Goal: Information Seeking & Learning: Learn about a topic

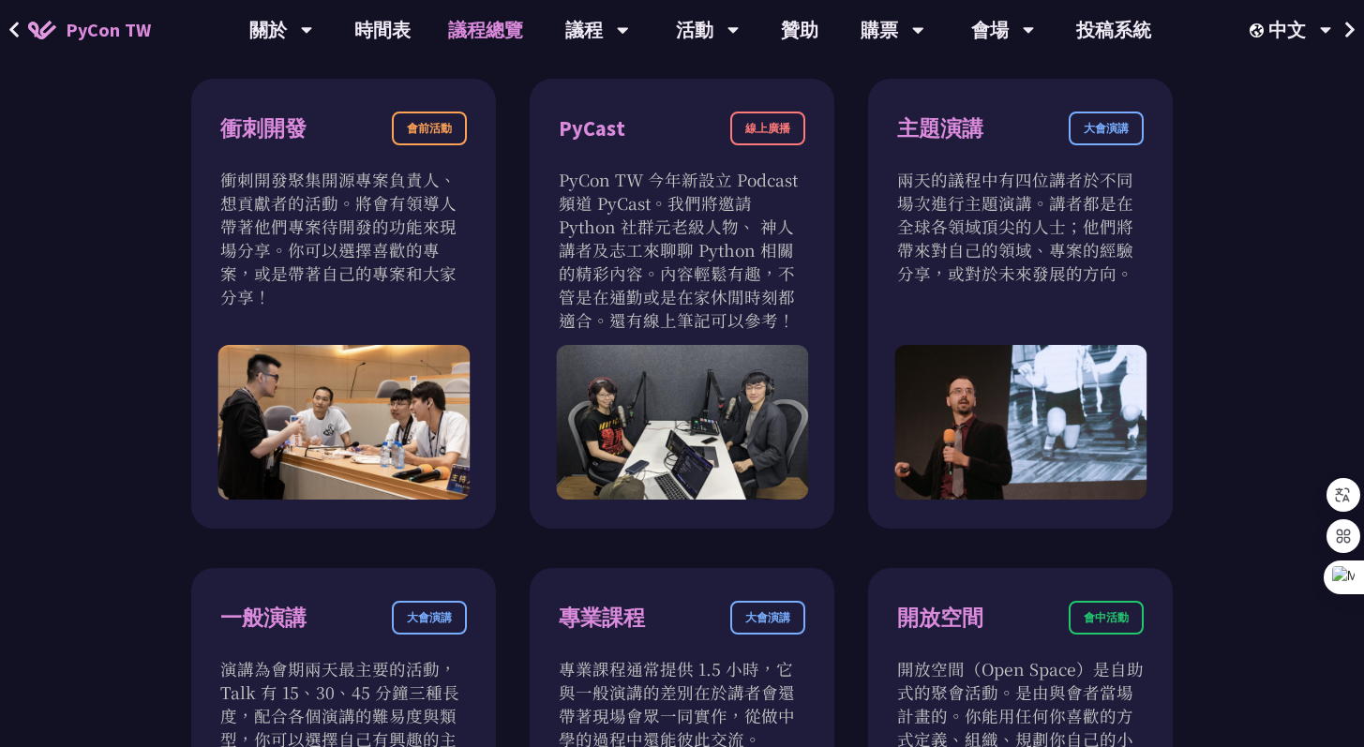
scroll to position [650, 0]
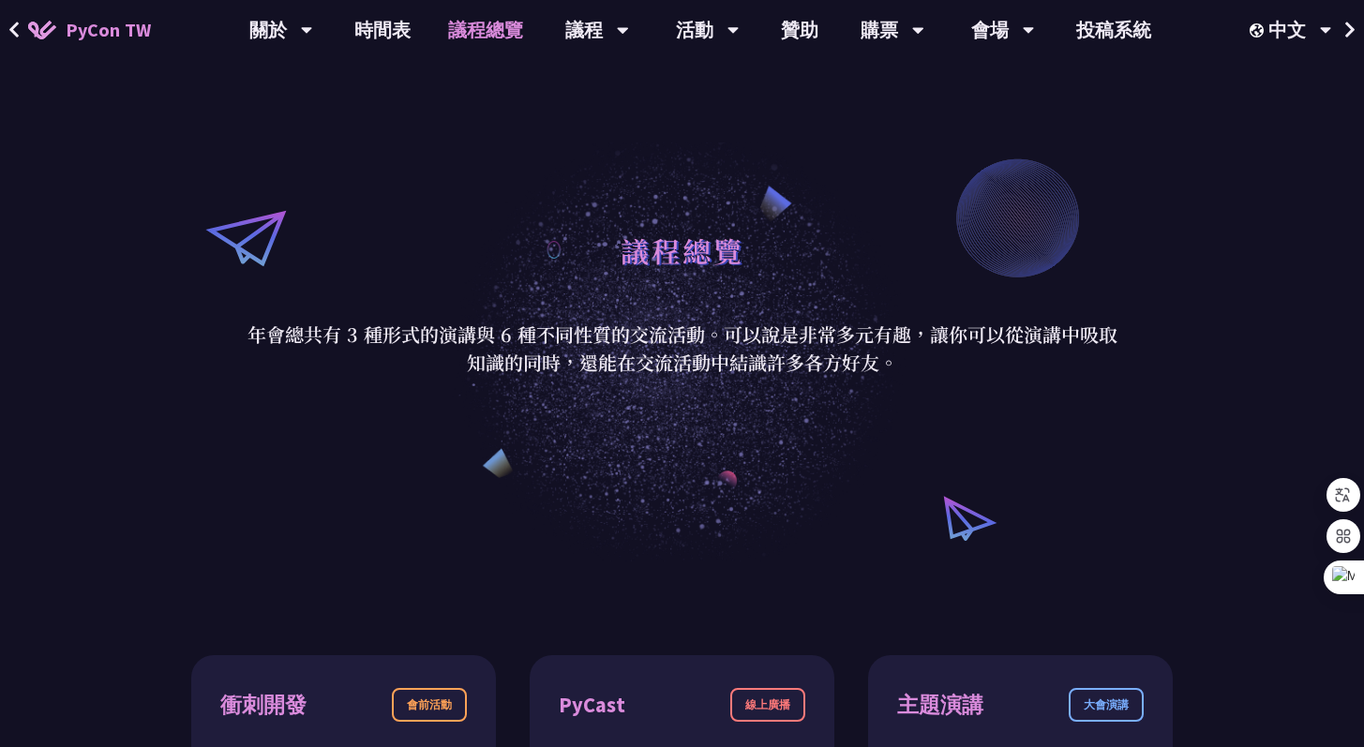
scroll to position [1386, 0]
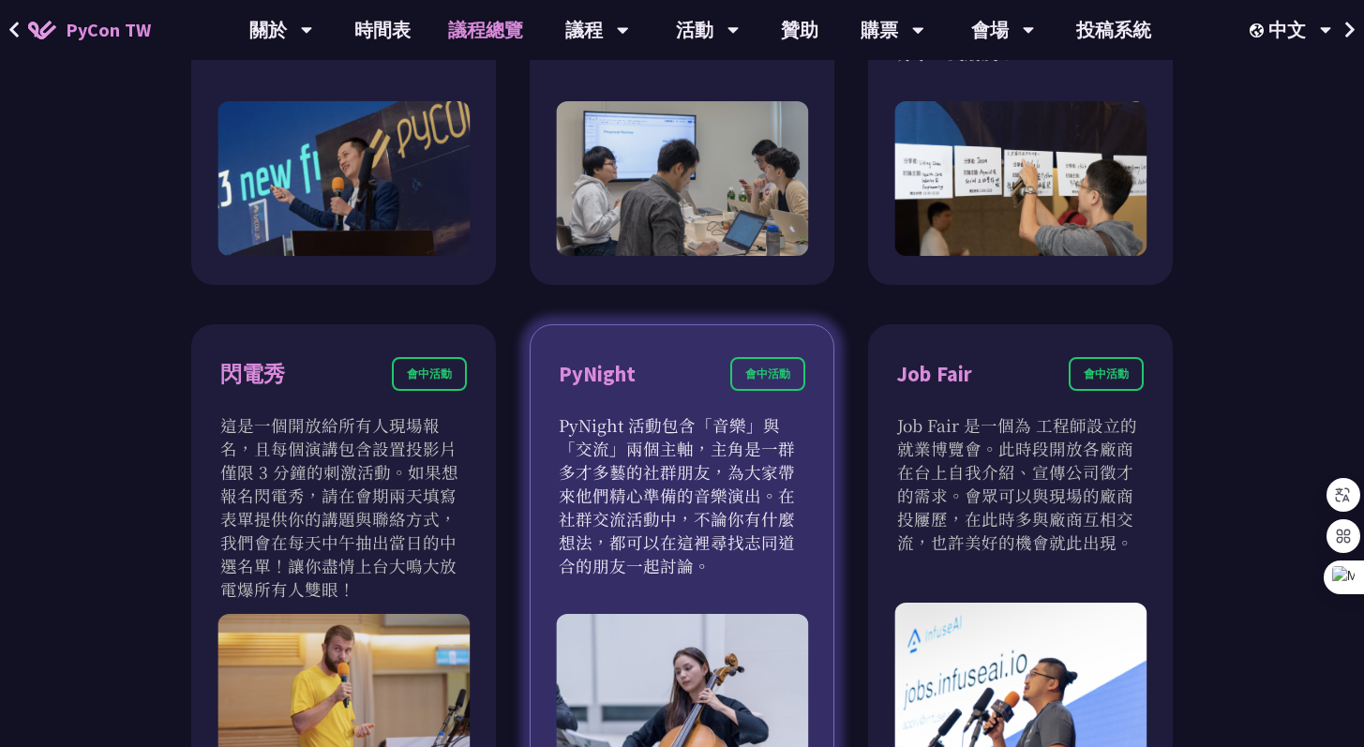
click at [617, 381] on div "PyNight" at bounding box center [597, 374] width 77 height 33
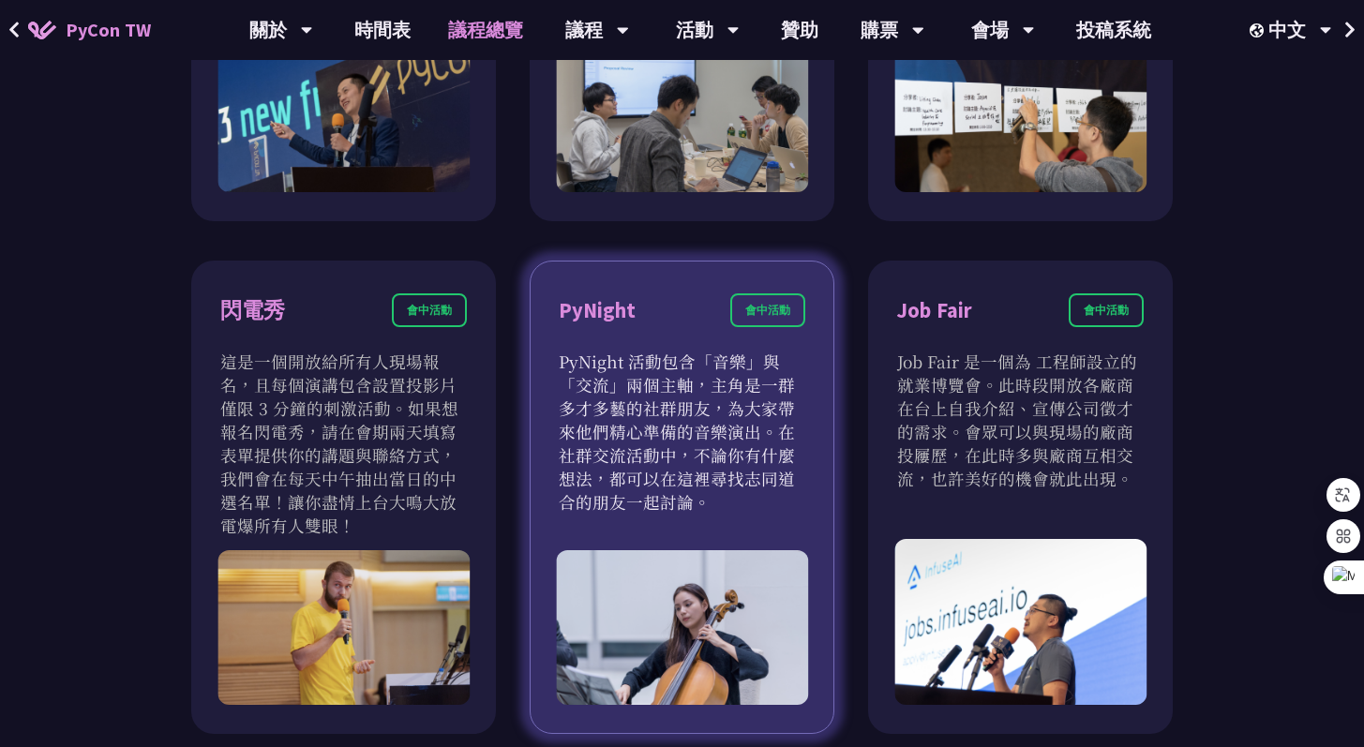
scroll to position [1463, 0]
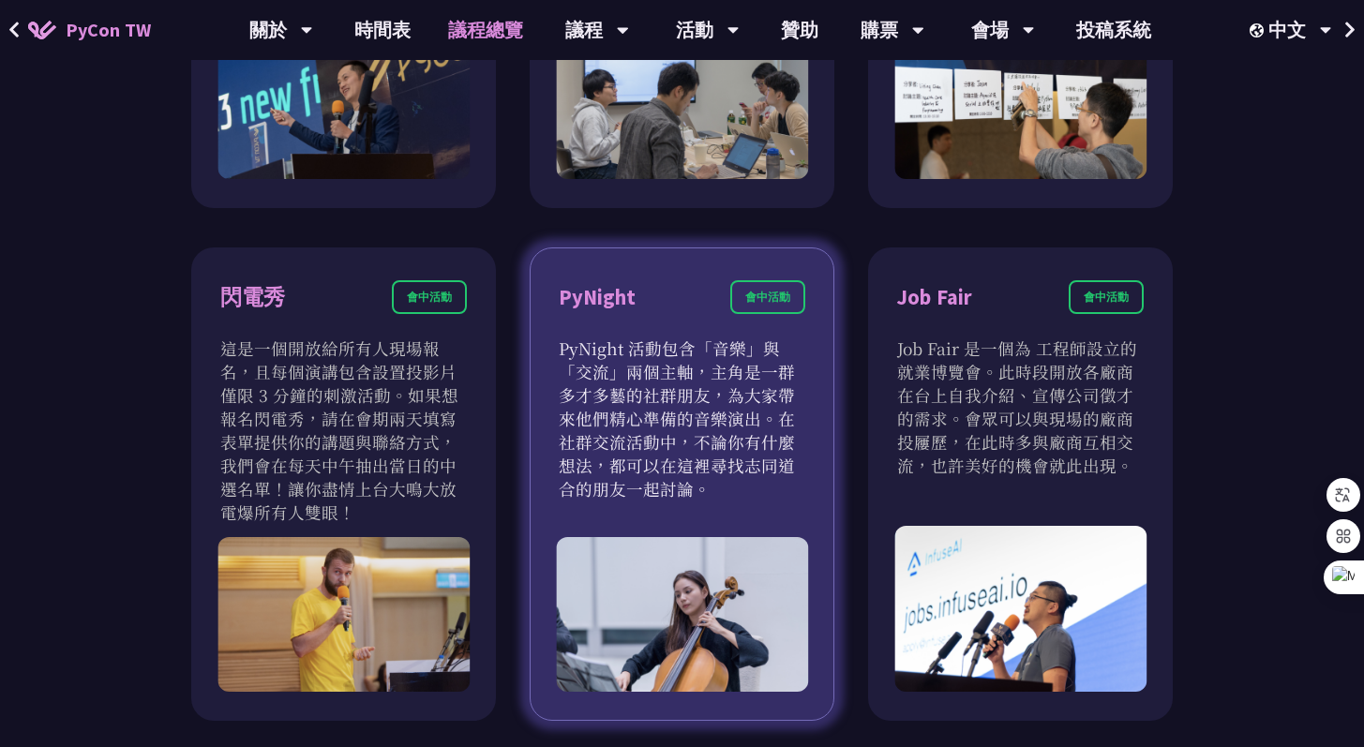
click at [761, 287] on div "會中活動" at bounding box center [767, 297] width 75 height 34
click at [761, 305] on div "會中活動" at bounding box center [767, 297] width 75 height 34
click at [669, 537] on img at bounding box center [682, 614] width 252 height 155
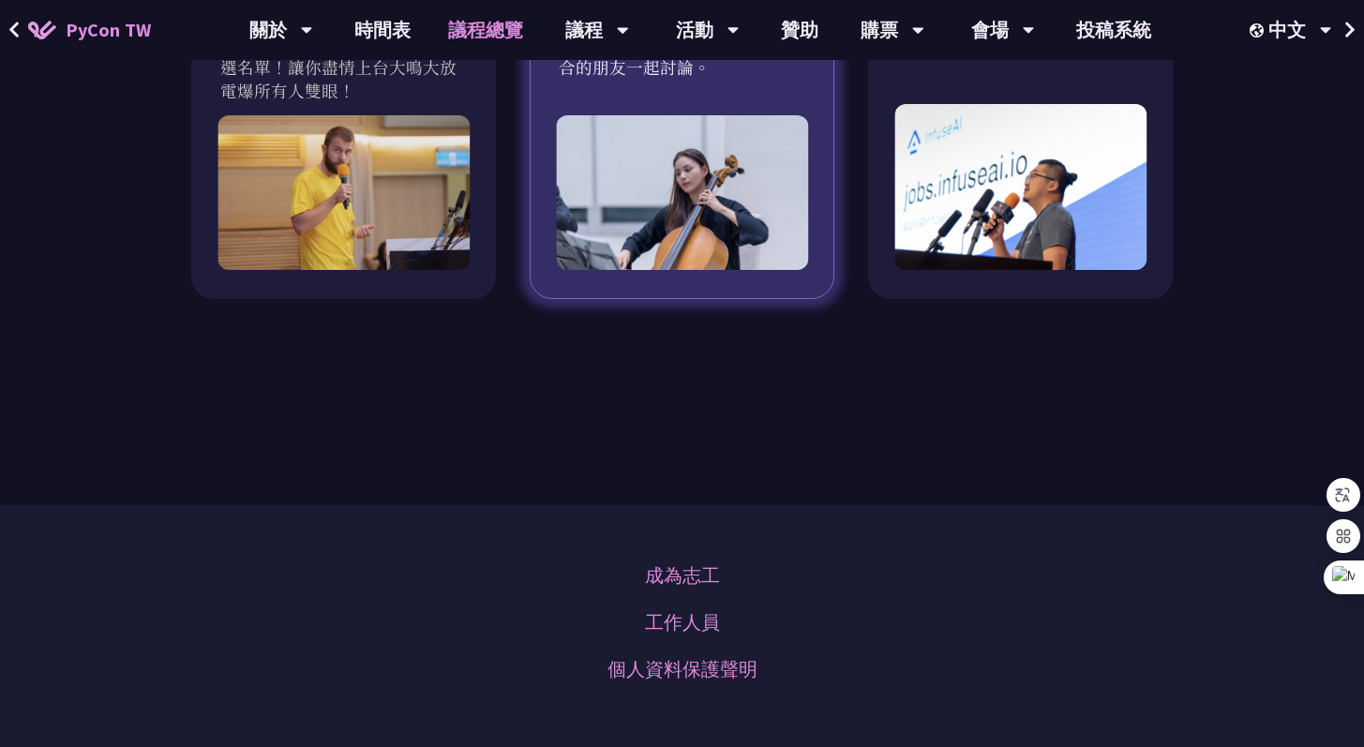
scroll to position [1879, 0]
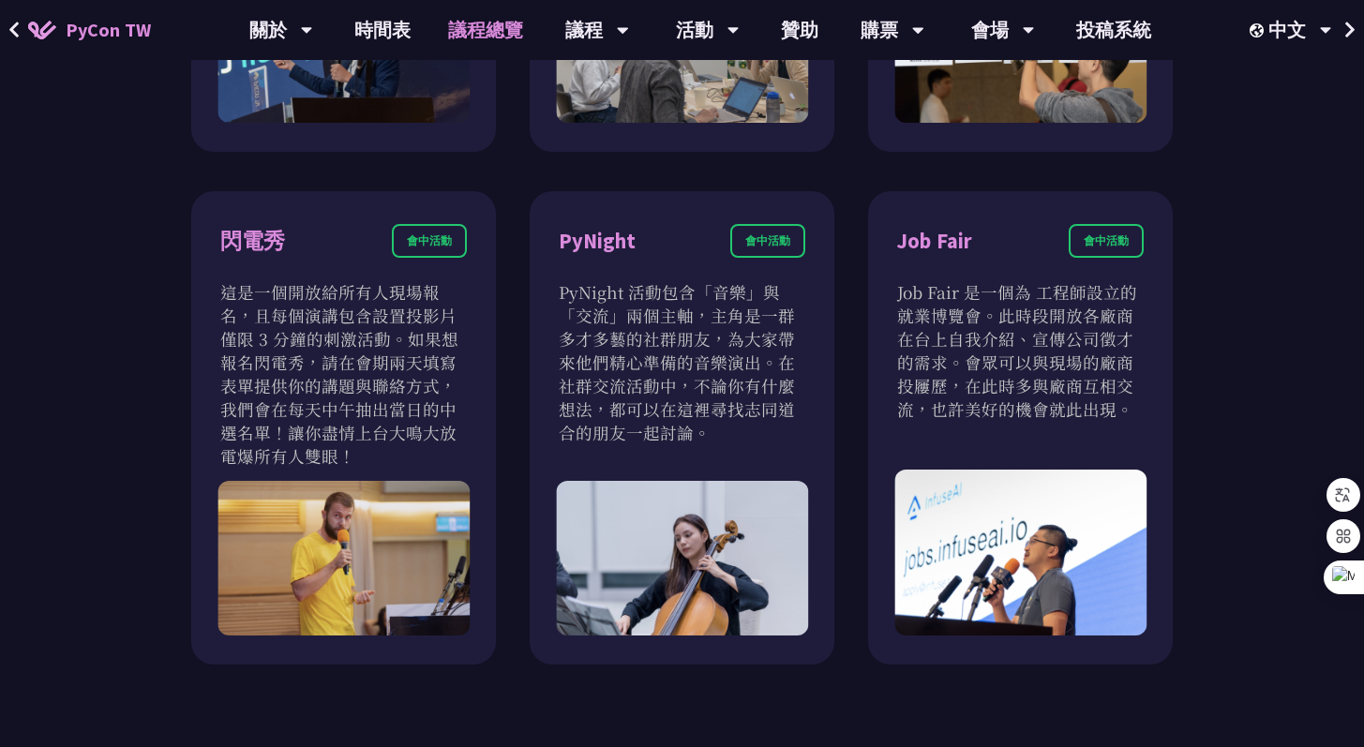
scroll to position [1518, 0]
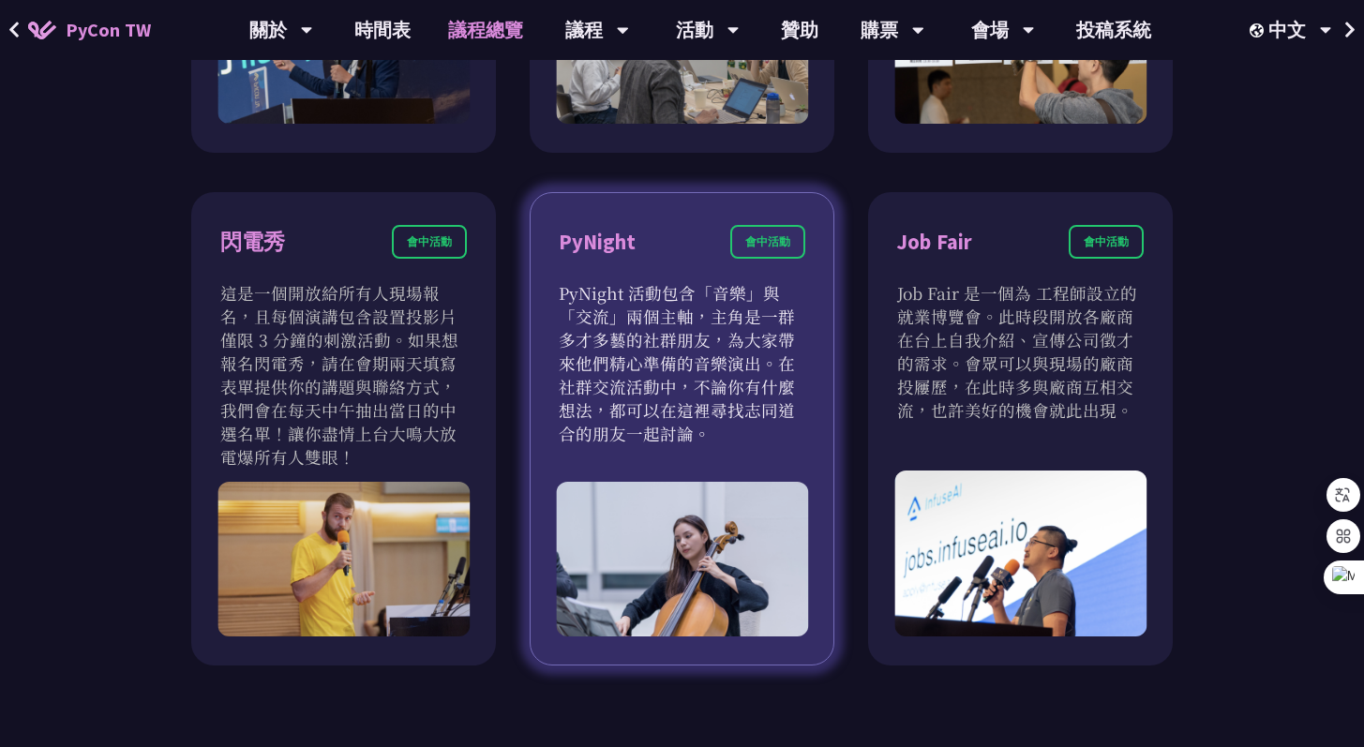
click at [744, 248] on div "會中活動" at bounding box center [767, 242] width 75 height 34
click at [752, 248] on div "會中活動" at bounding box center [767, 242] width 75 height 34
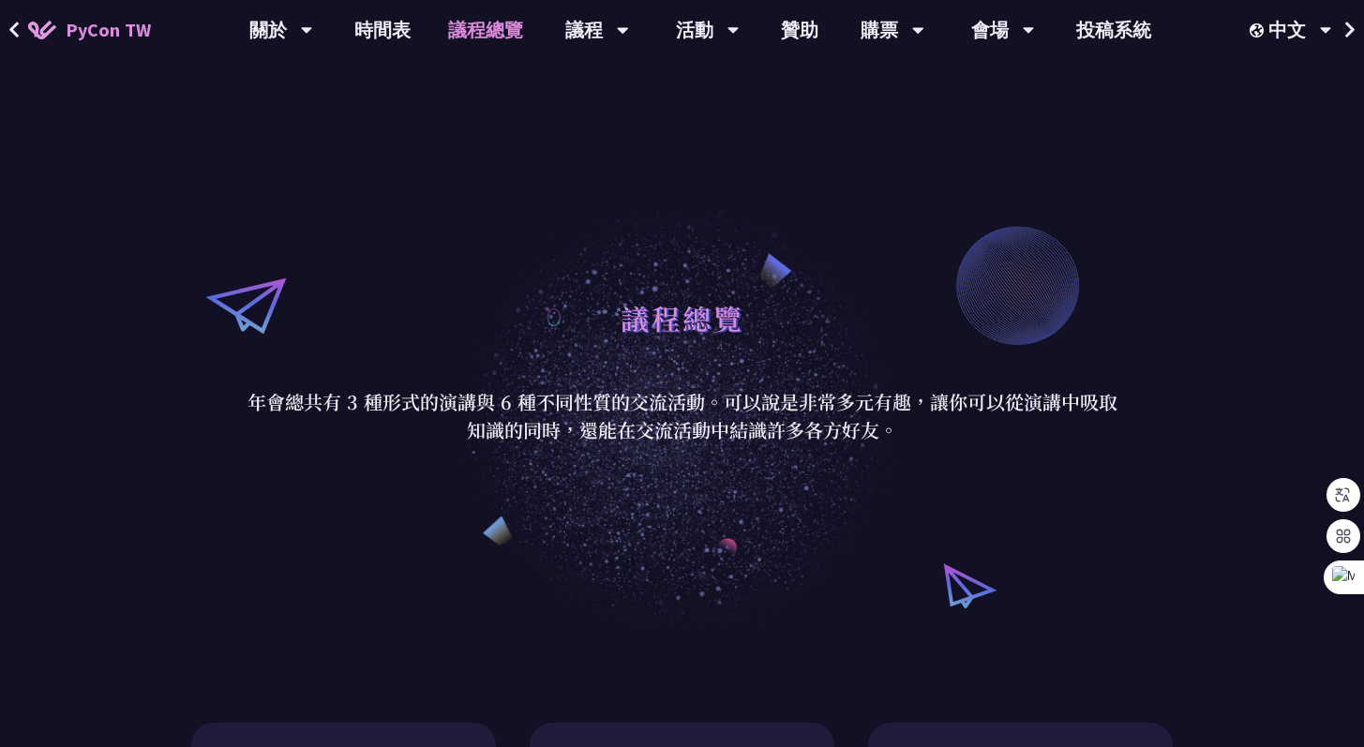
scroll to position [0, 0]
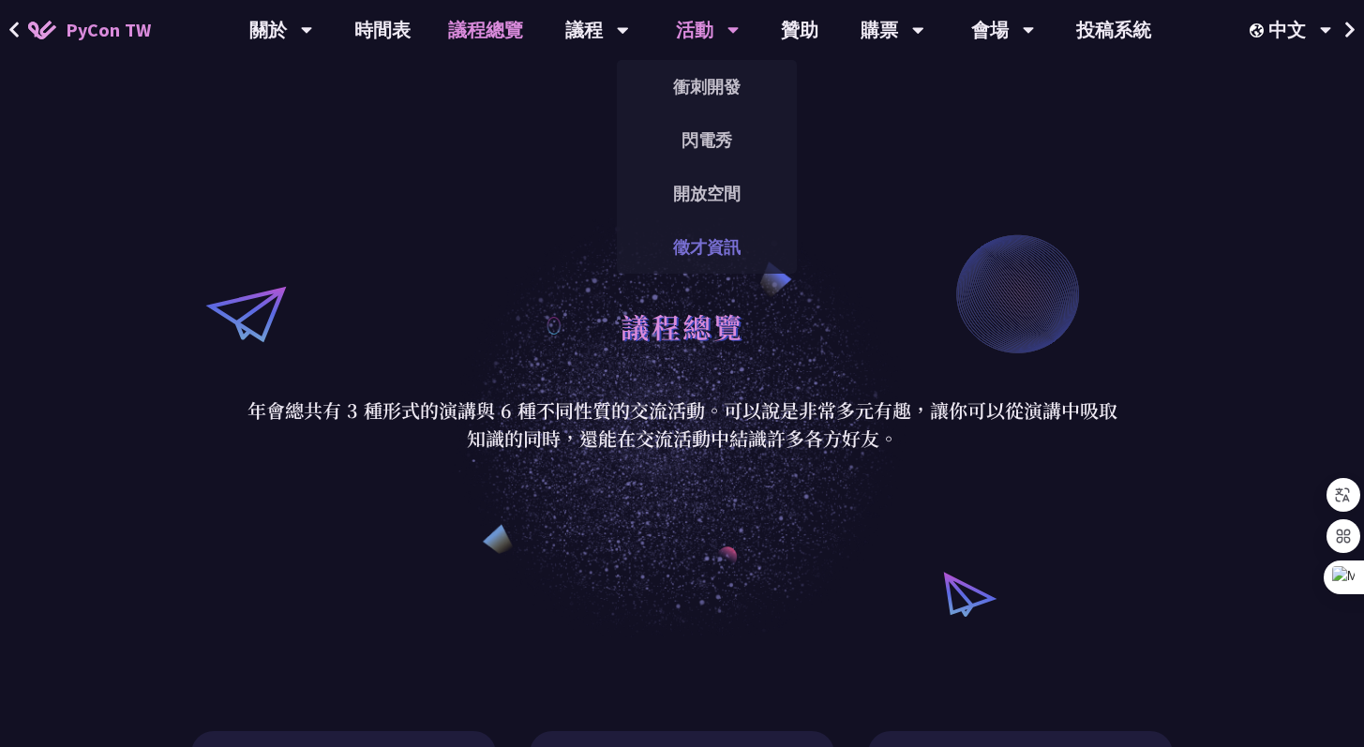
click at [696, 242] on link "徵才資訊" at bounding box center [707, 247] width 180 height 44
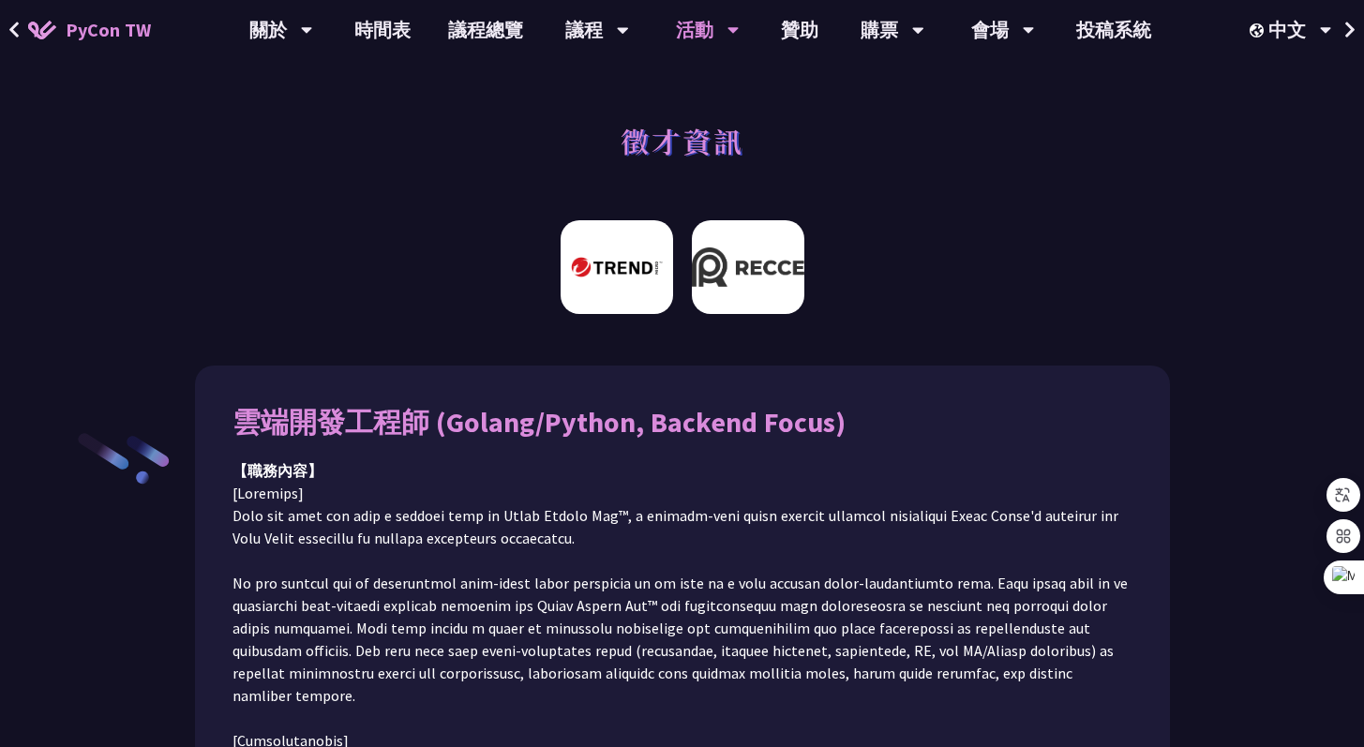
click at [760, 273] on img at bounding box center [748, 267] width 113 height 94
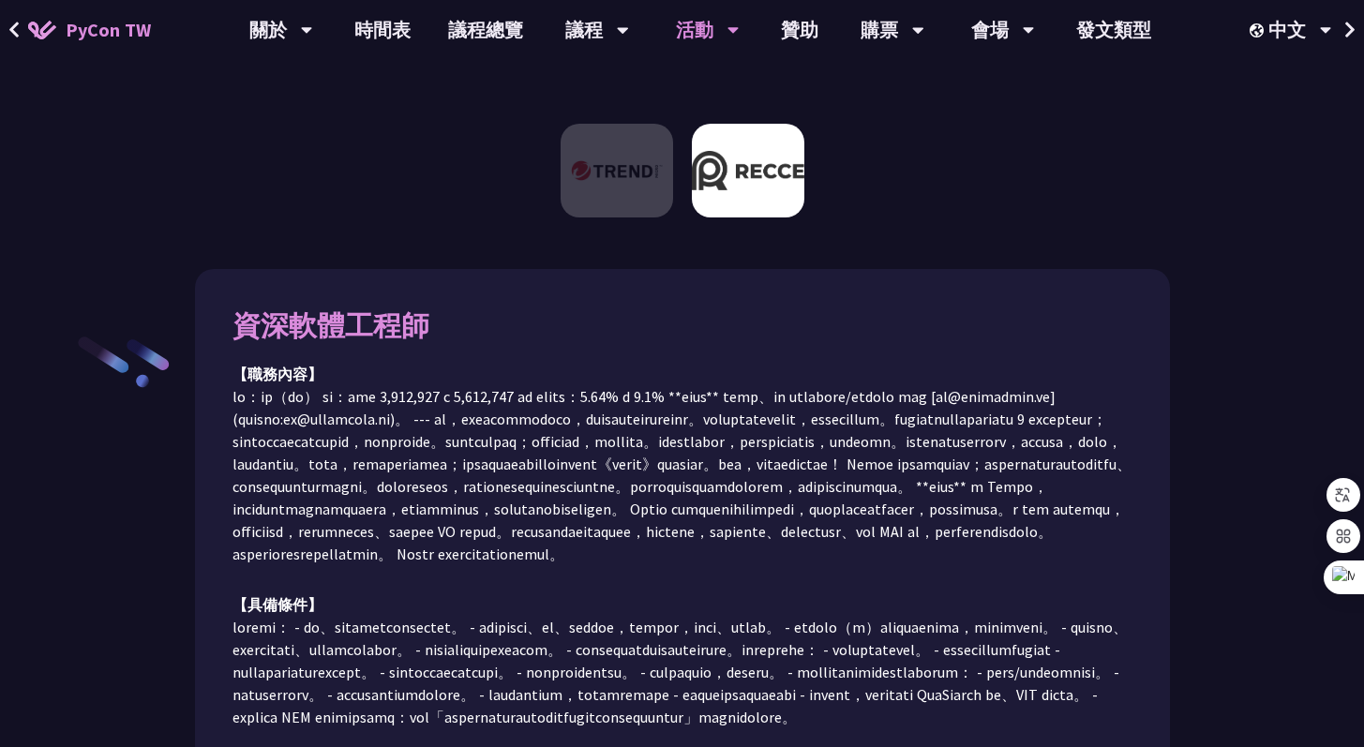
scroll to position [23, 0]
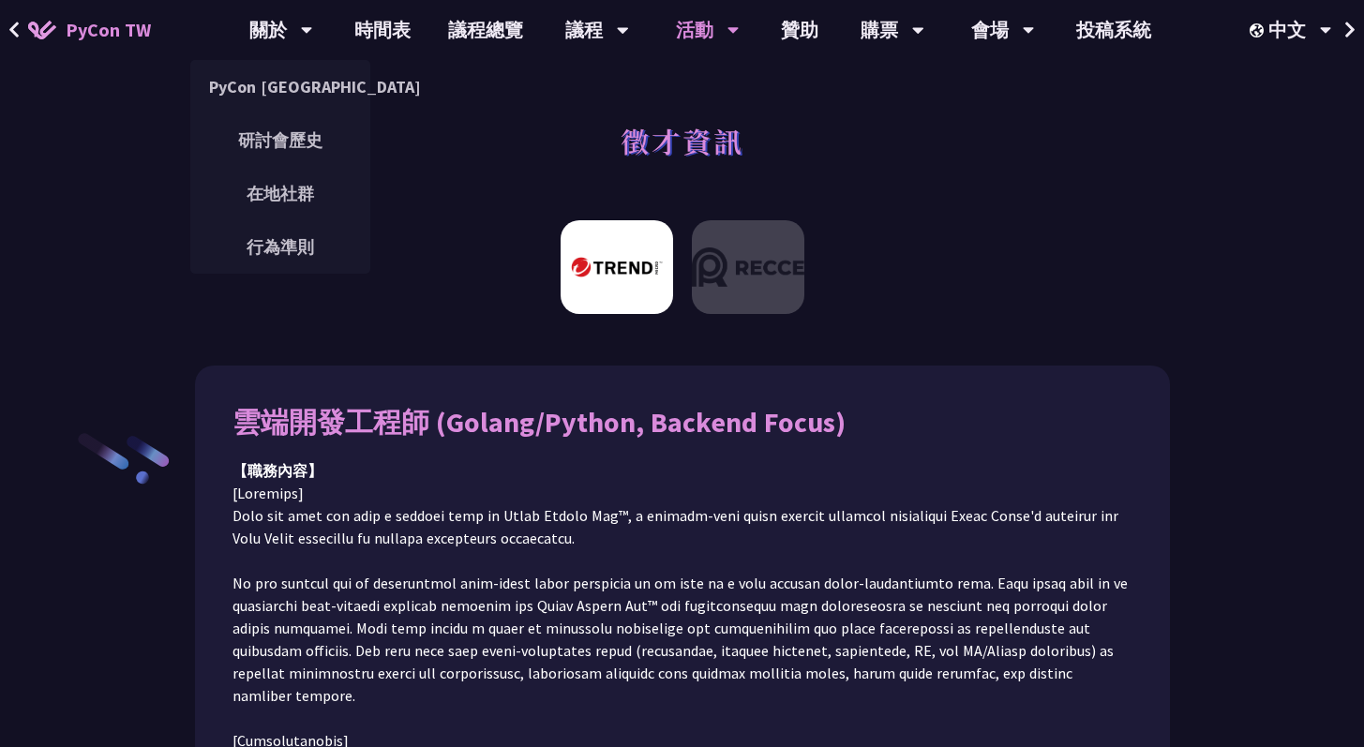
click at [626, 271] on img at bounding box center [617, 267] width 113 height 94
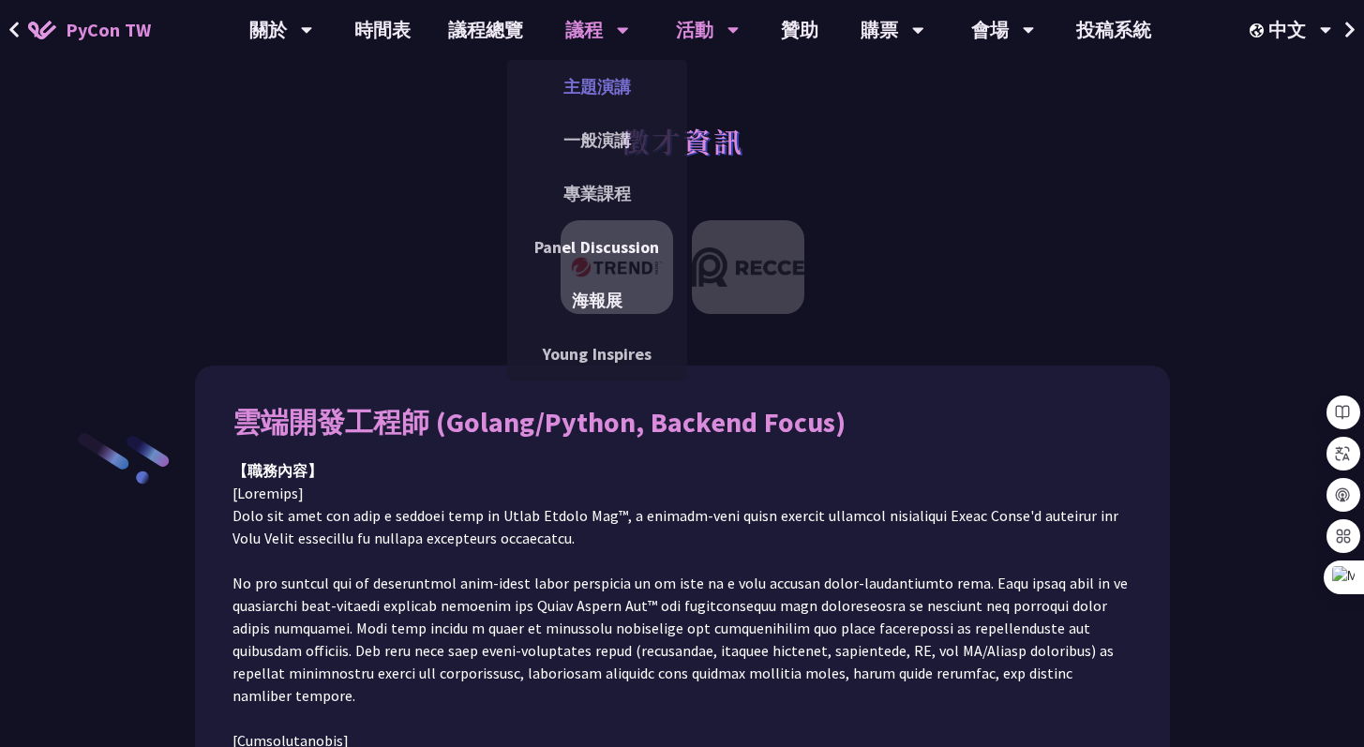
click at [595, 81] on link "主題演講" at bounding box center [597, 87] width 180 height 44
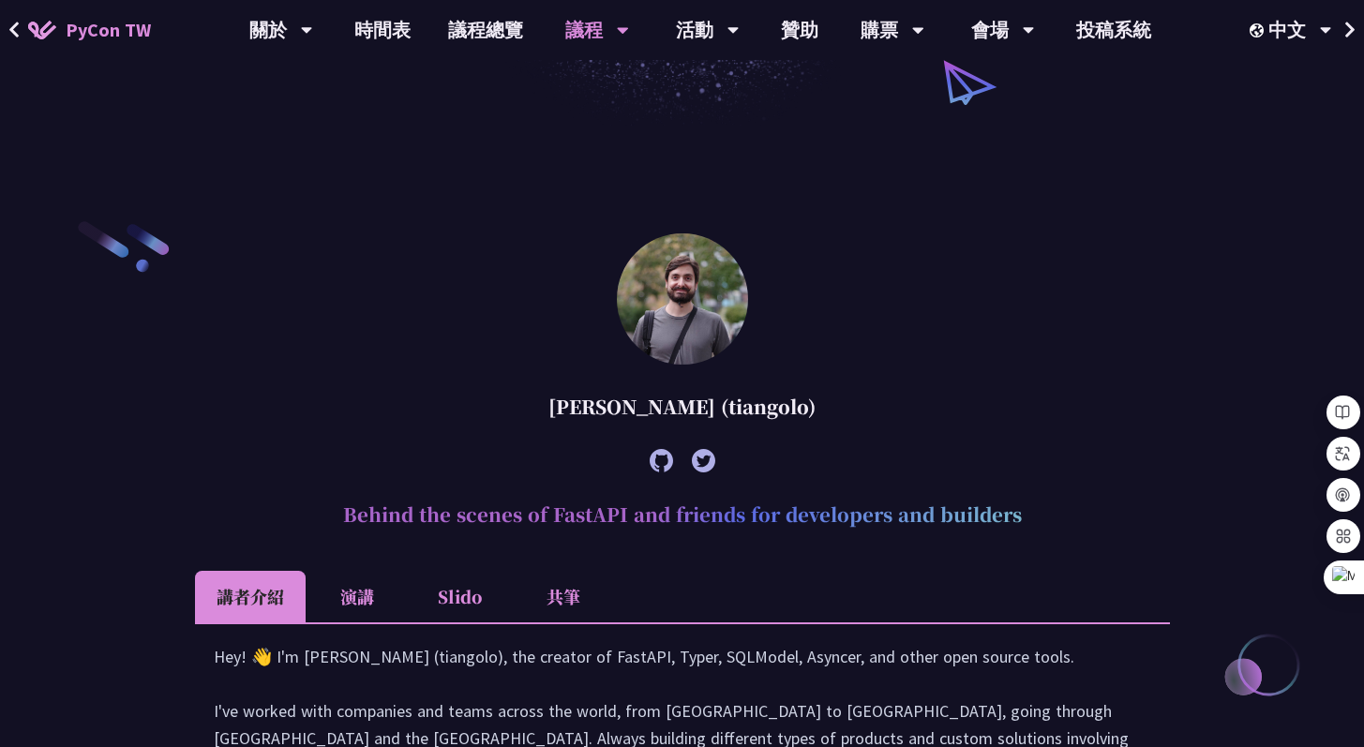
scroll to position [678, 0]
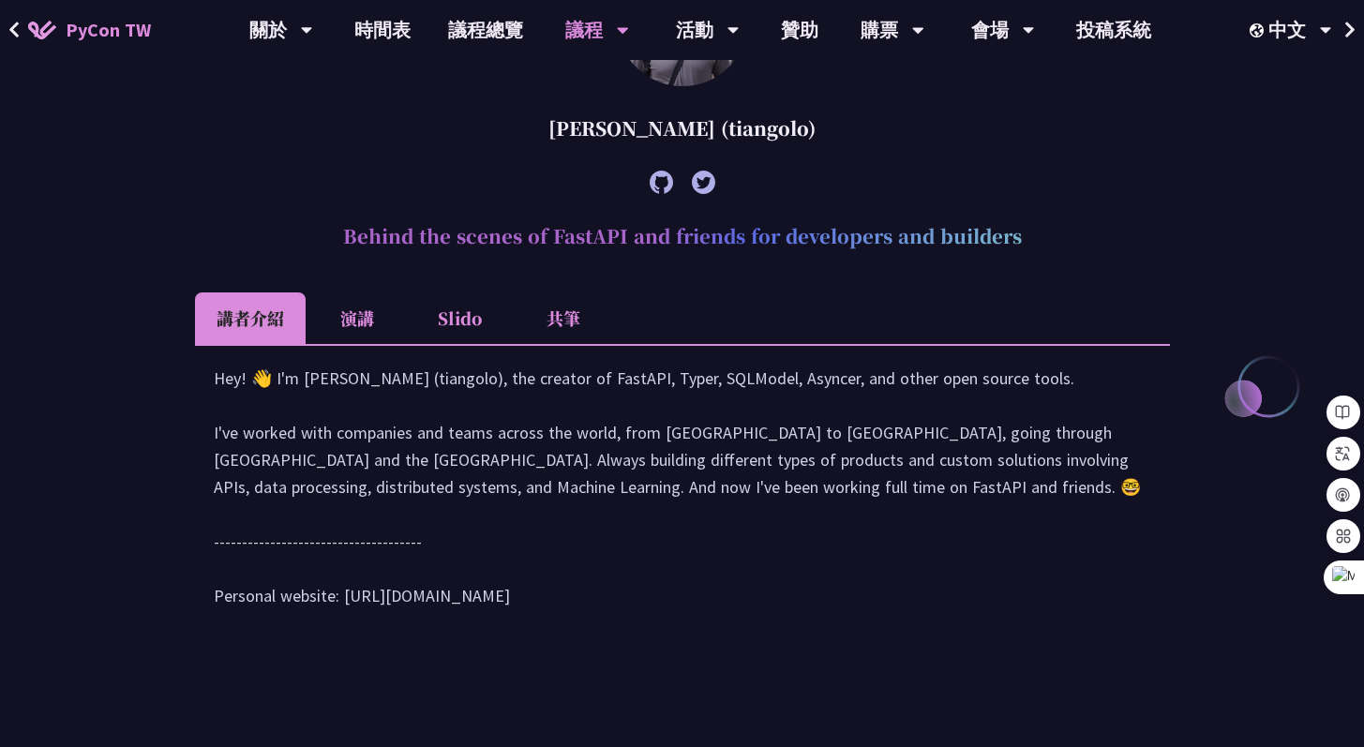
click at [342, 322] on li "演講" at bounding box center [357, 319] width 103 height 52
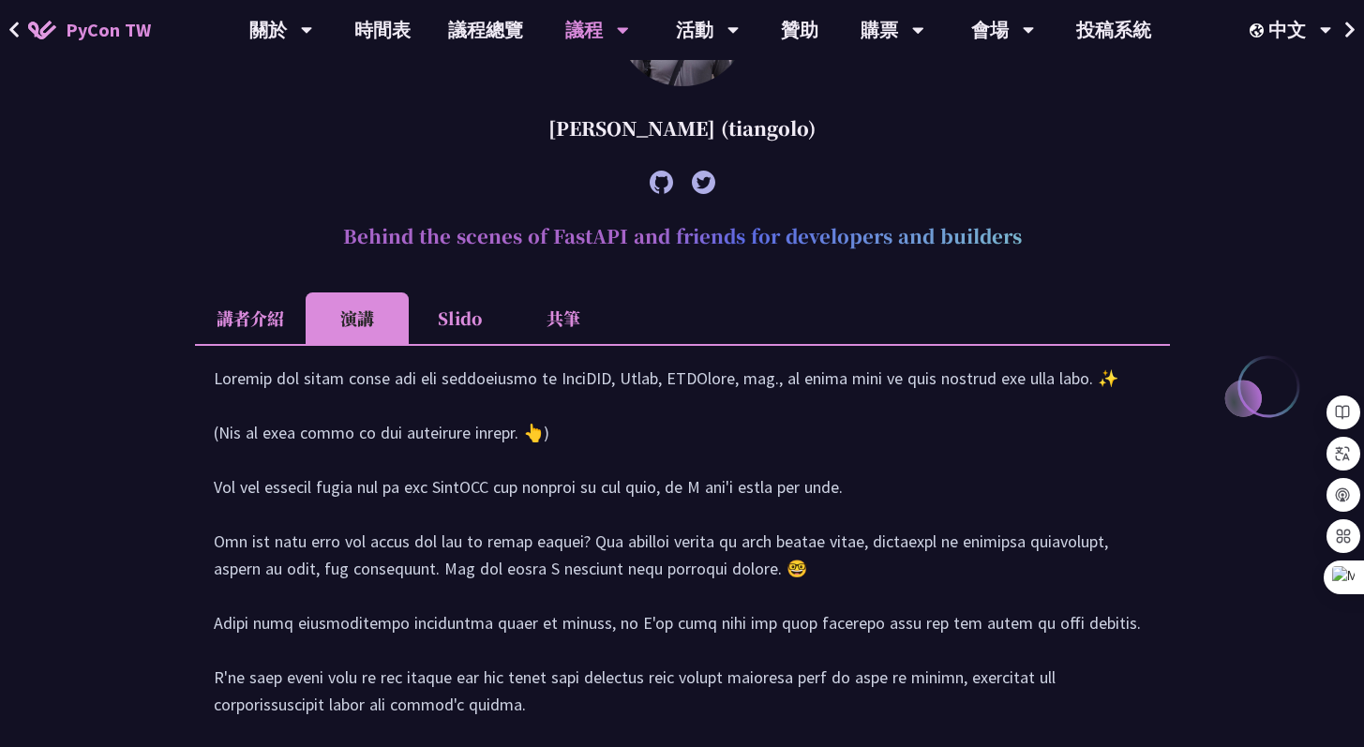
click at [466, 307] on li "Slido" at bounding box center [460, 319] width 103 height 52
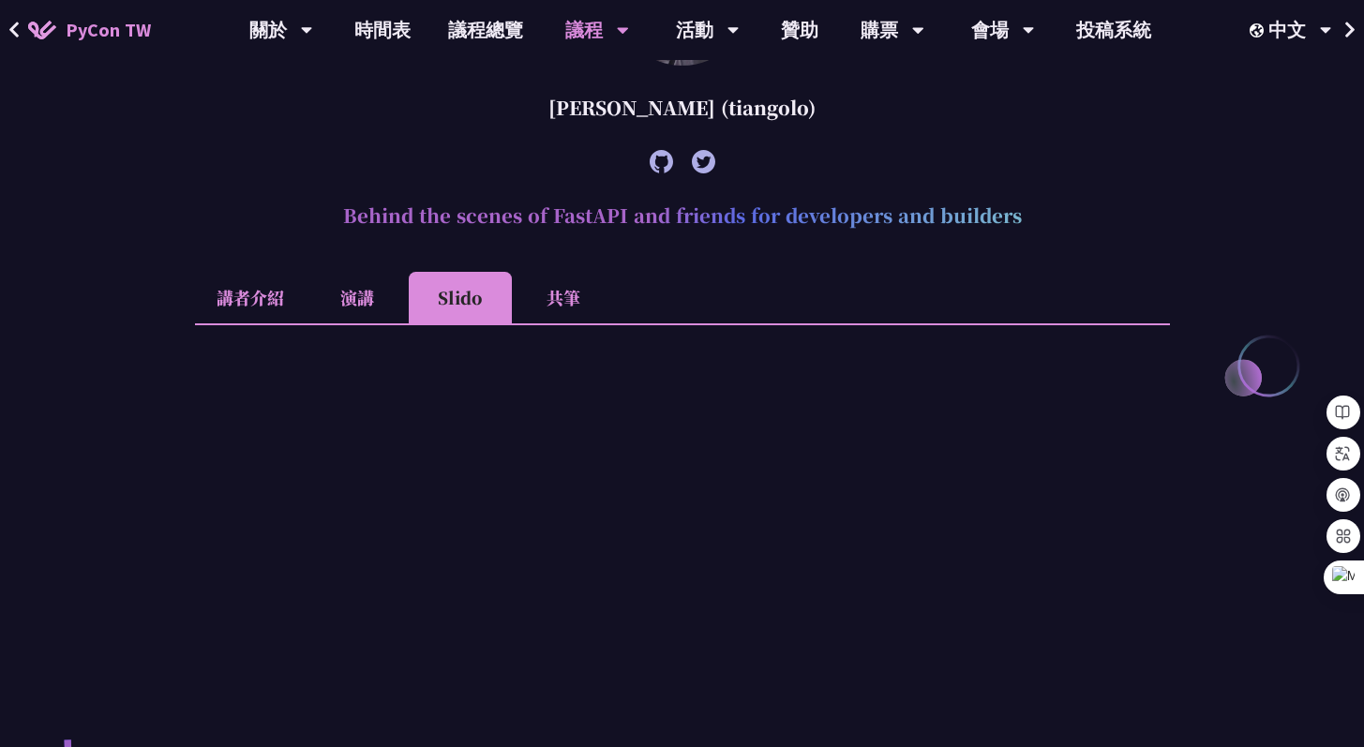
scroll to position [681, 0]
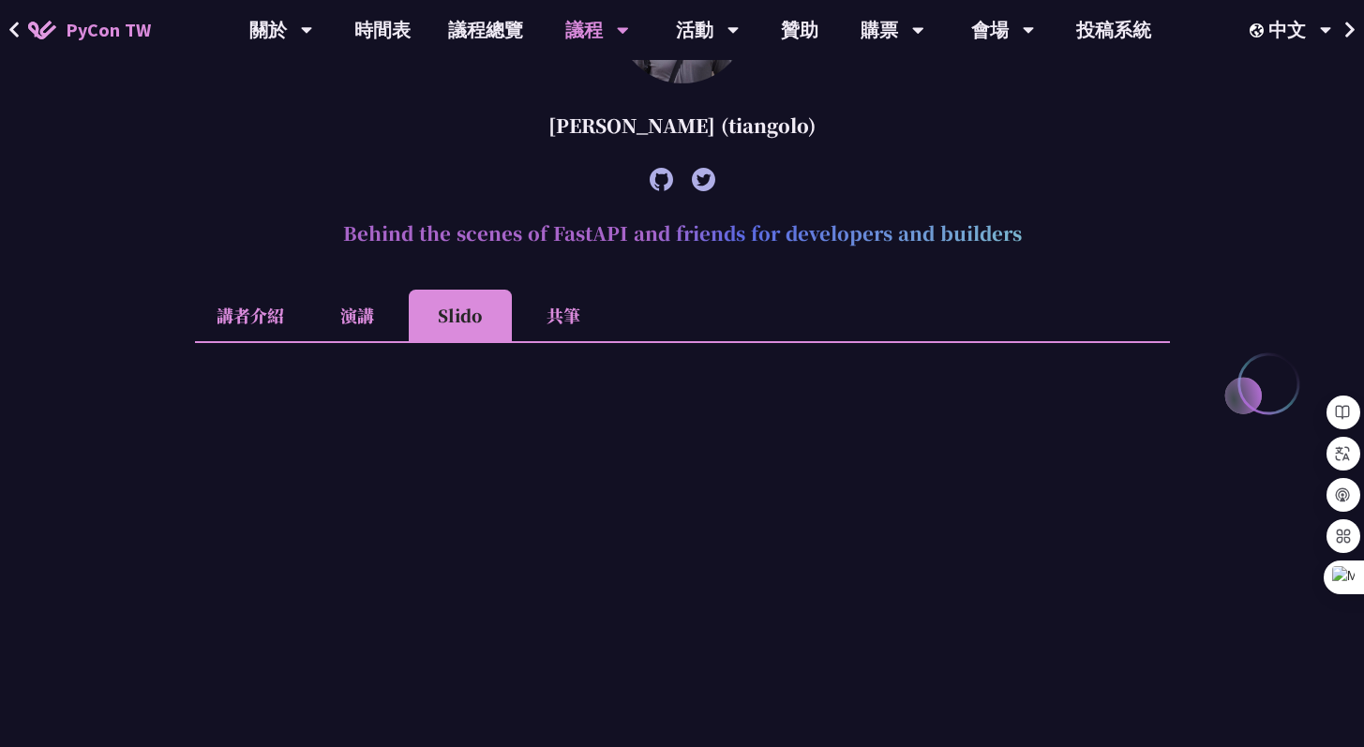
click at [564, 295] on li "共筆" at bounding box center [563, 316] width 103 height 52
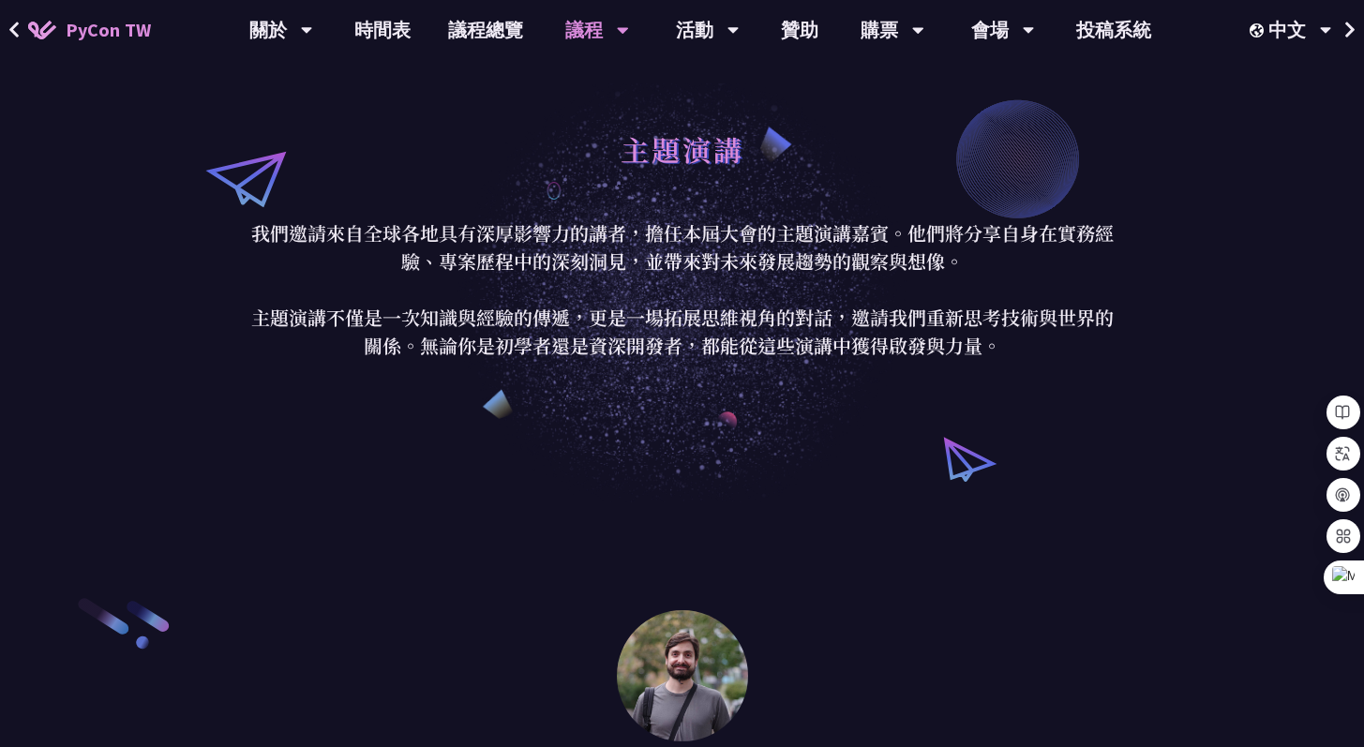
scroll to position [0, 0]
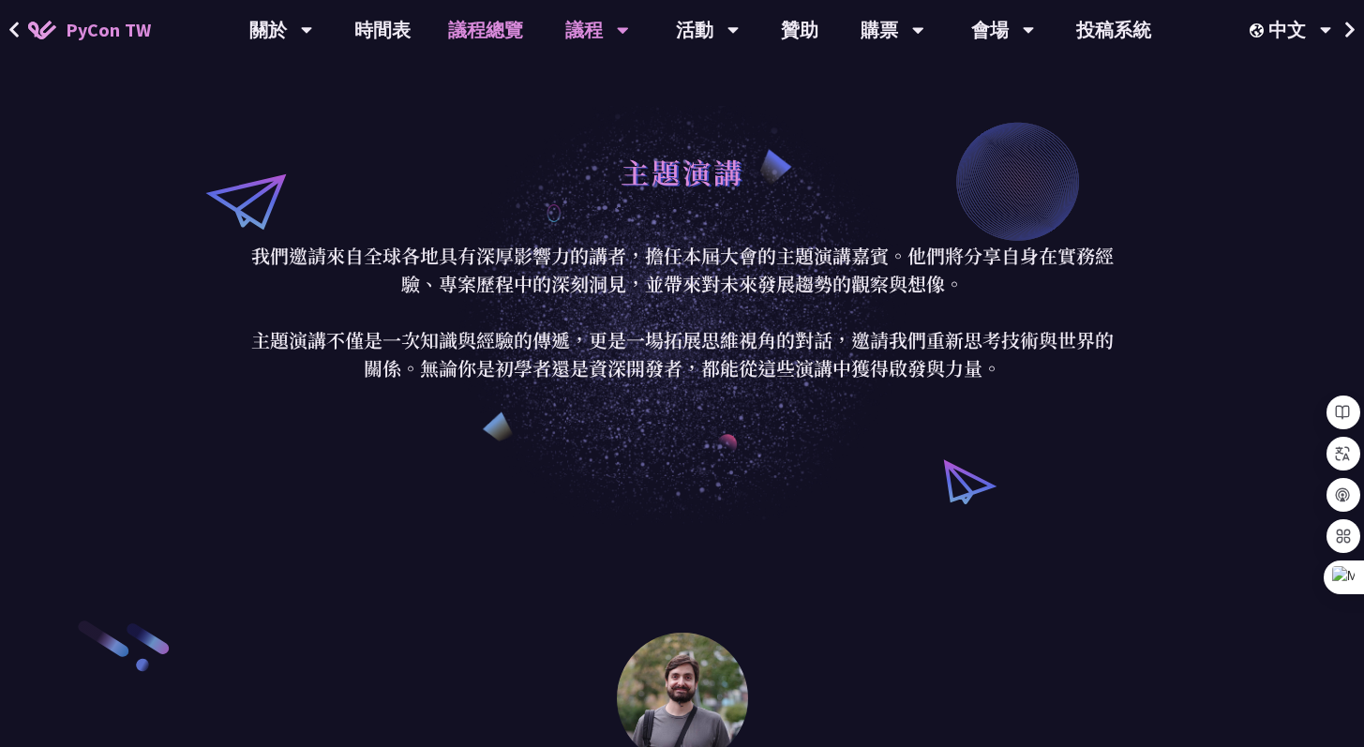
click at [495, 27] on link "議程總覽" at bounding box center [485, 30] width 113 height 60
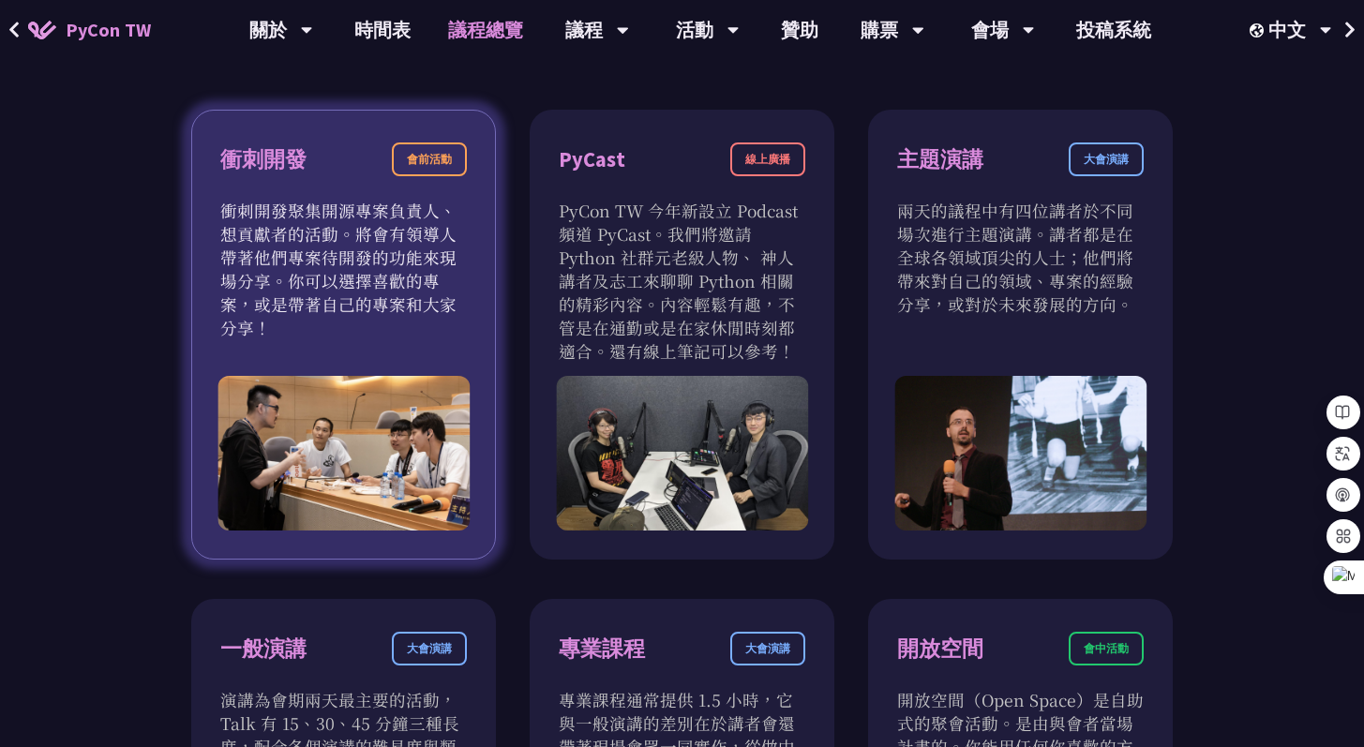
scroll to position [618, 0]
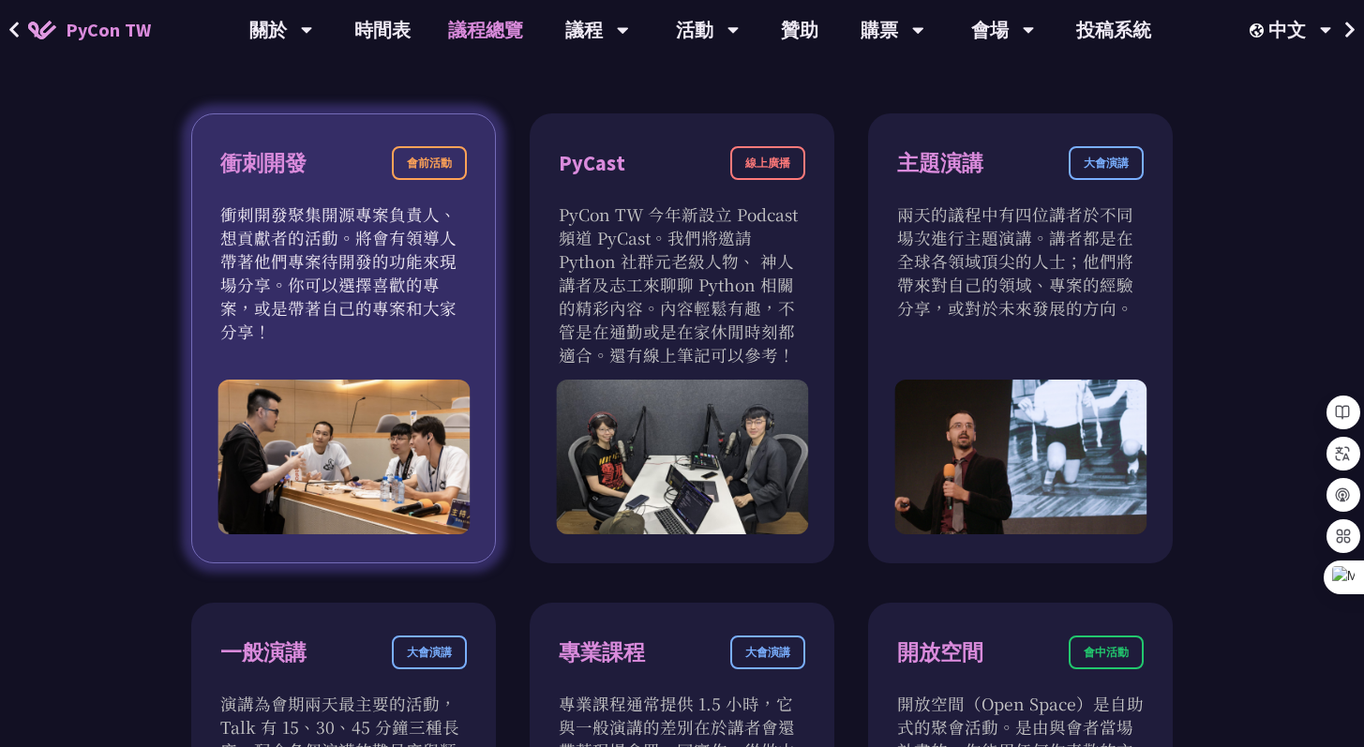
click at [431, 157] on div "會前活動" at bounding box center [429, 163] width 75 height 34
click at [261, 151] on div "衝刺開發" at bounding box center [263, 163] width 86 height 33
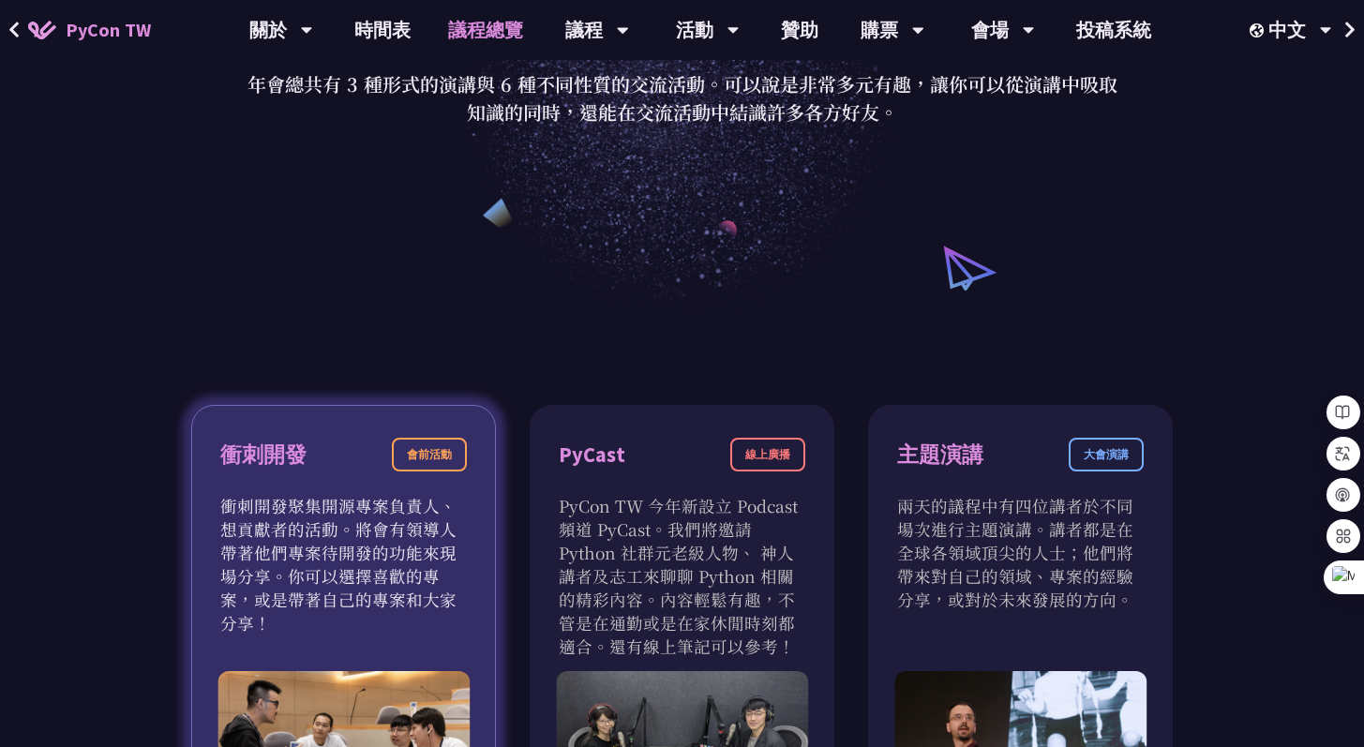
scroll to position [0, 0]
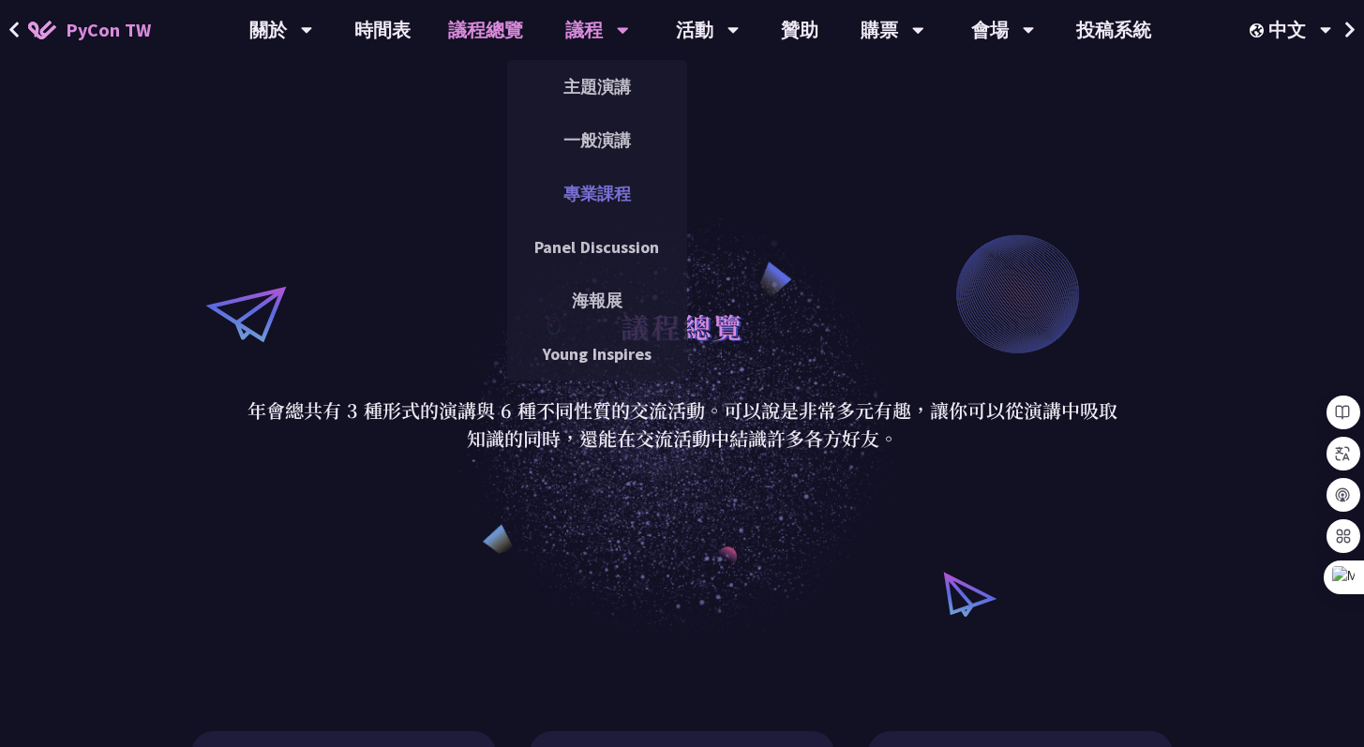
click at [592, 188] on link "專業課程" at bounding box center [597, 194] width 180 height 44
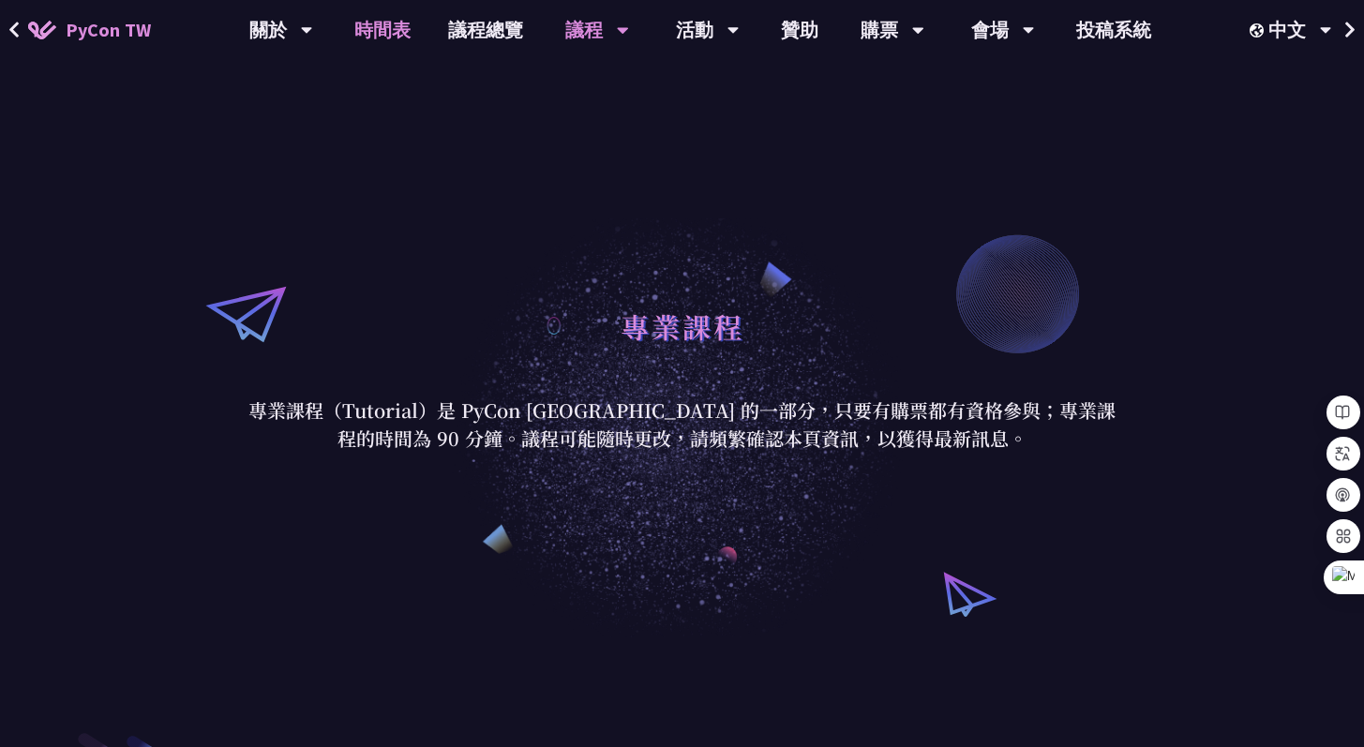
click at [388, 30] on link "時間表" at bounding box center [383, 30] width 94 height 60
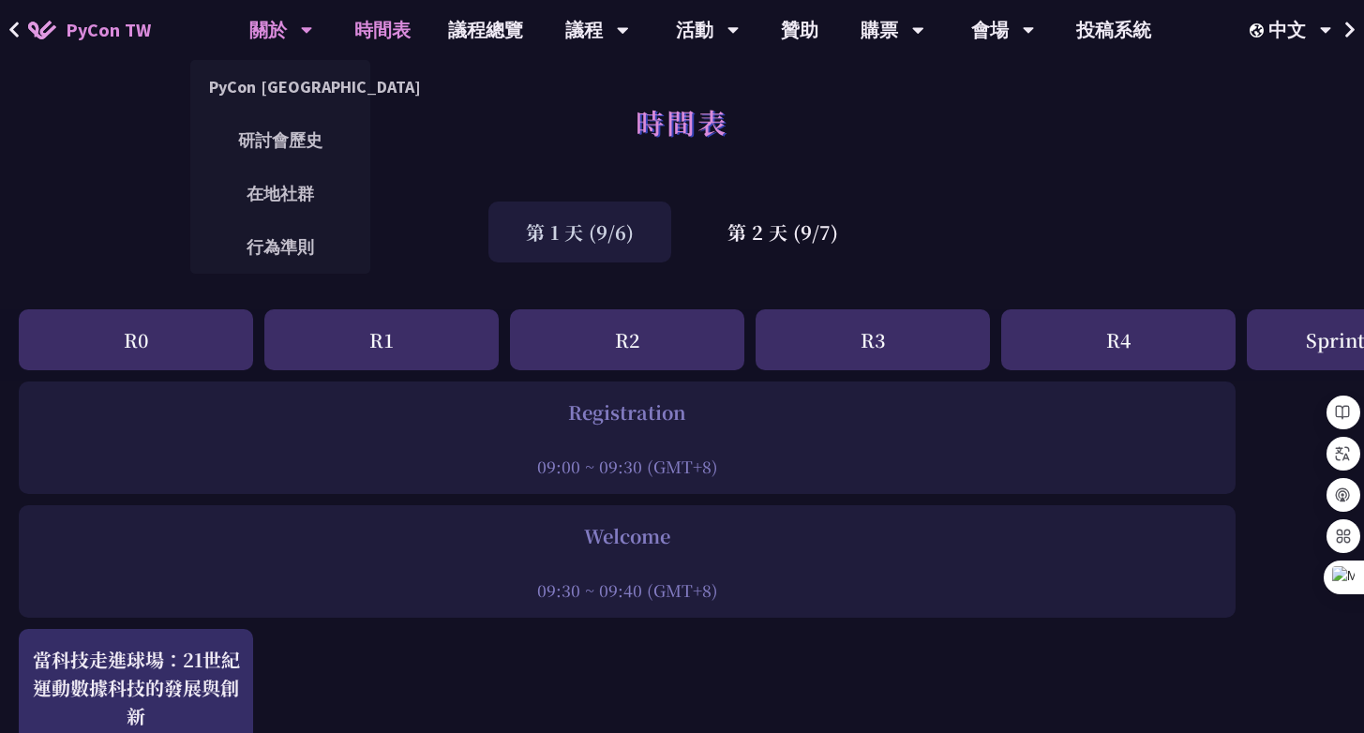
click at [301, 32] on icon at bounding box center [307, 30] width 12 height 19
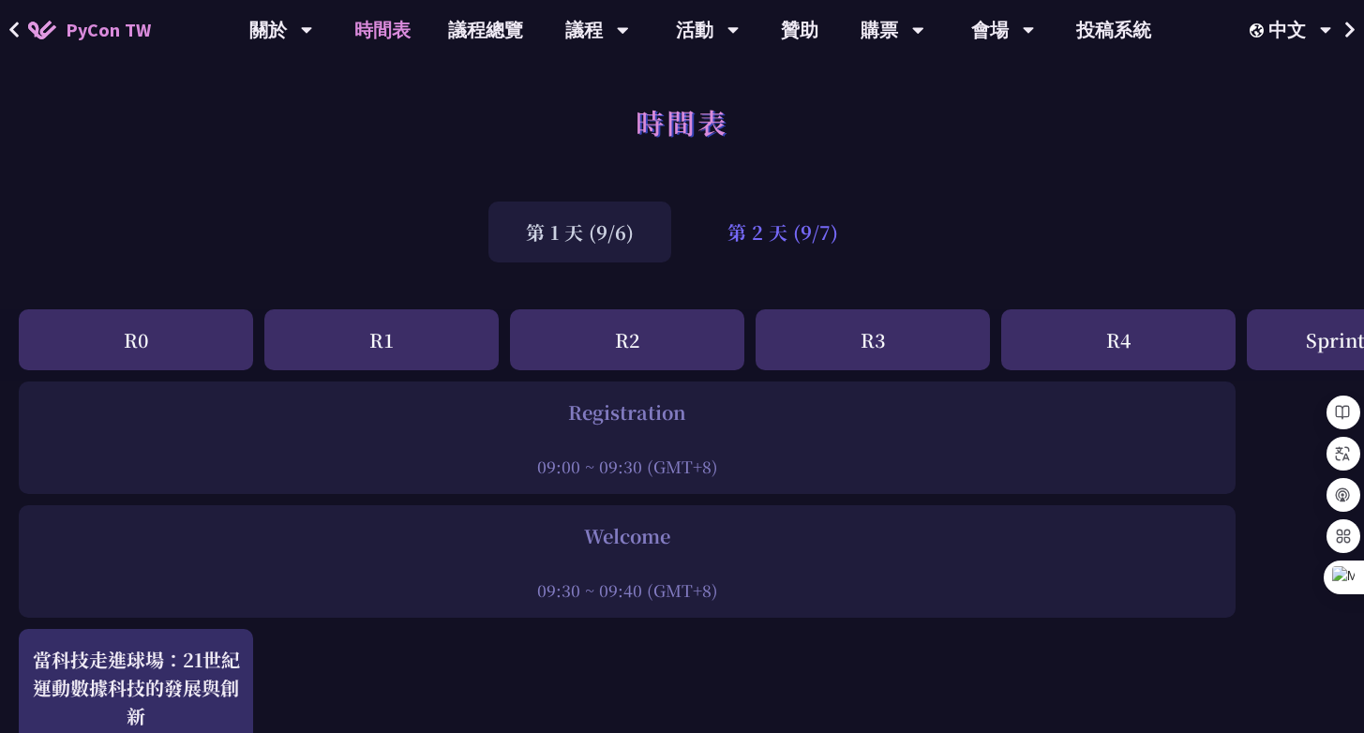
click at [778, 231] on div "第 2 天 (9/7)" at bounding box center [783, 232] width 186 height 61
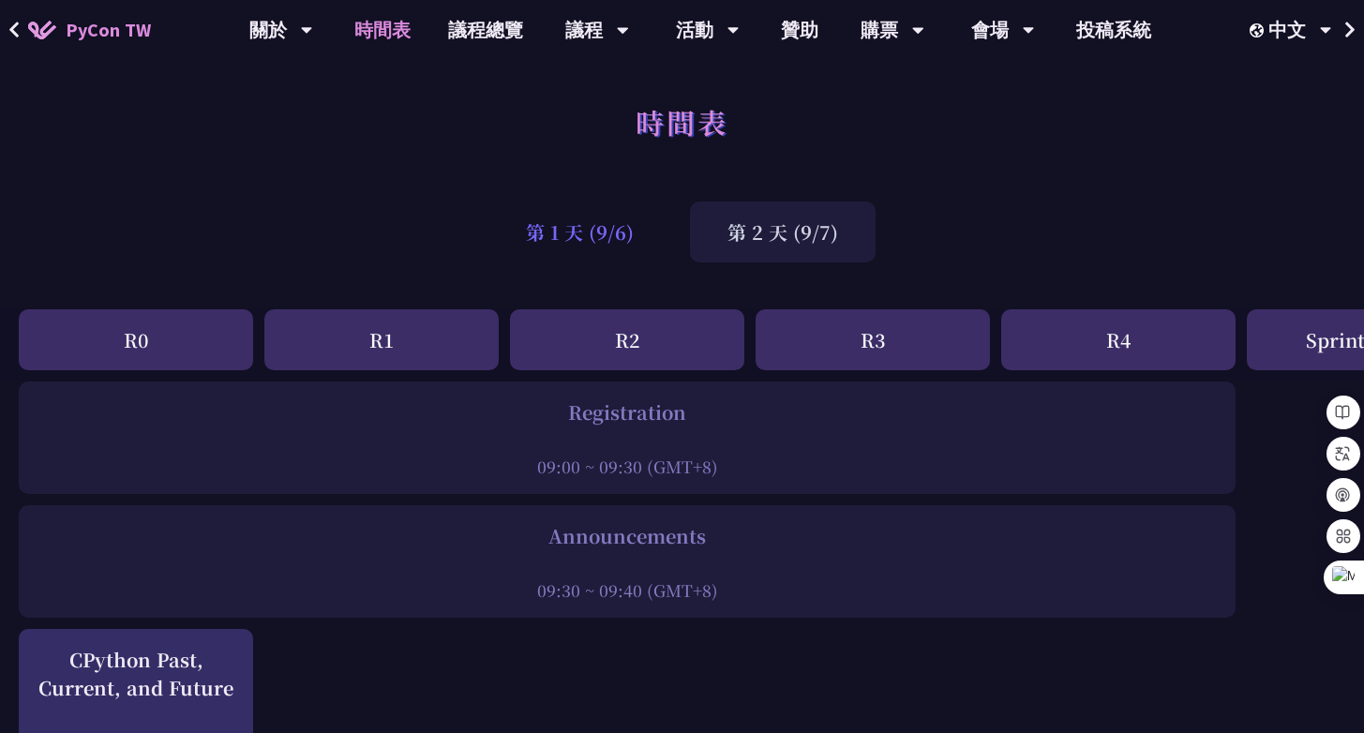
click at [616, 242] on div "第 1 天 (9/6)" at bounding box center [579, 232] width 183 height 61
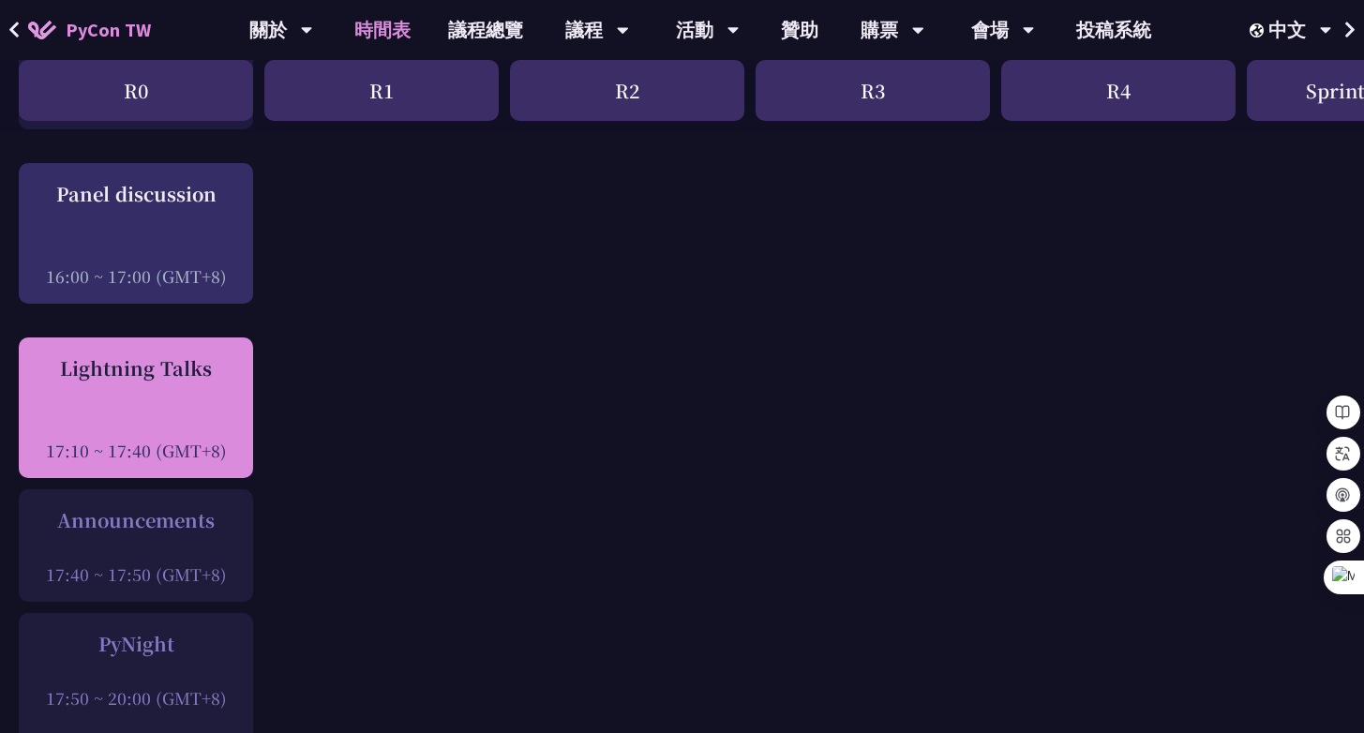
scroll to position [2517, 0]
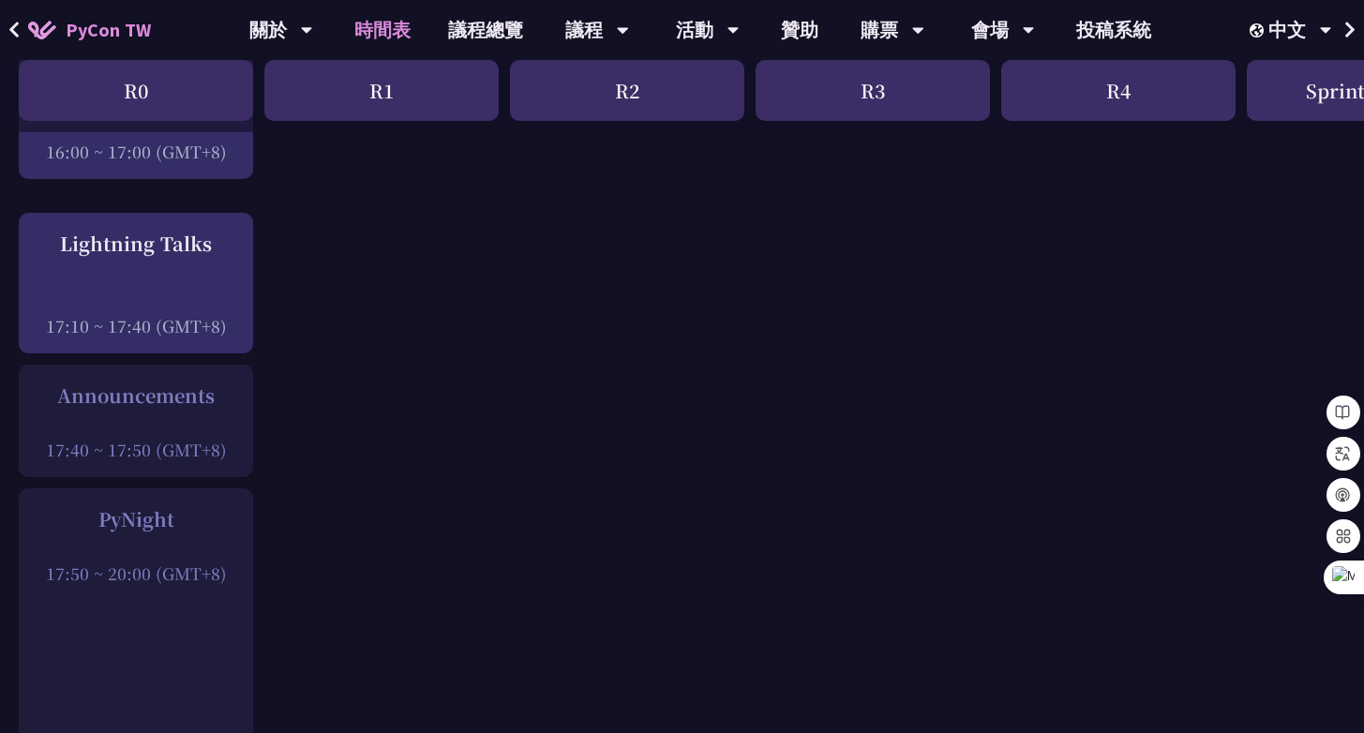
click at [146, 533] on div "PyNight" at bounding box center [136, 519] width 216 height 28
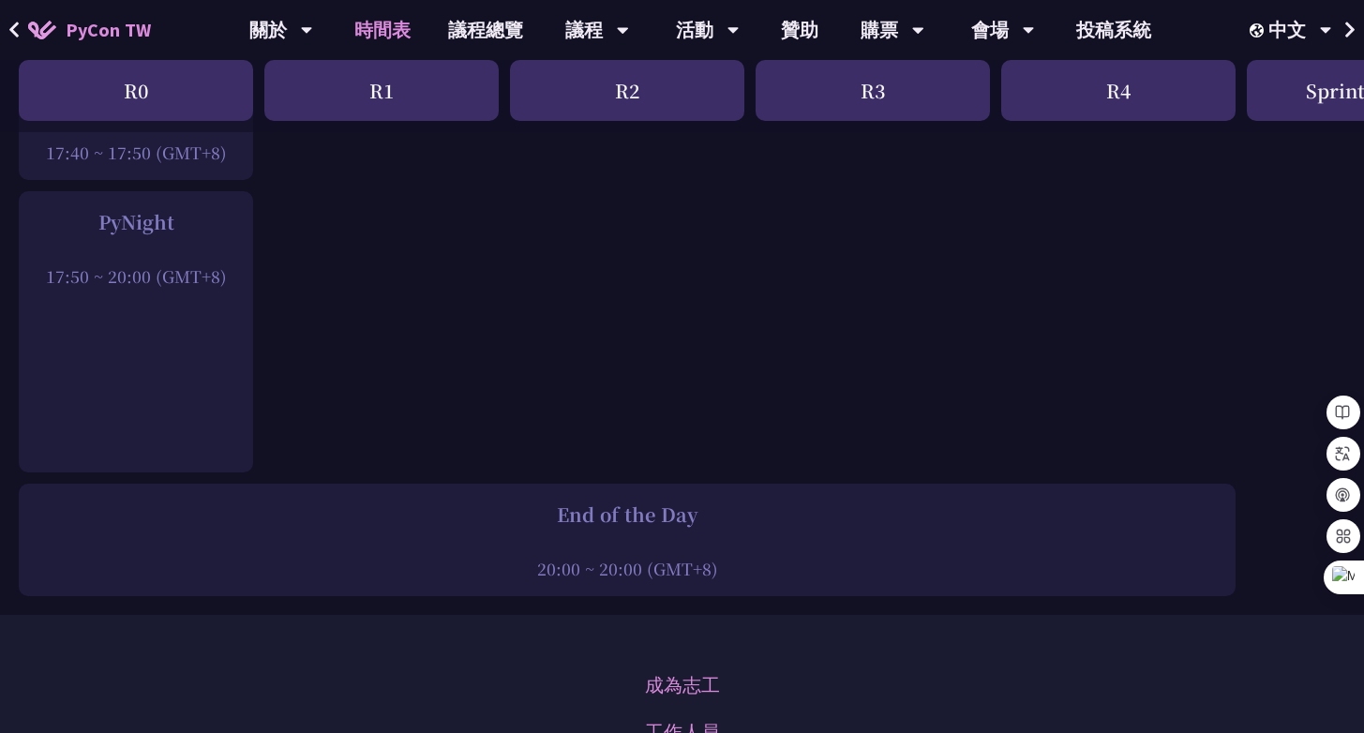
scroll to position [2812, 0]
click at [509, 503] on div "End of the Day" at bounding box center [627, 517] width 1198 height 28
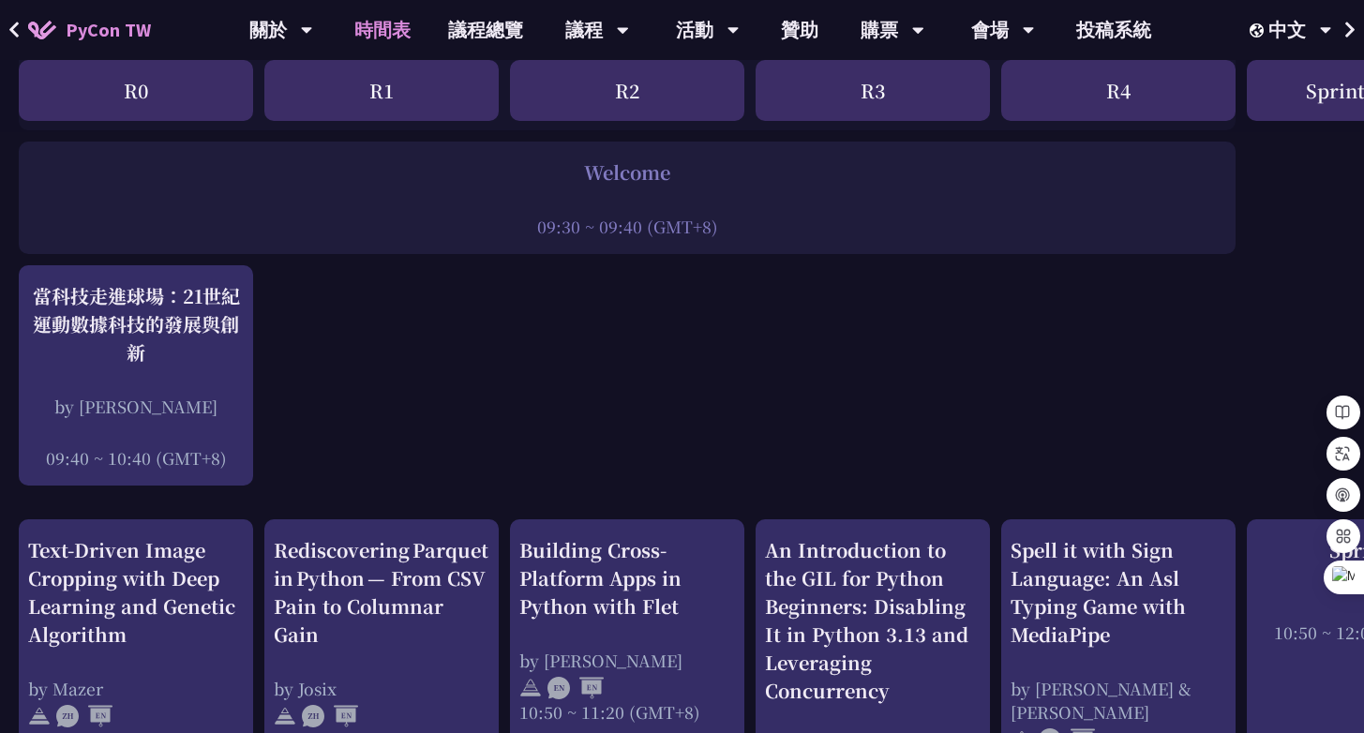
scroll to position [0, 0]
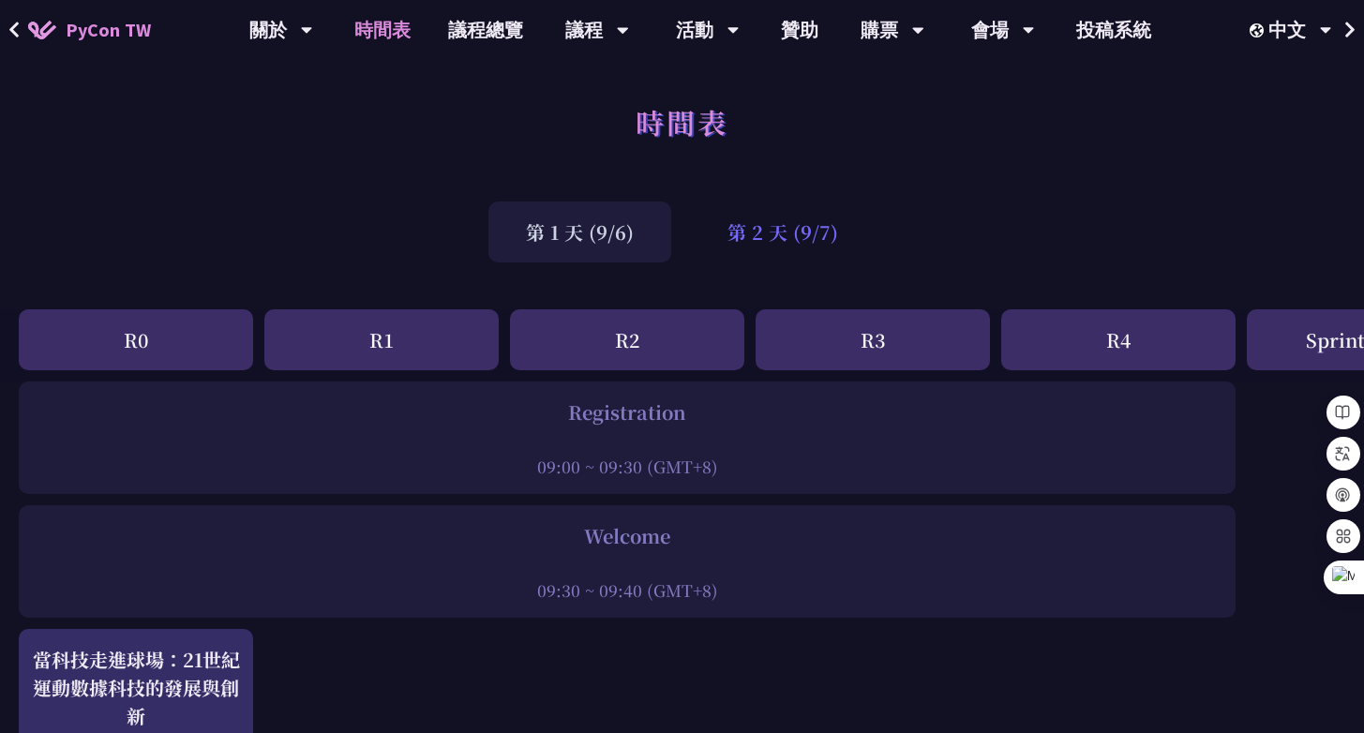
click at [779, 248] on div "第 2 天 (9/7)" at bounding box center [783, 232] width 186 height 61
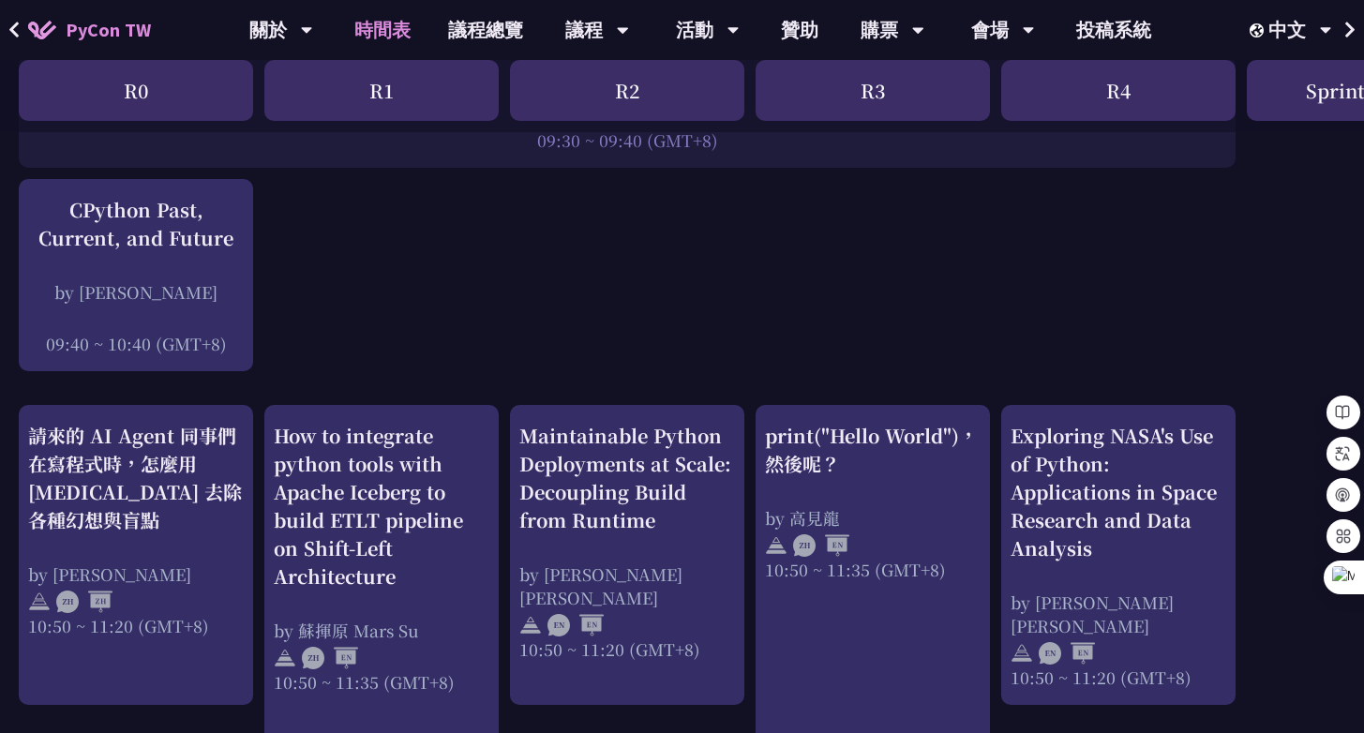
scroll to position [562, 0]
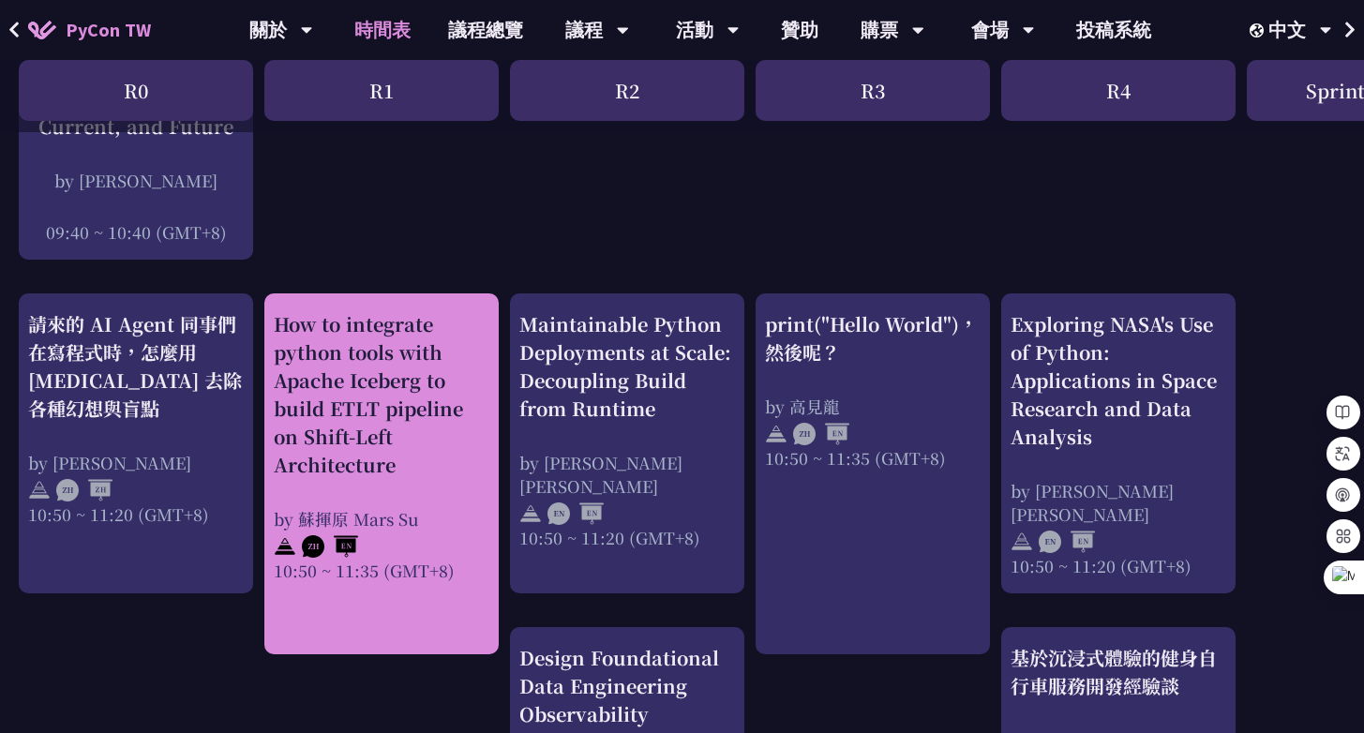
click at [391, 406] on div "How to integrate python tools with Apache Iceberg to build ETLT pipeline on Shi…" at bounding box center [382, 394] width 216 height 169
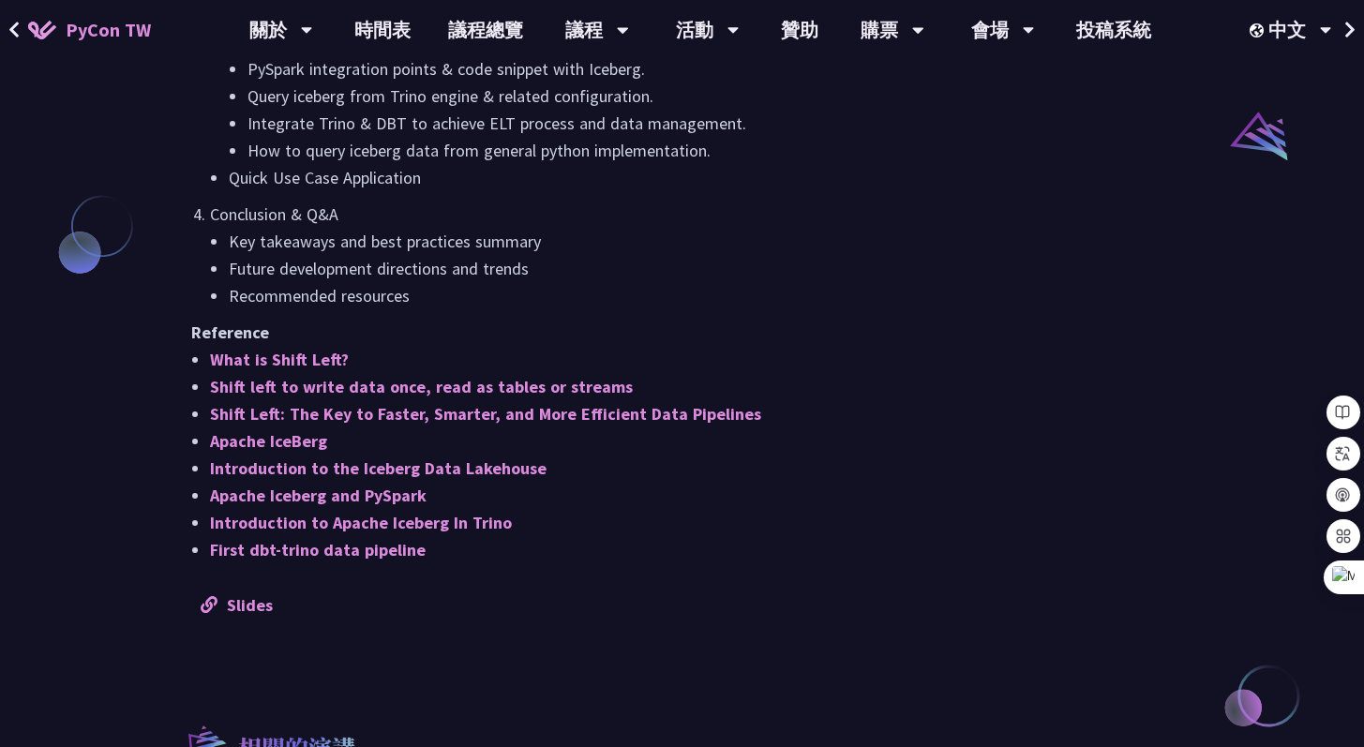
scroll to position [1536, 0]
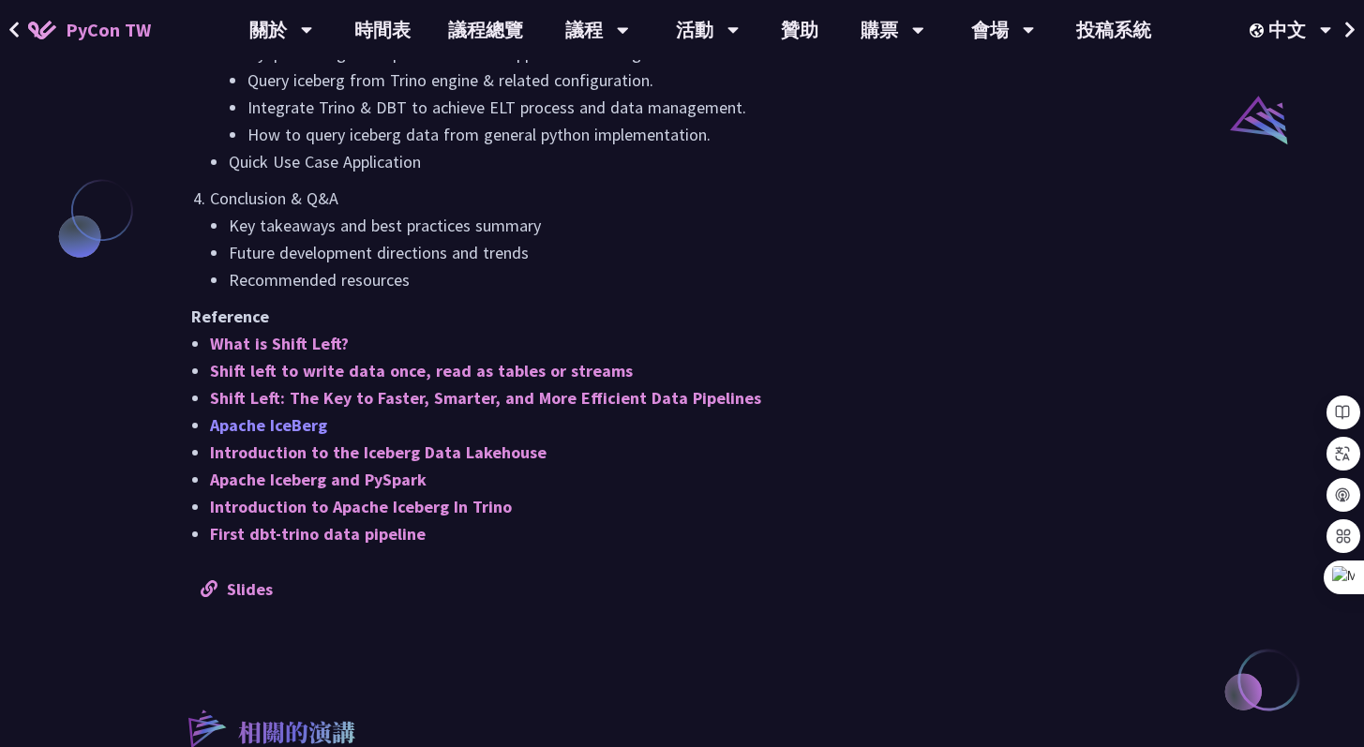
click at [278, 417] on link "Apache IceBerg" at bounding box center [268, 425] width 117 height 22
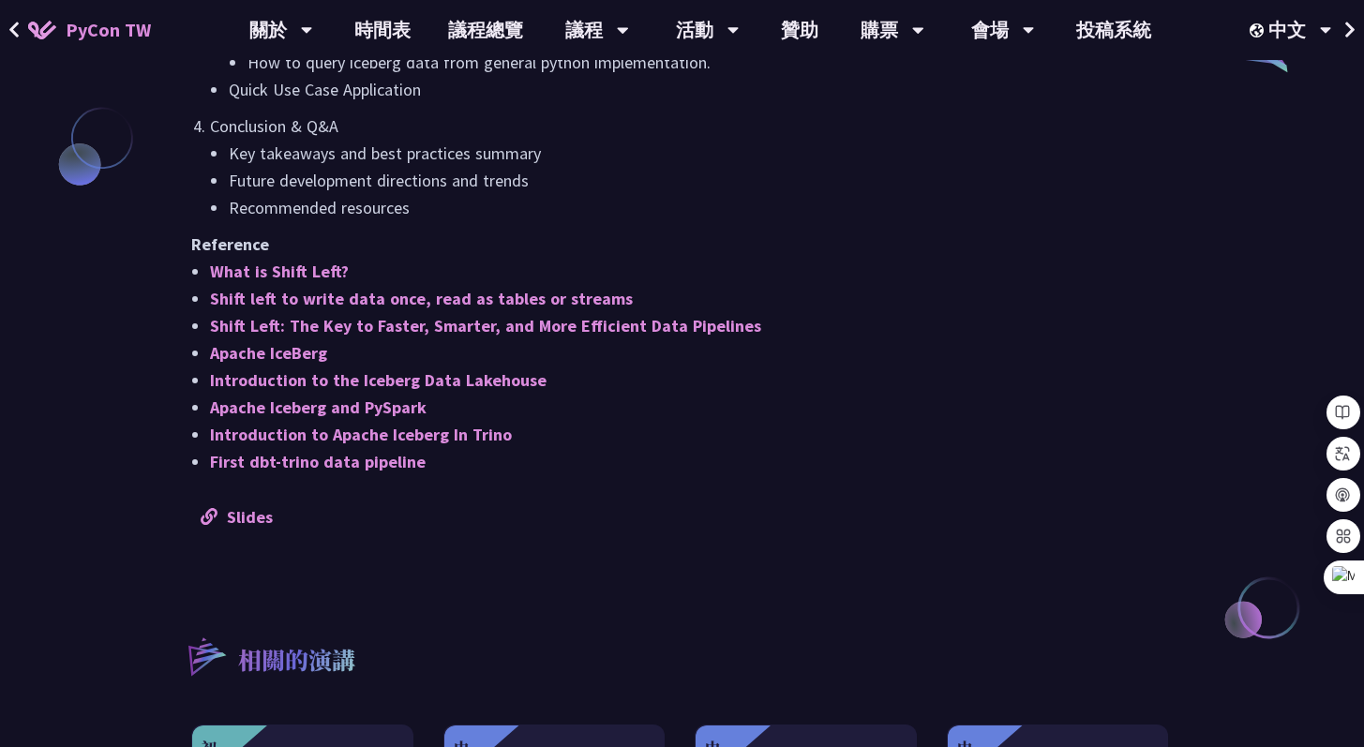
scroll to position [1733, 0]
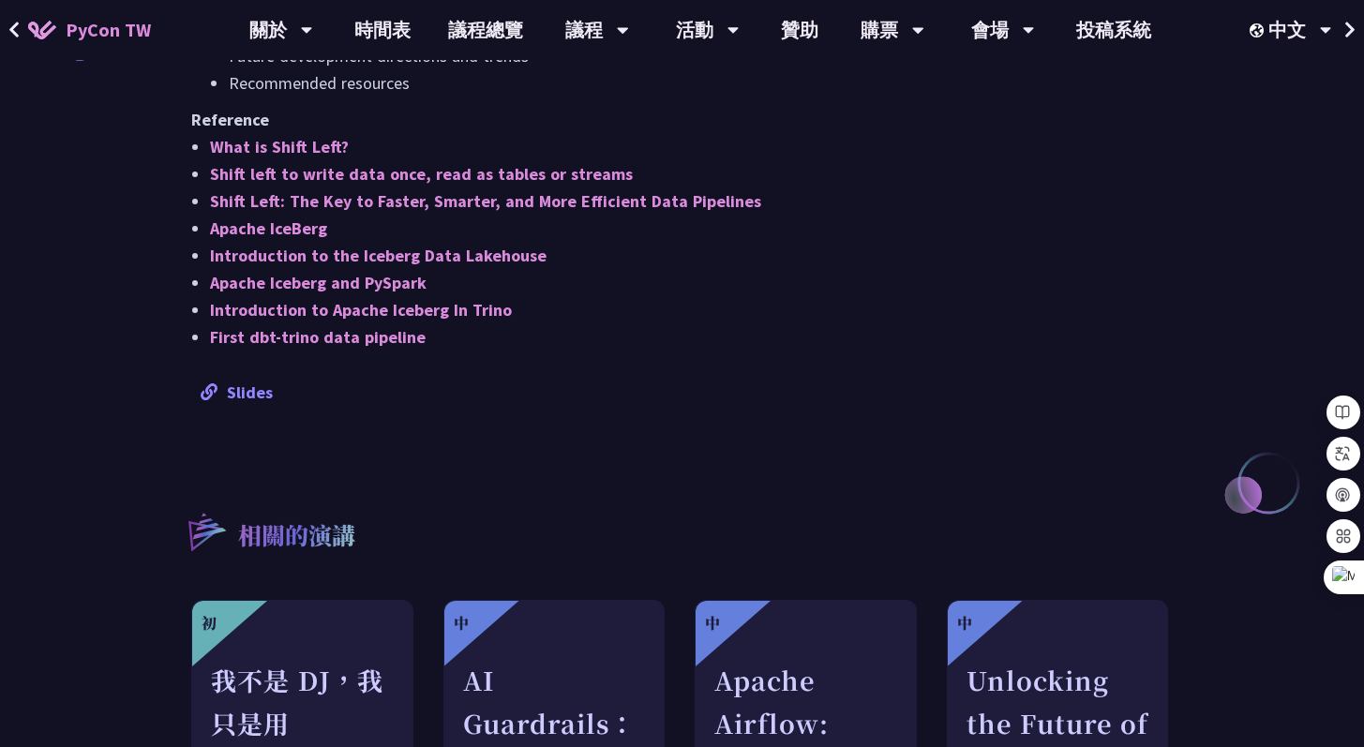
click at [252, 391] on link "Slides" at bounding box center [237, 393] width 72 height 22
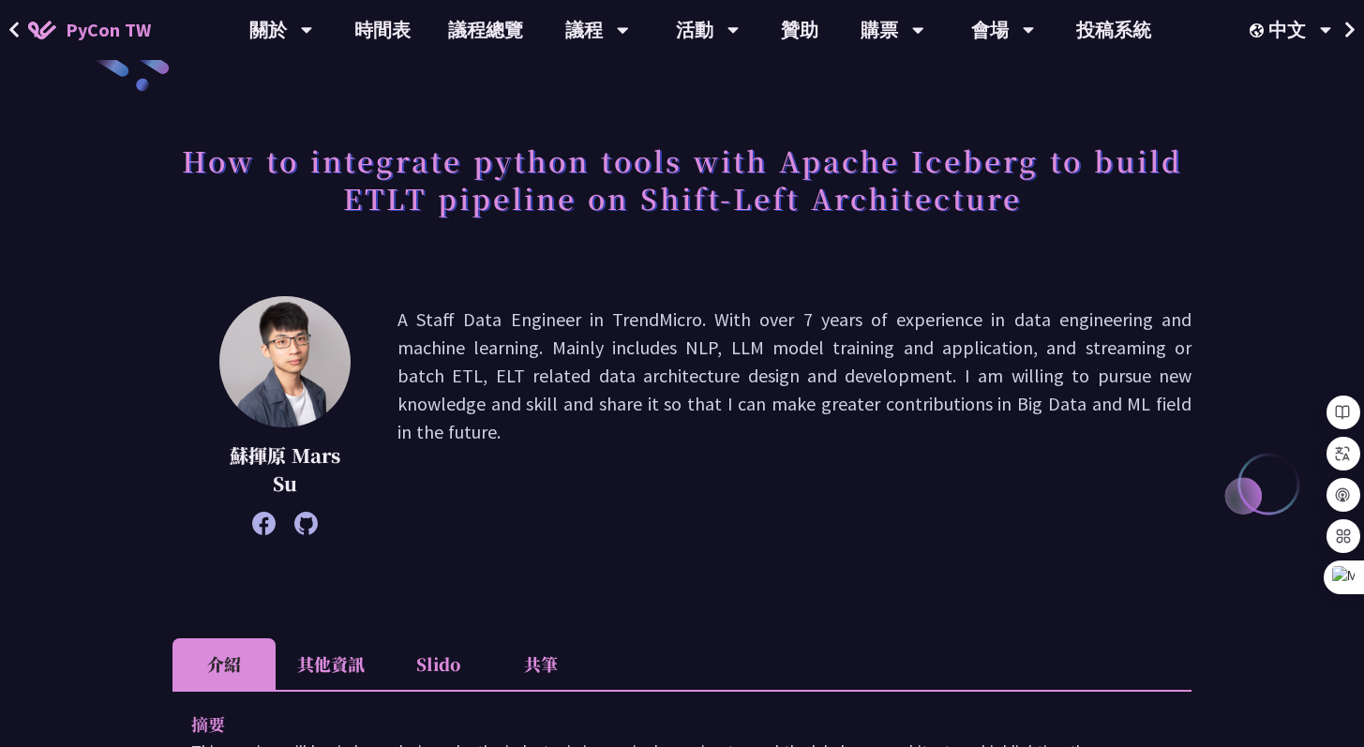
scroll to position [49, 0]
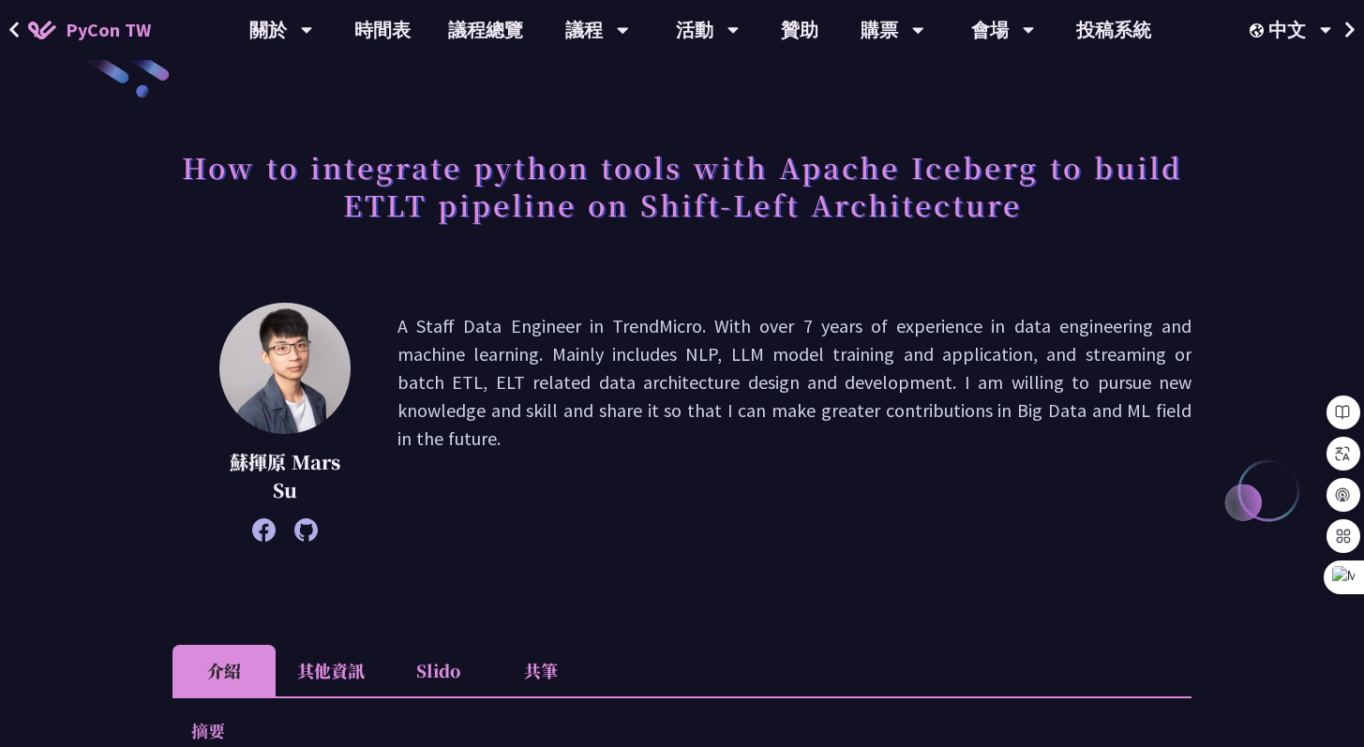
click at [303, 534] on icon at bounding box center [305, 529] width 23 height 23
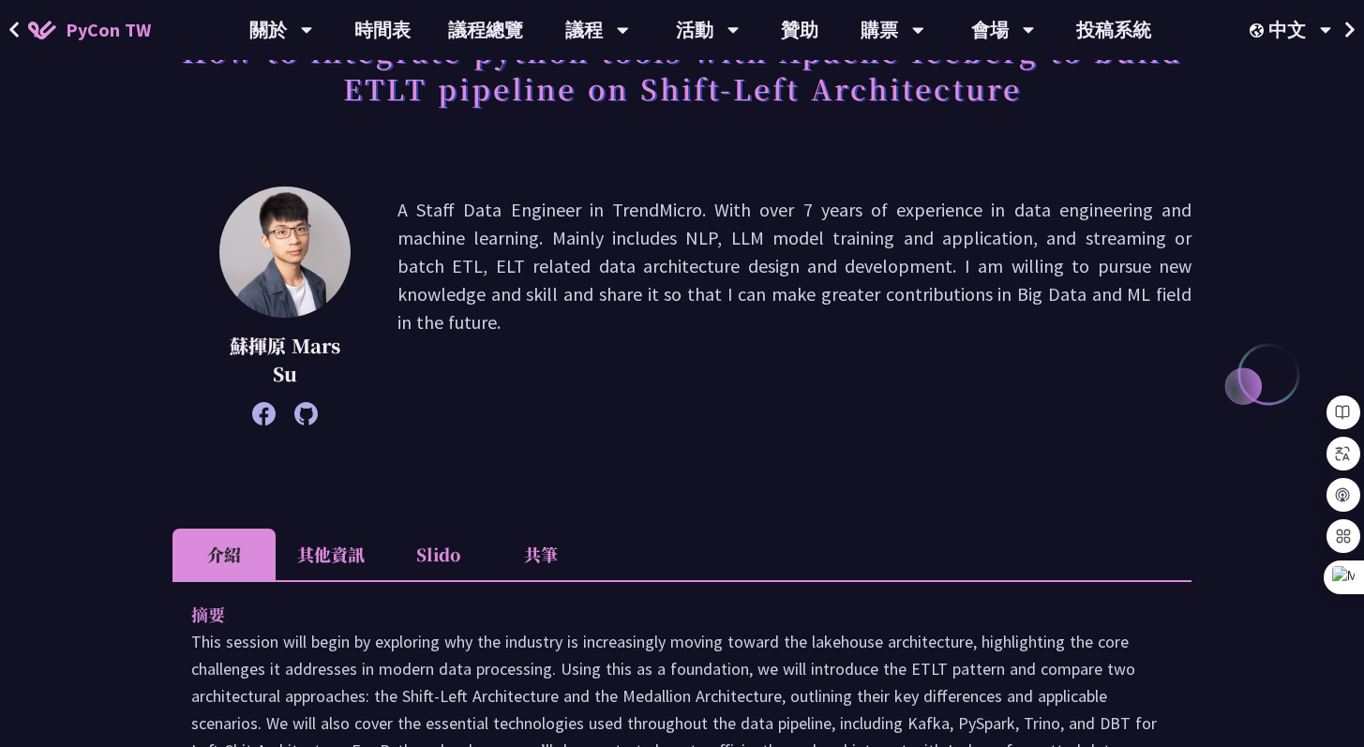
scroll to position [0, 0]
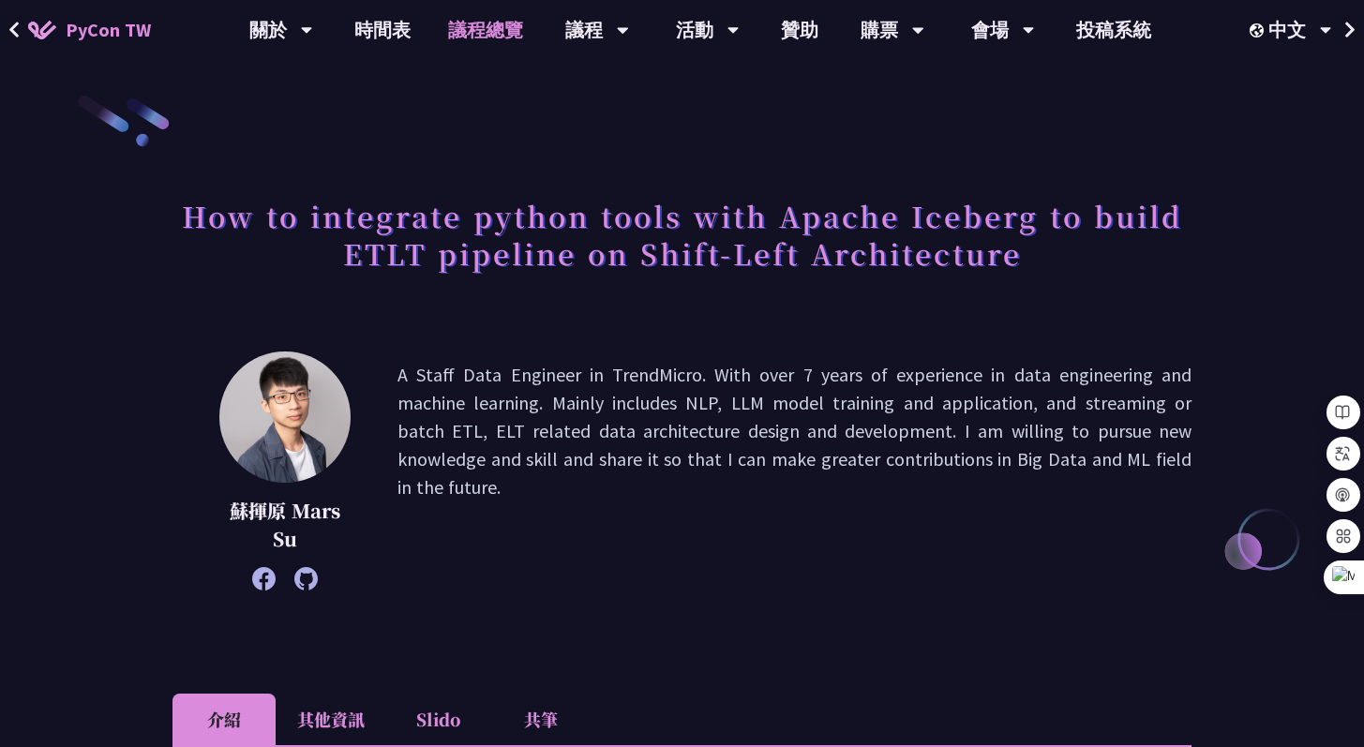
click at [487, 32] on link "議程總覽" at bounding box center [485, 30] width 113 height 60
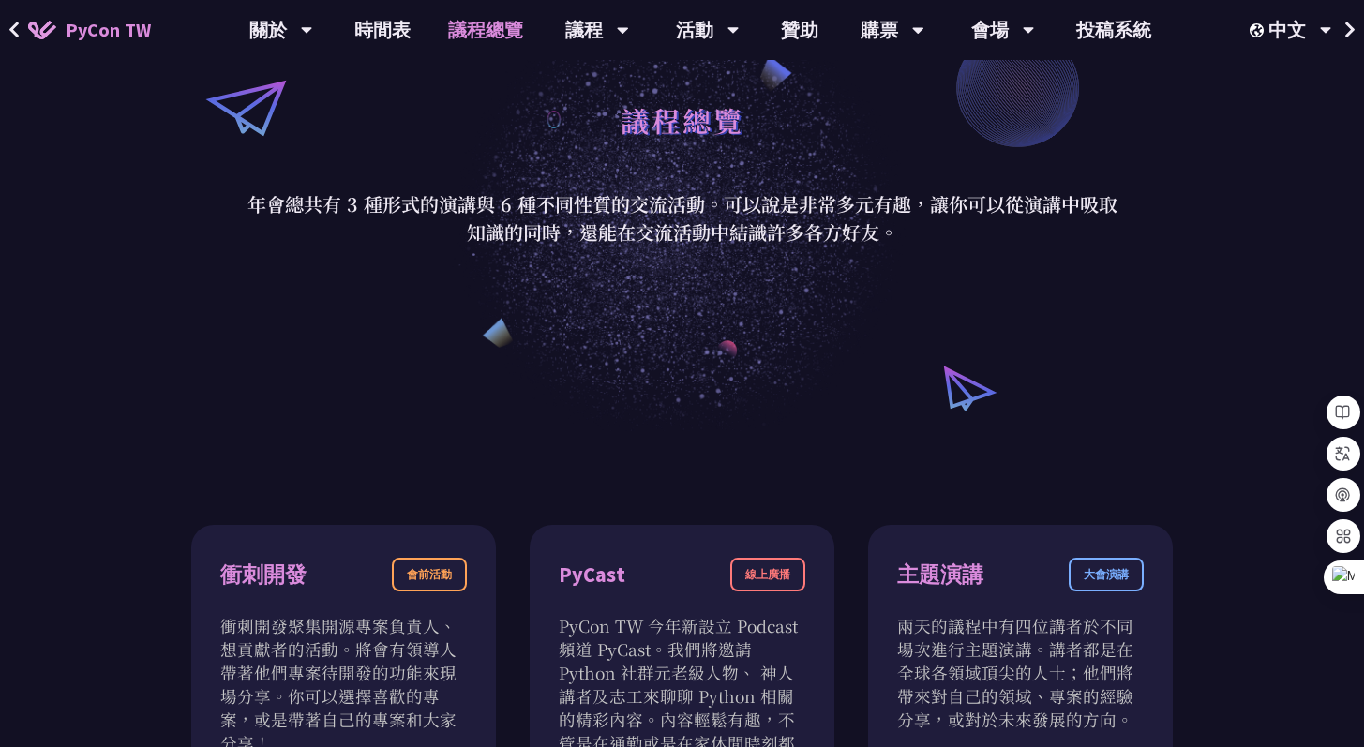
scroll to position [45, 0]
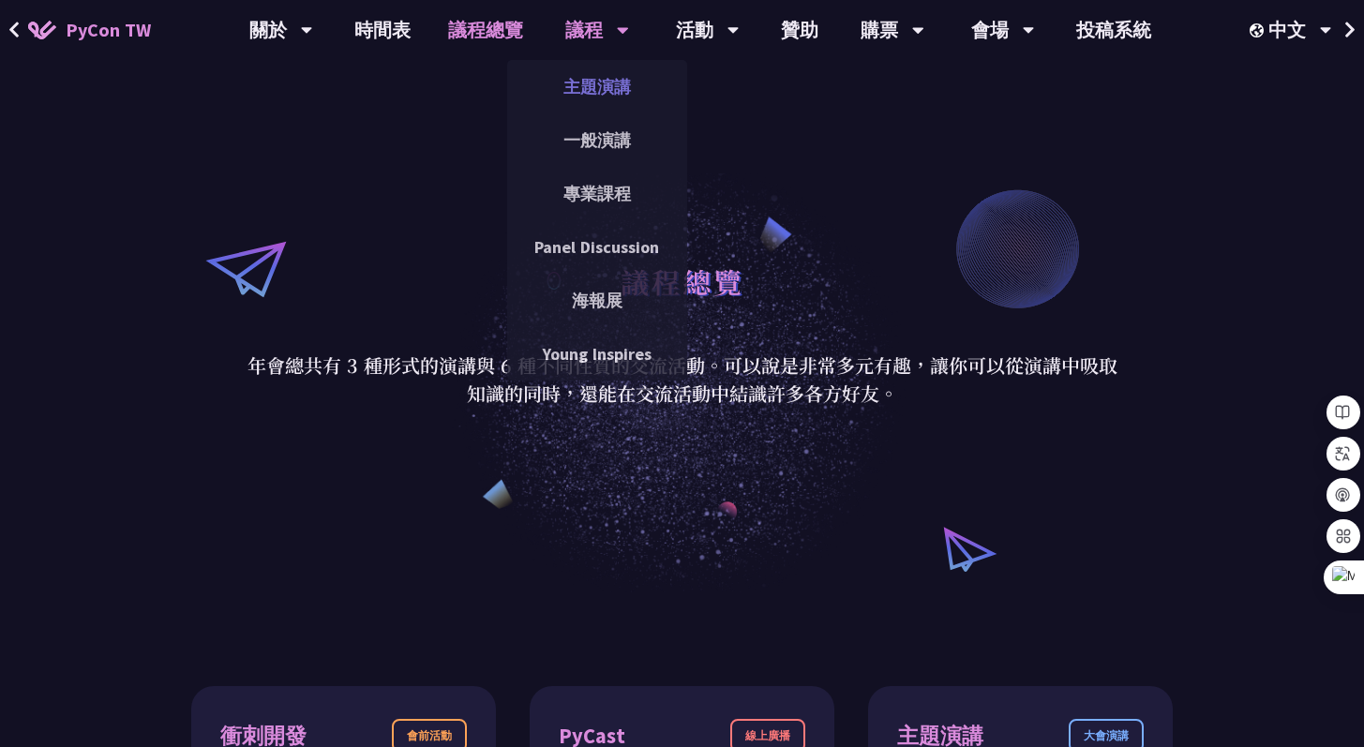
click at [603, 83] on link "主題演講" at bounding box center [597, 87] width 180 height 44
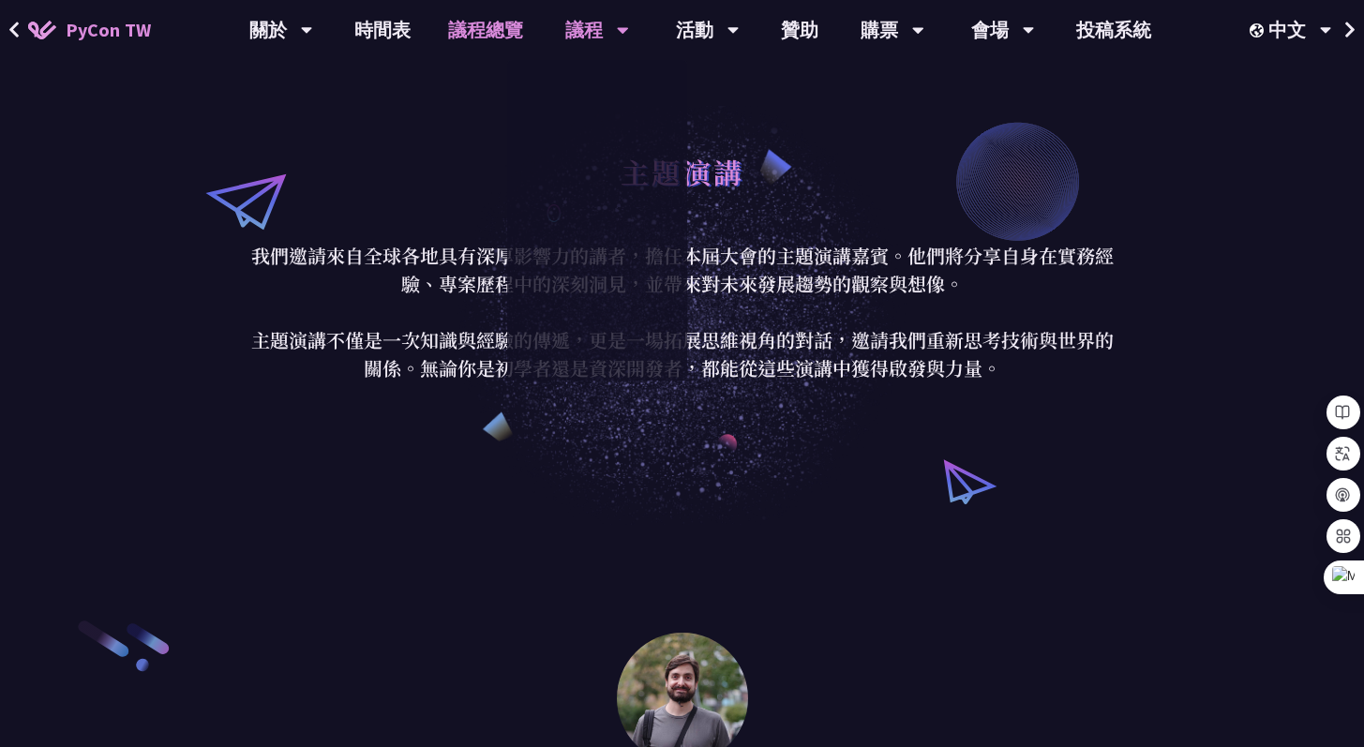
click at [491, 27] on link "議程總覽" at bounding box center [485, 30] width 113 height 60
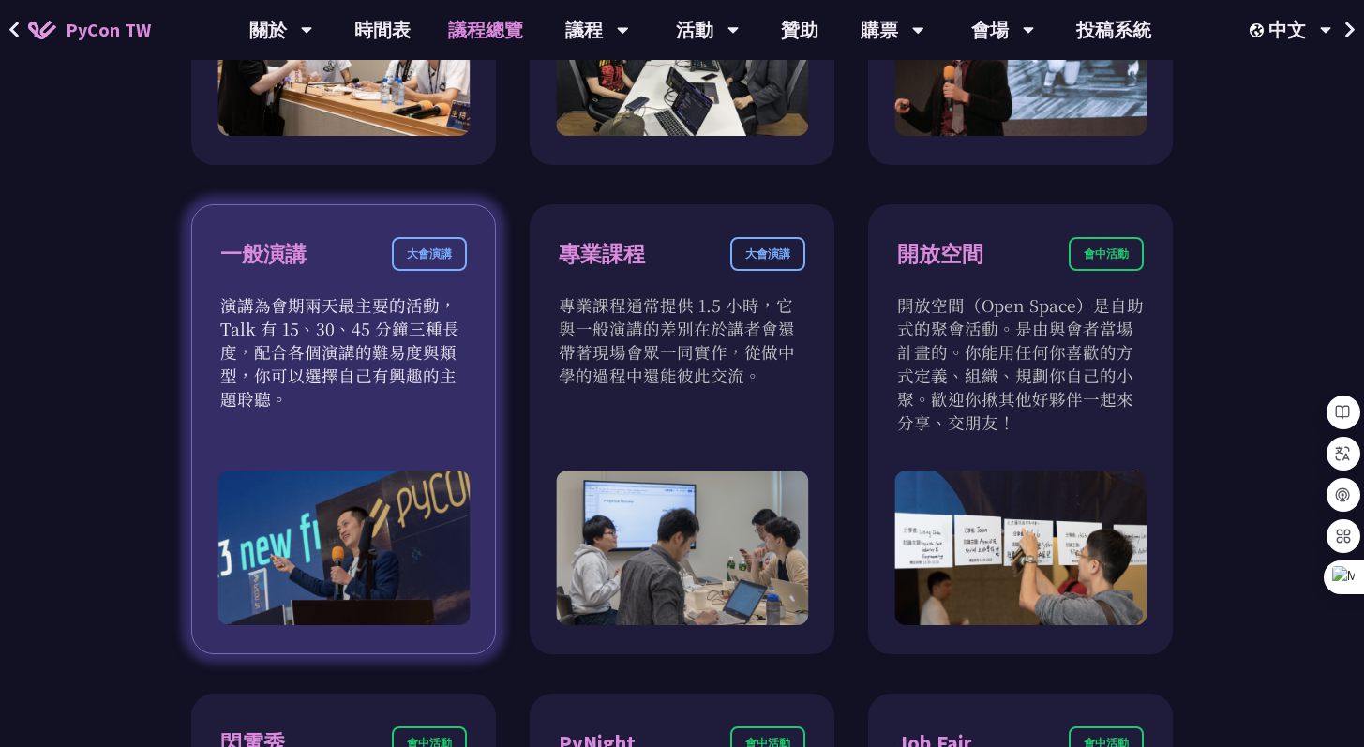
scroll to position [1205, 0]
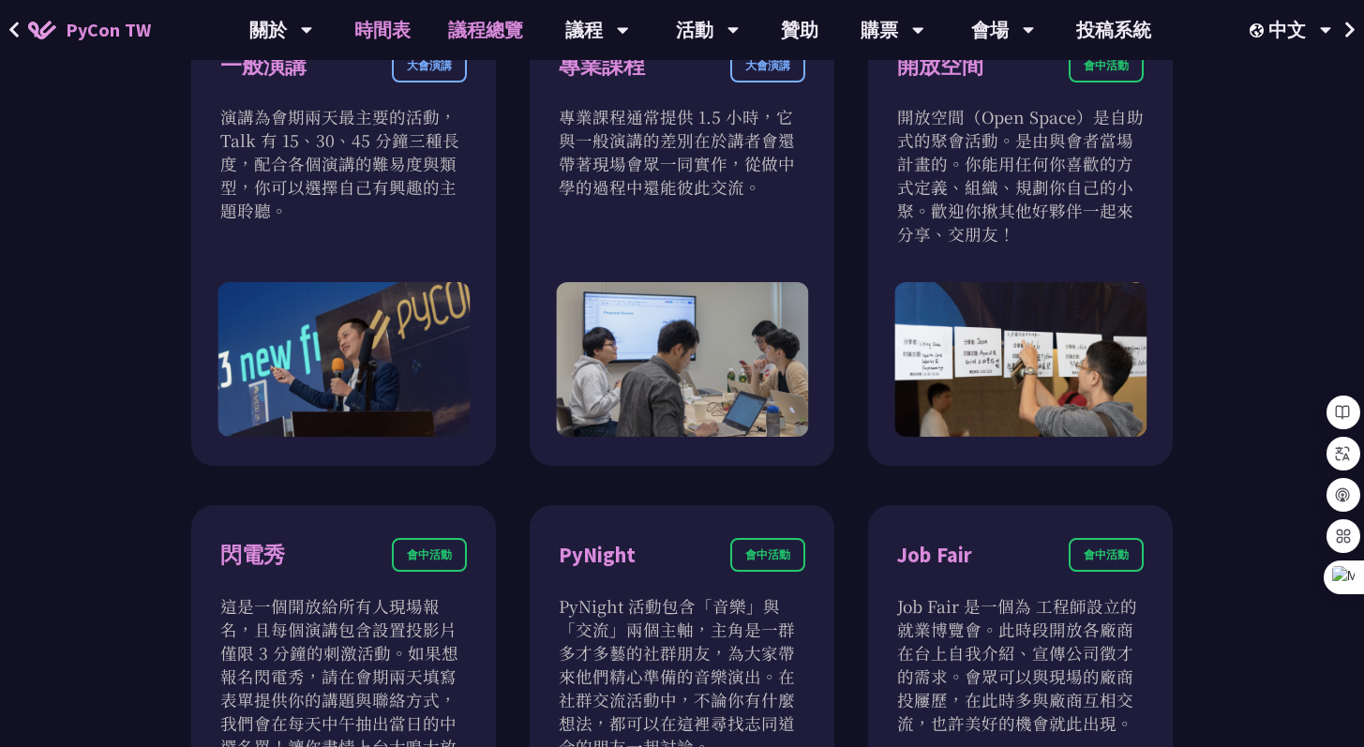
click at [391, 26] on link "時間表" at bounding box center [383, 30] width 94 height 60
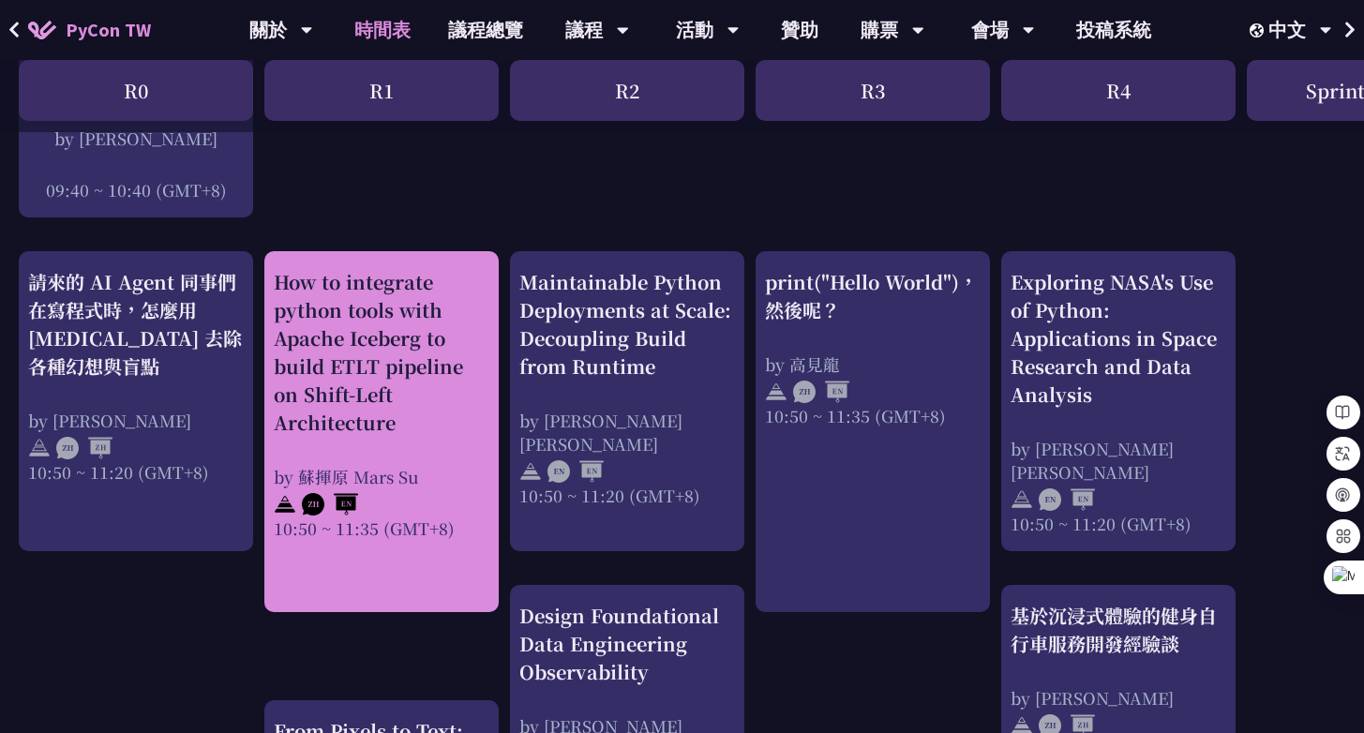
scroll to position [602, 0]
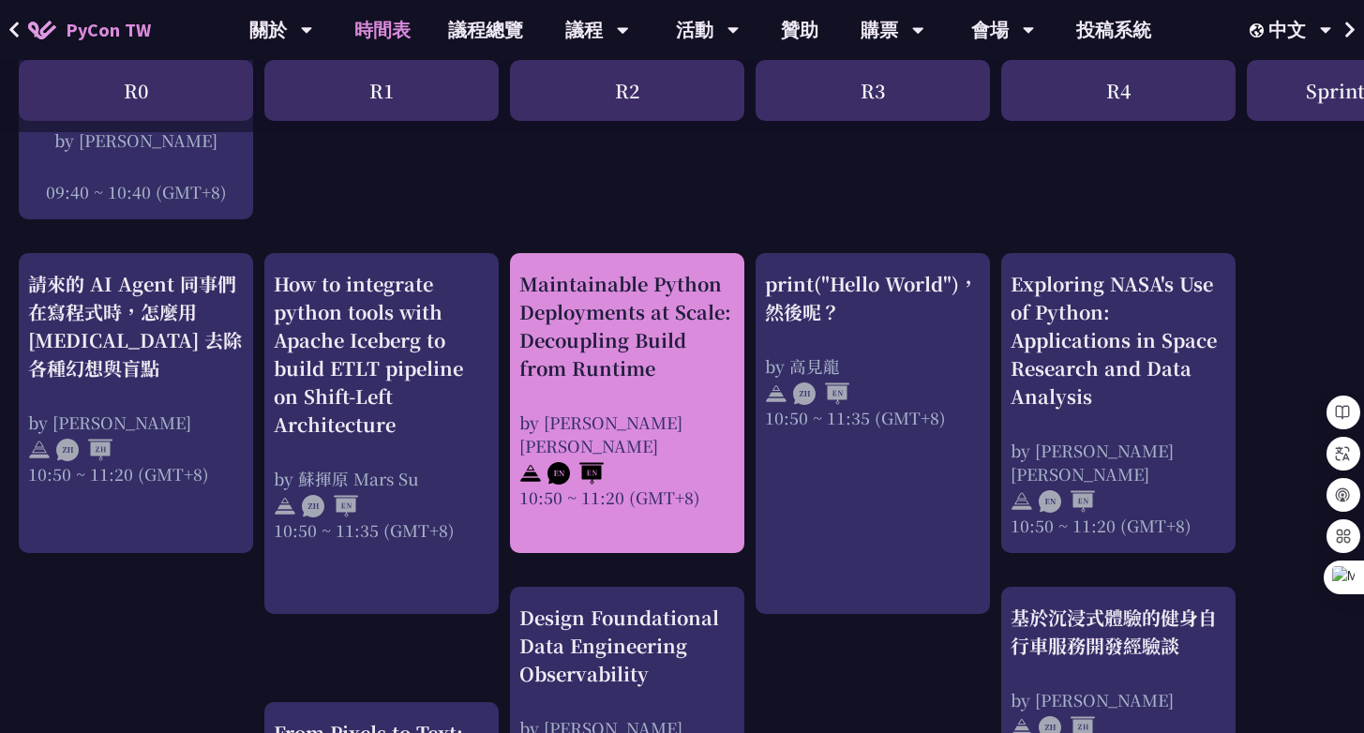
click at [613, 327] on div "Maintainable Python Deployments at Scale: Decoupling Build from Runtime" at bounding box center [627, 326] width 216 height 113
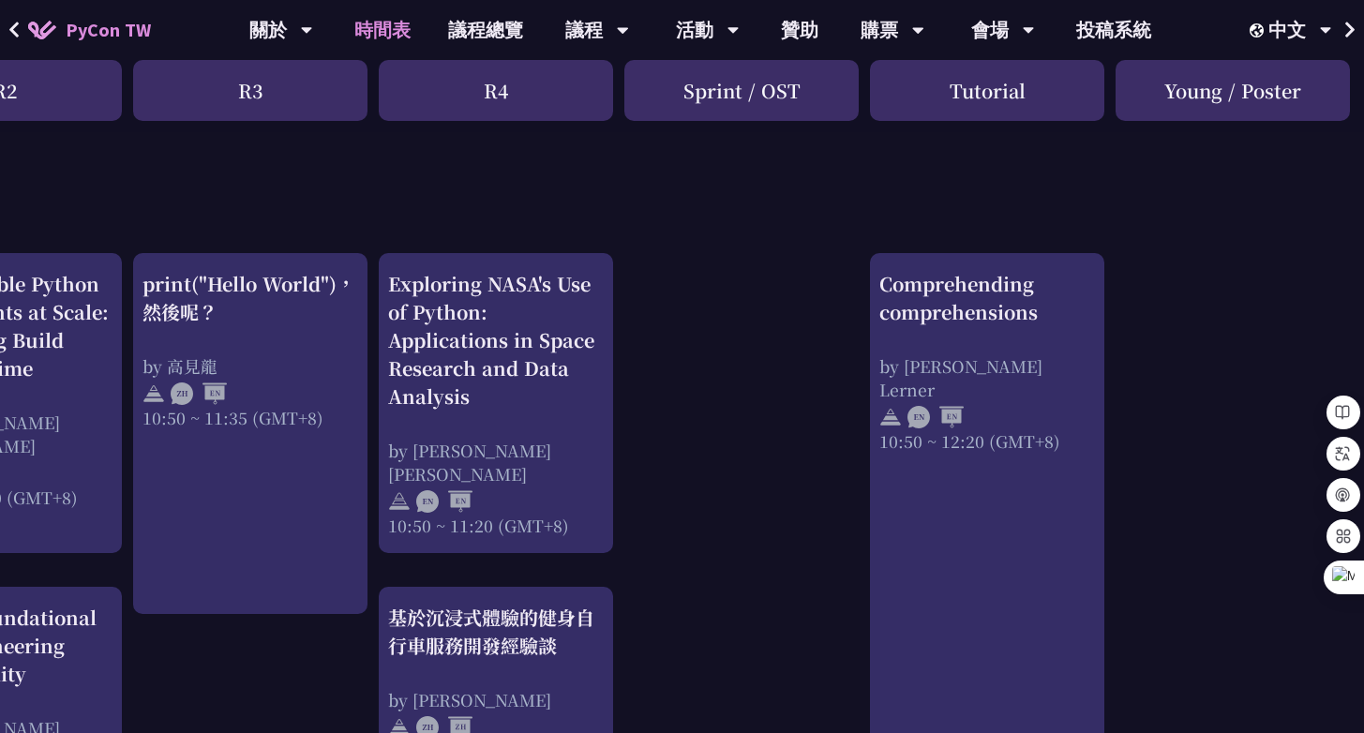
scroll to position [602, 627]
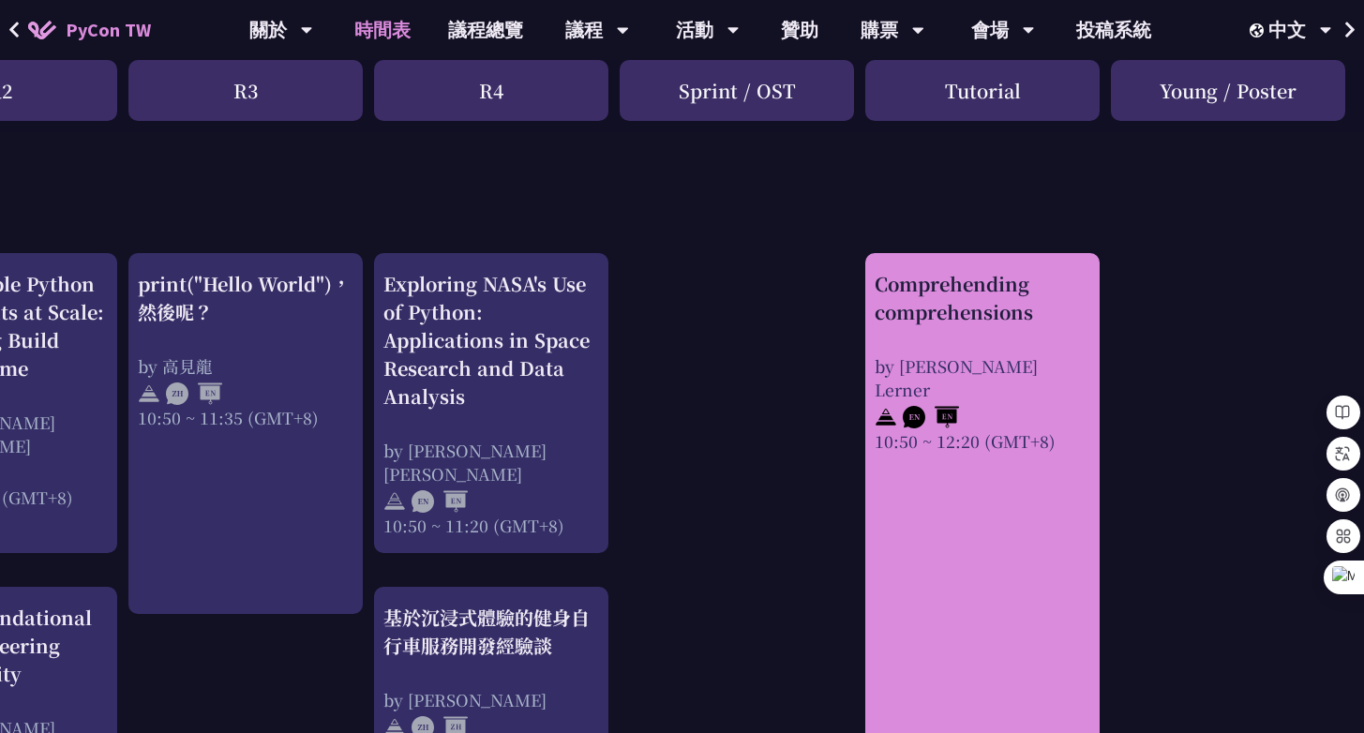
click at [953, 316] on div "Comprehending comprehensions" at bounding box center [983, 298] width 216 height 56
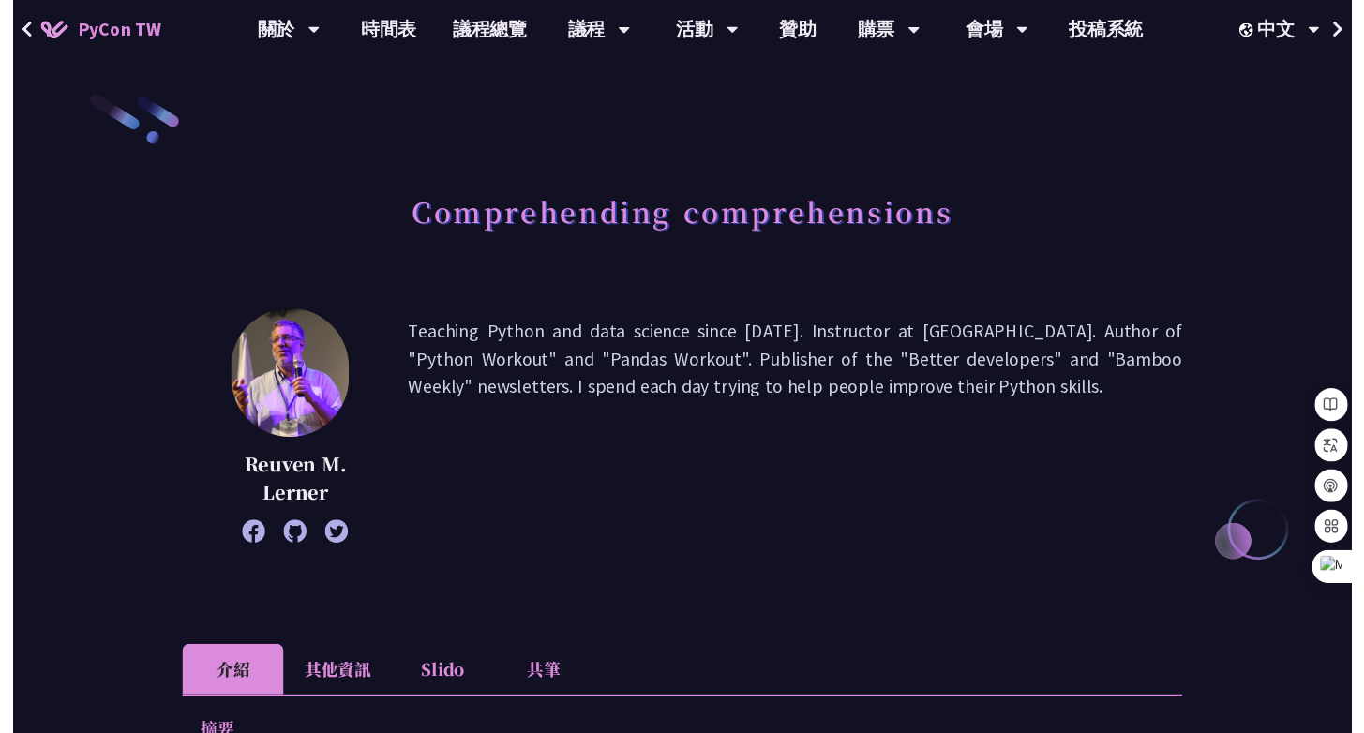
scroll to position [602, 0]
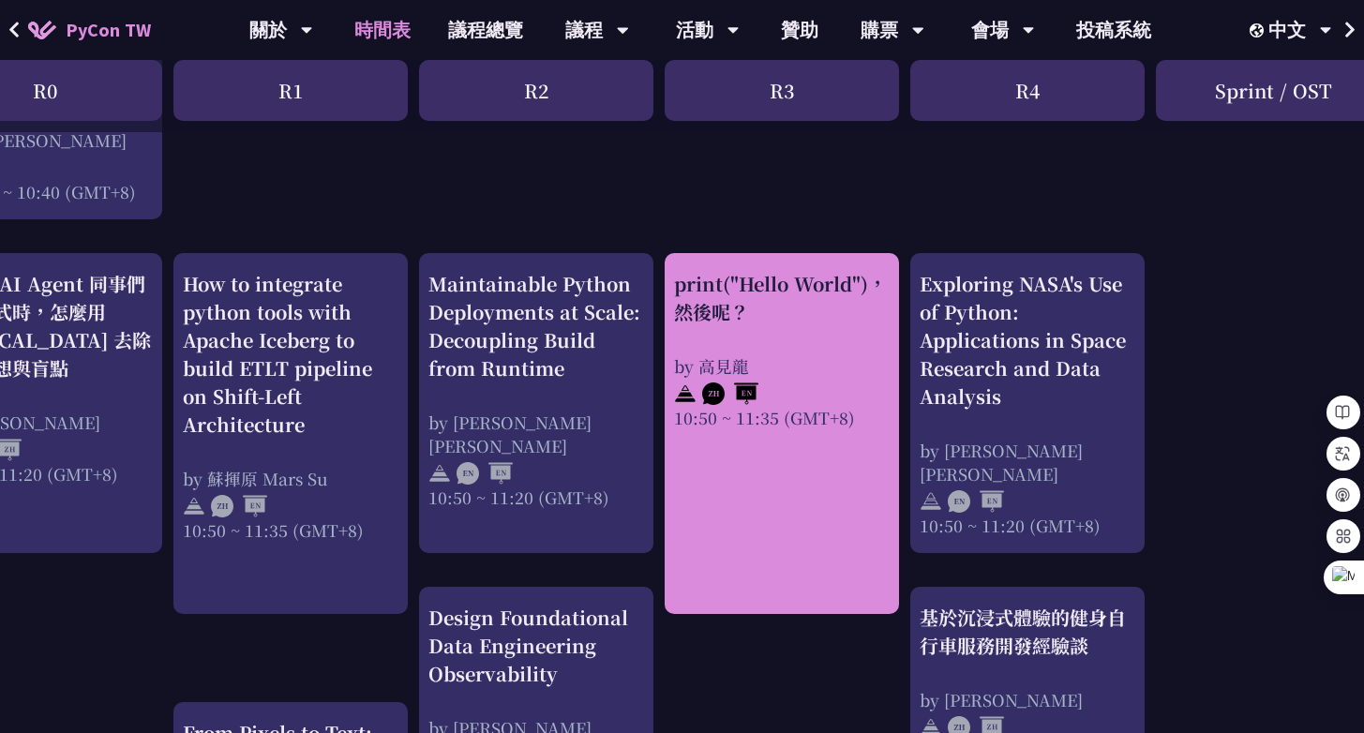
click at [793, 340] on div "print("Hello World")，然後呢？ by 高見龍 10:50 ~ 11:35 (GMT+8)" at bounding box center [782, 349] width 216 height 159
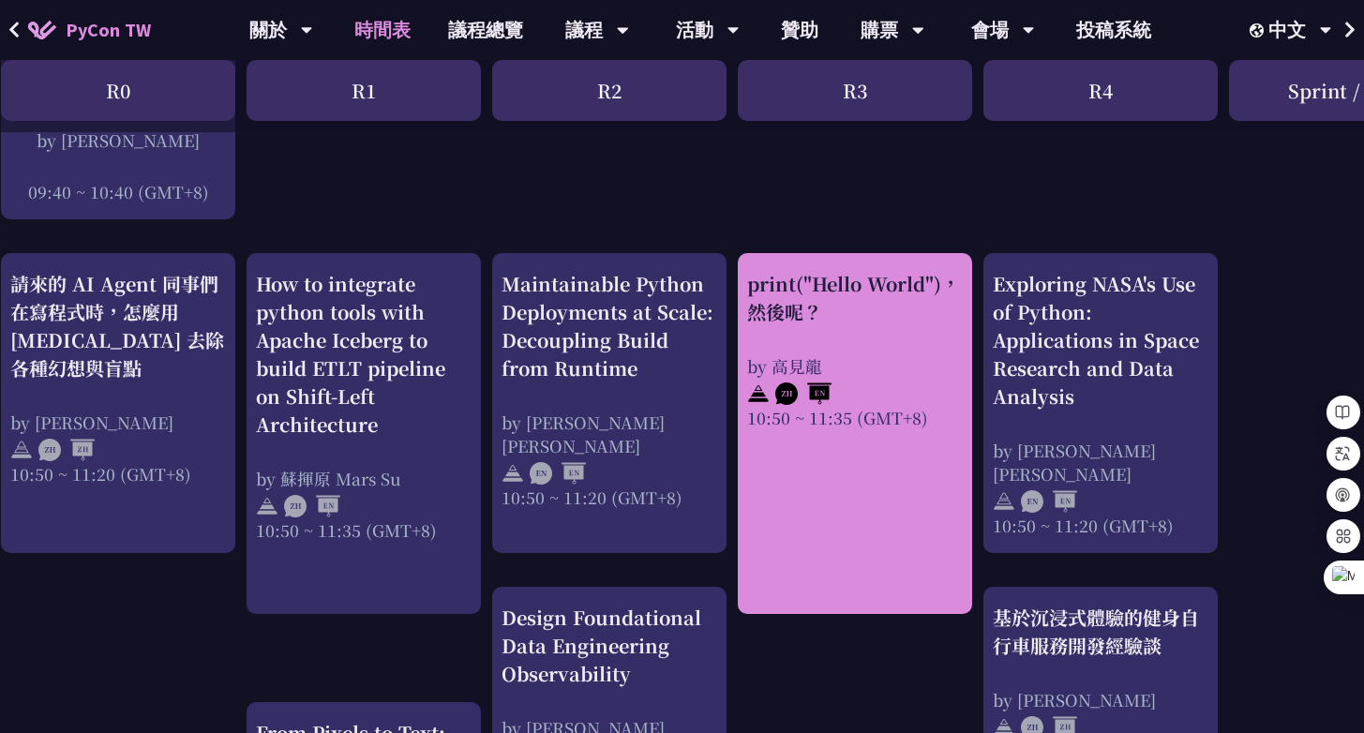
scroll to position [602, 0]
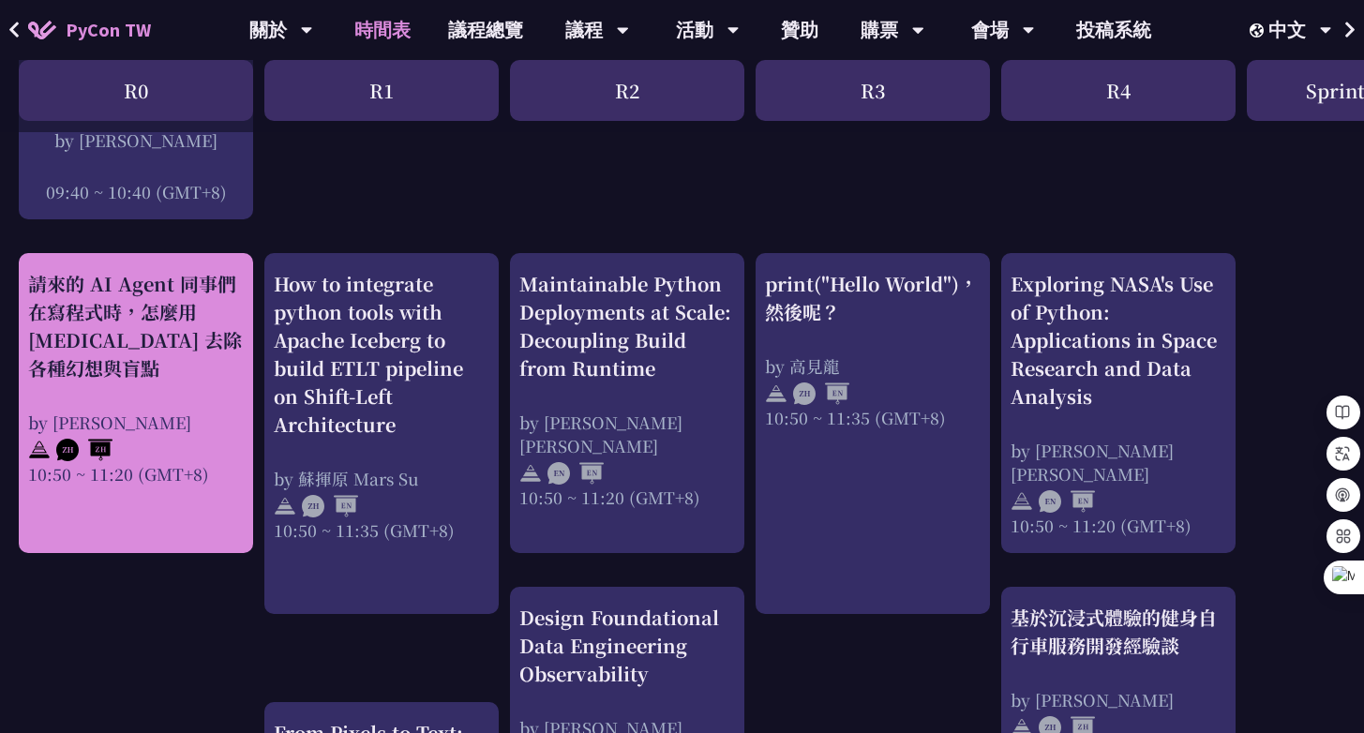
click at [141, 323] on div "請來的 AI Agent 同事們在寫程式時，怎麼用 pytest 去除各種幻想與盲點" at bounding box center [136, 326] width 216 height 113
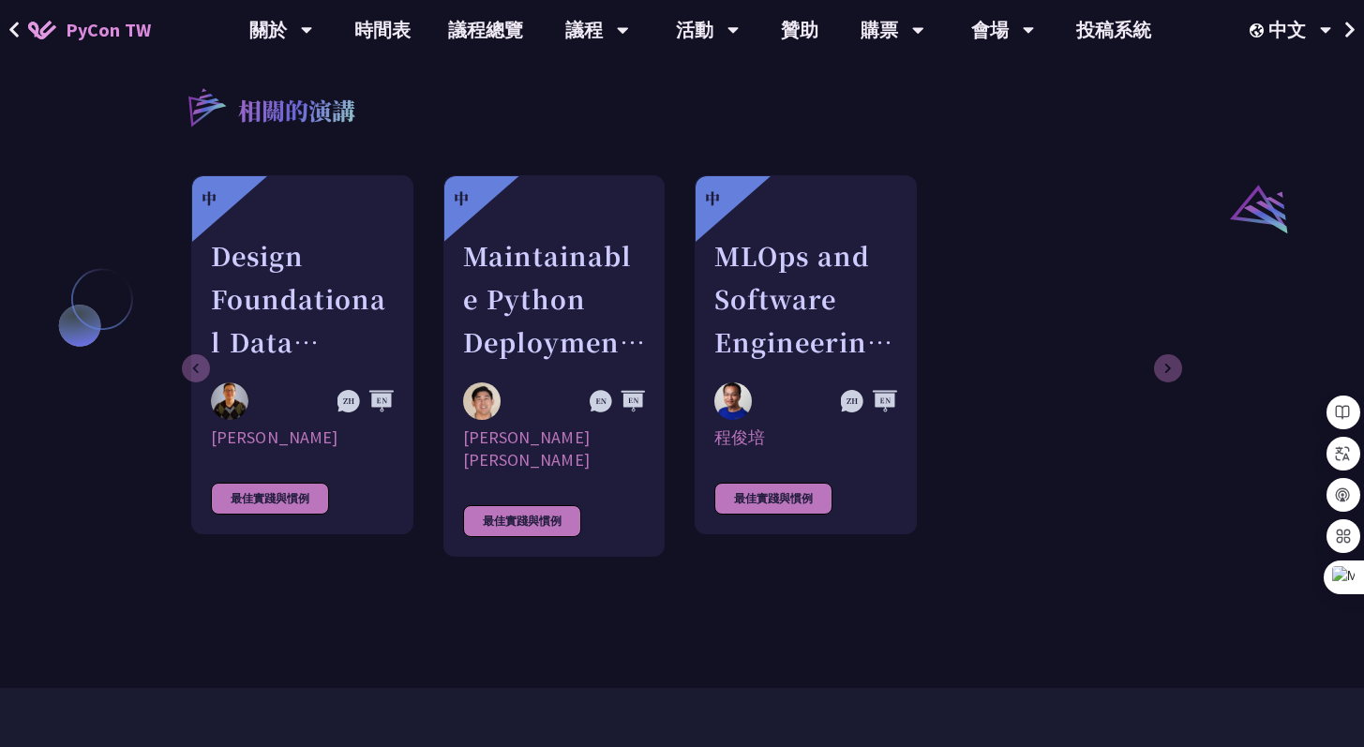
scroll to position [1449, 0]
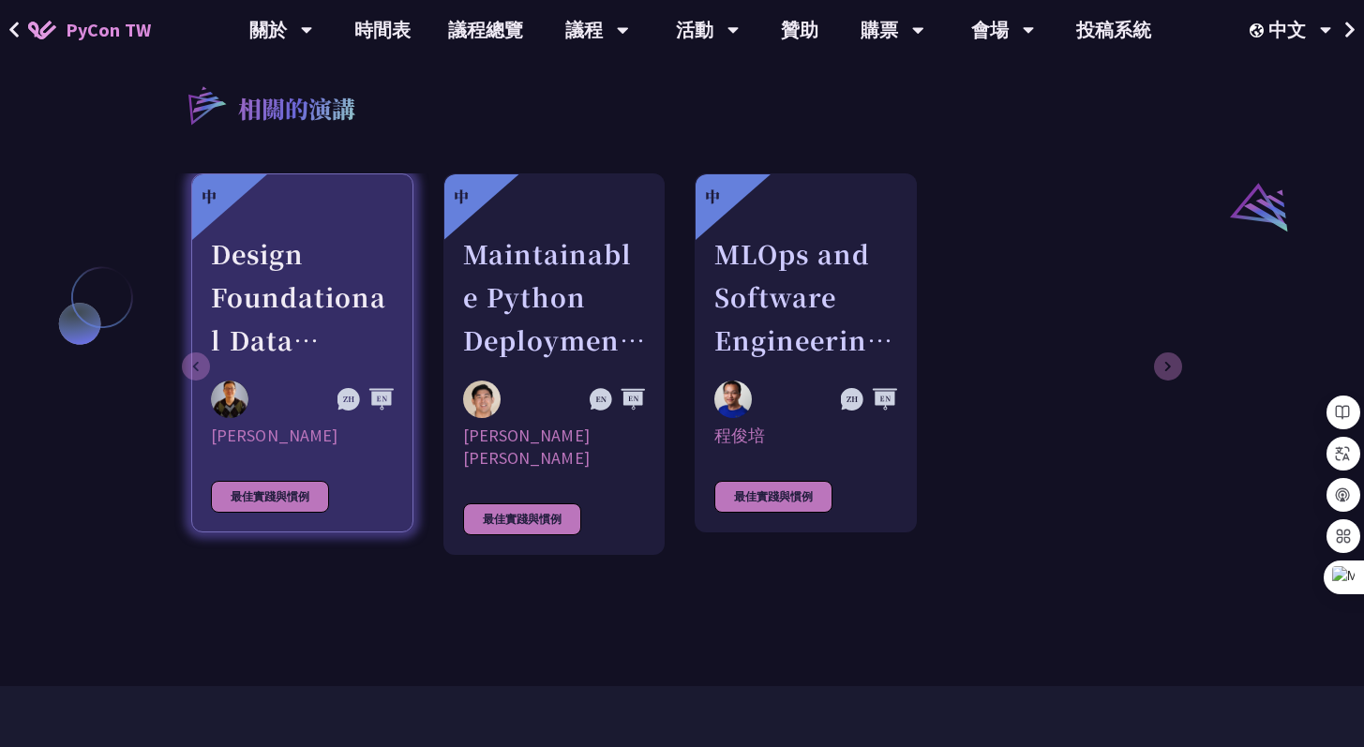
click at [239, 233] on div at bounding box center [302, 220] width 183 height 23
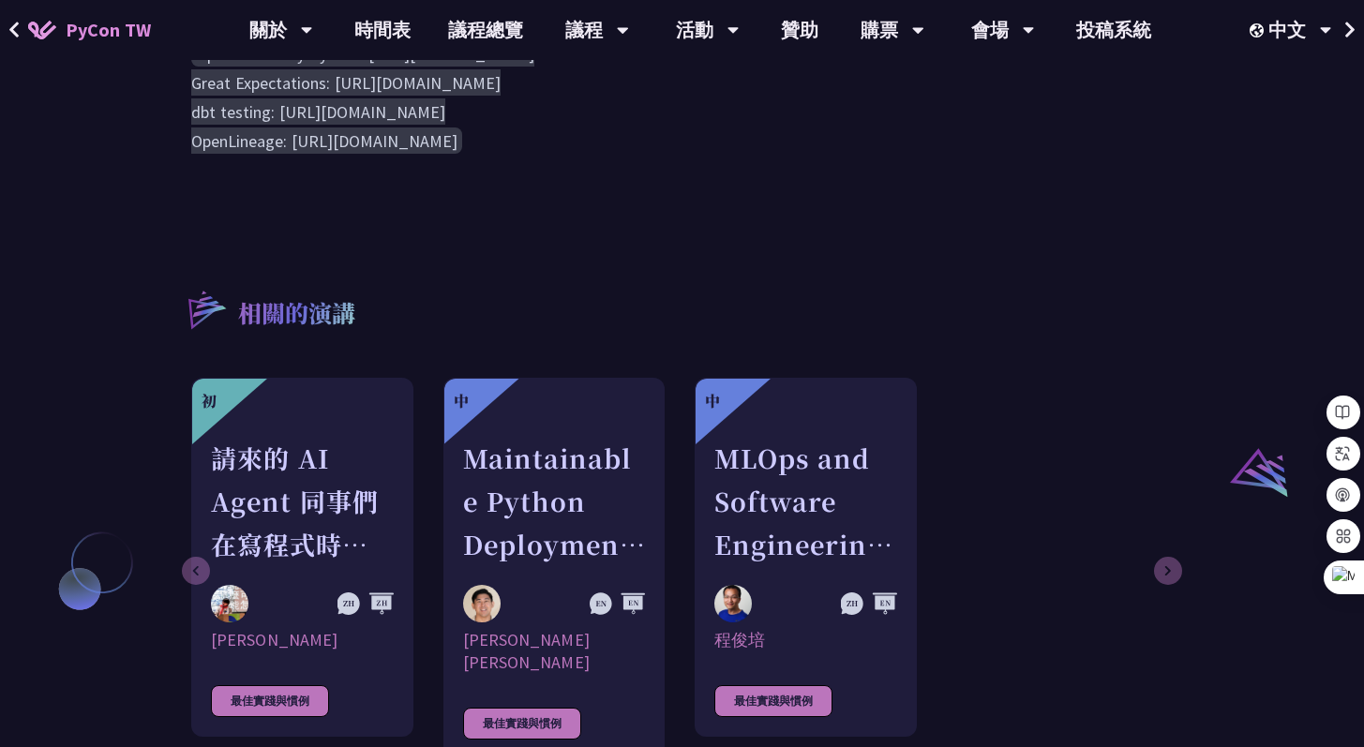
scroll to position [1268, 0]
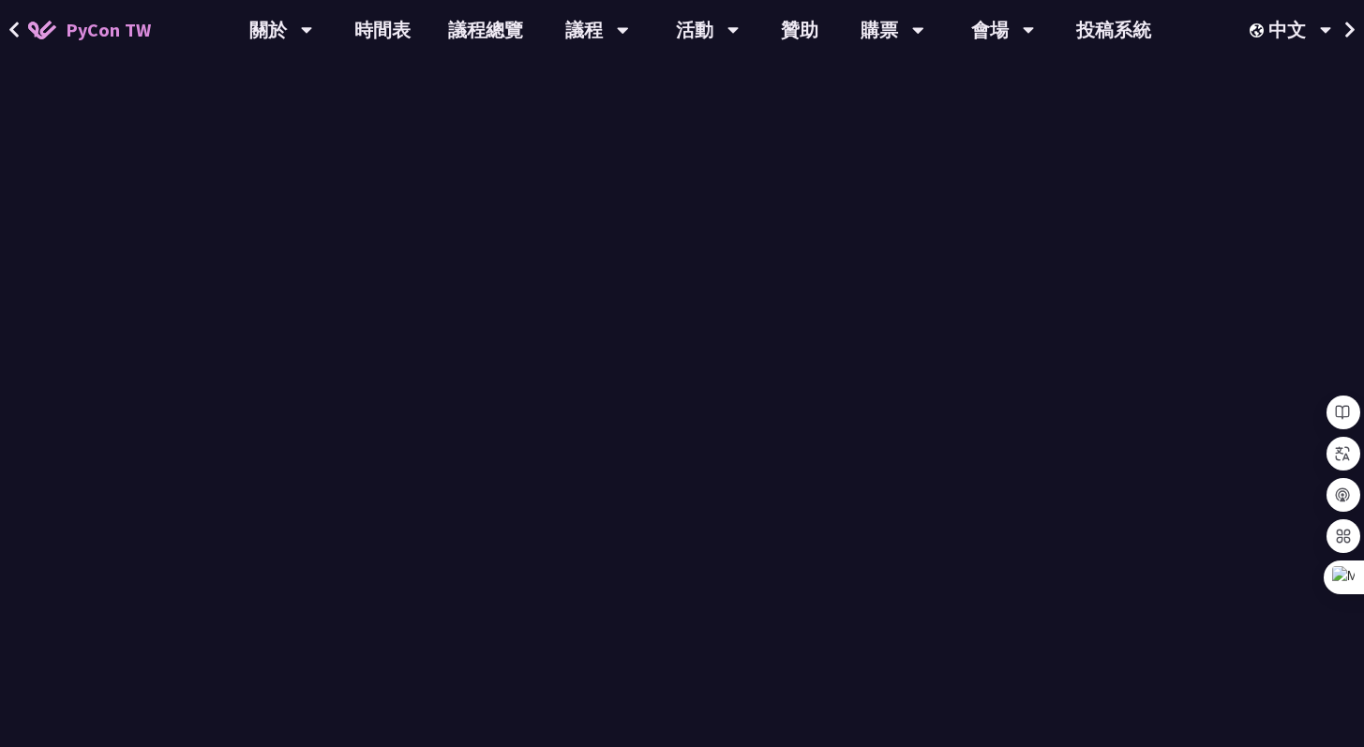
scroll to position [1449, 0]
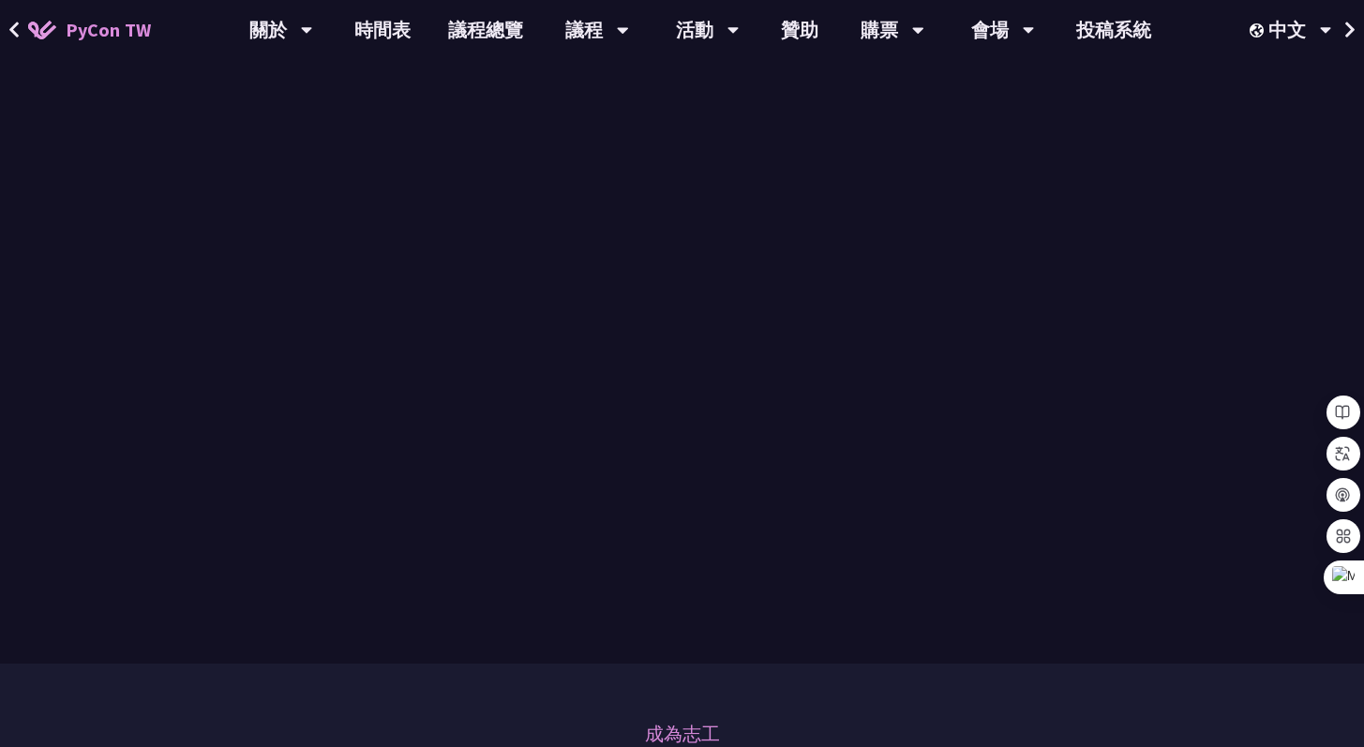
scroll to position [1268, 0]
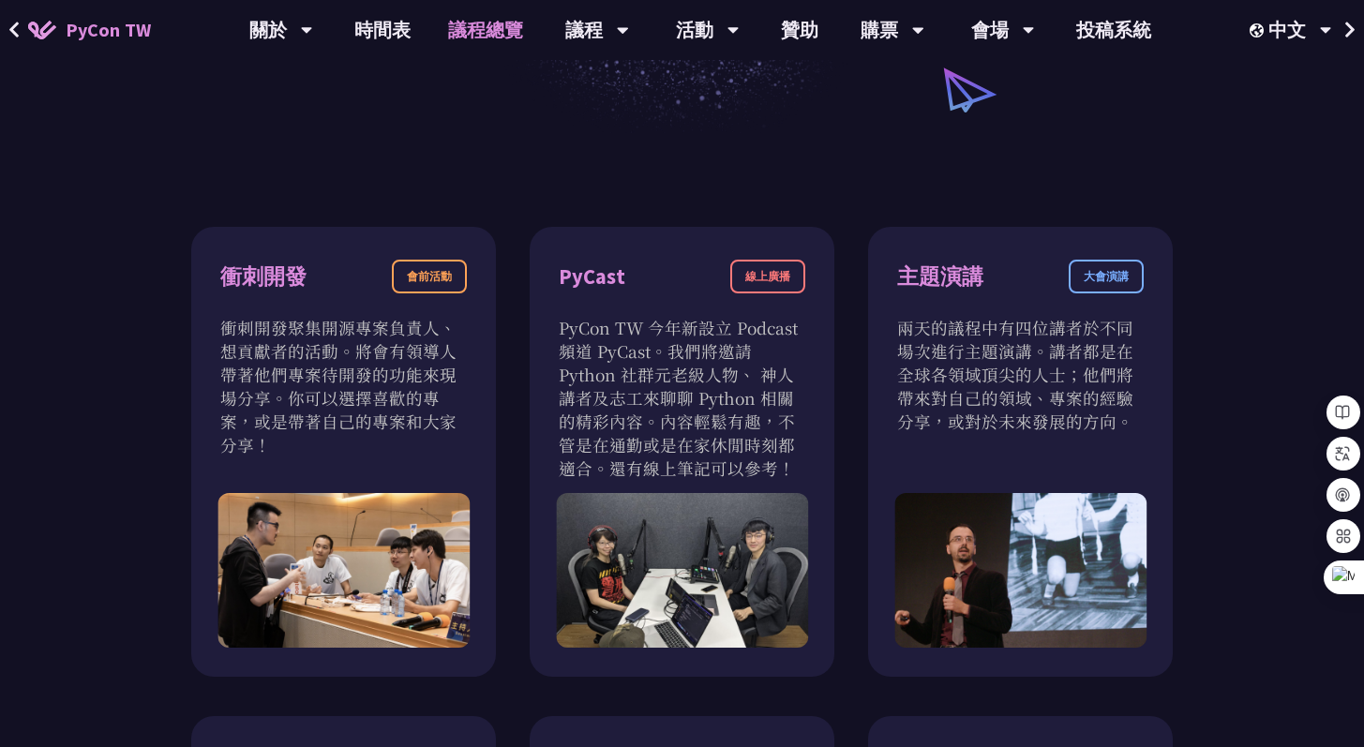
scroll to position [474, 0]
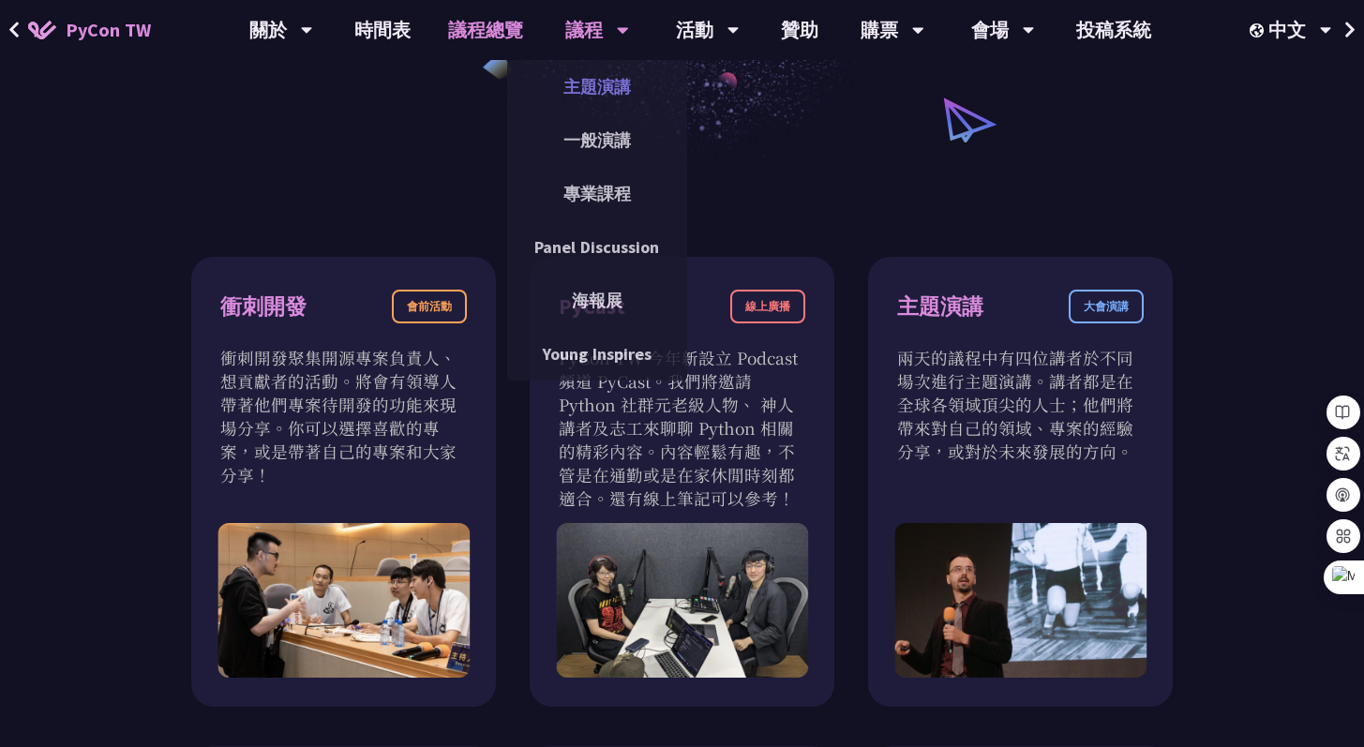
click at [611, 85] on link "主題演講" at bounding box center [597, 87] width 180 height 44
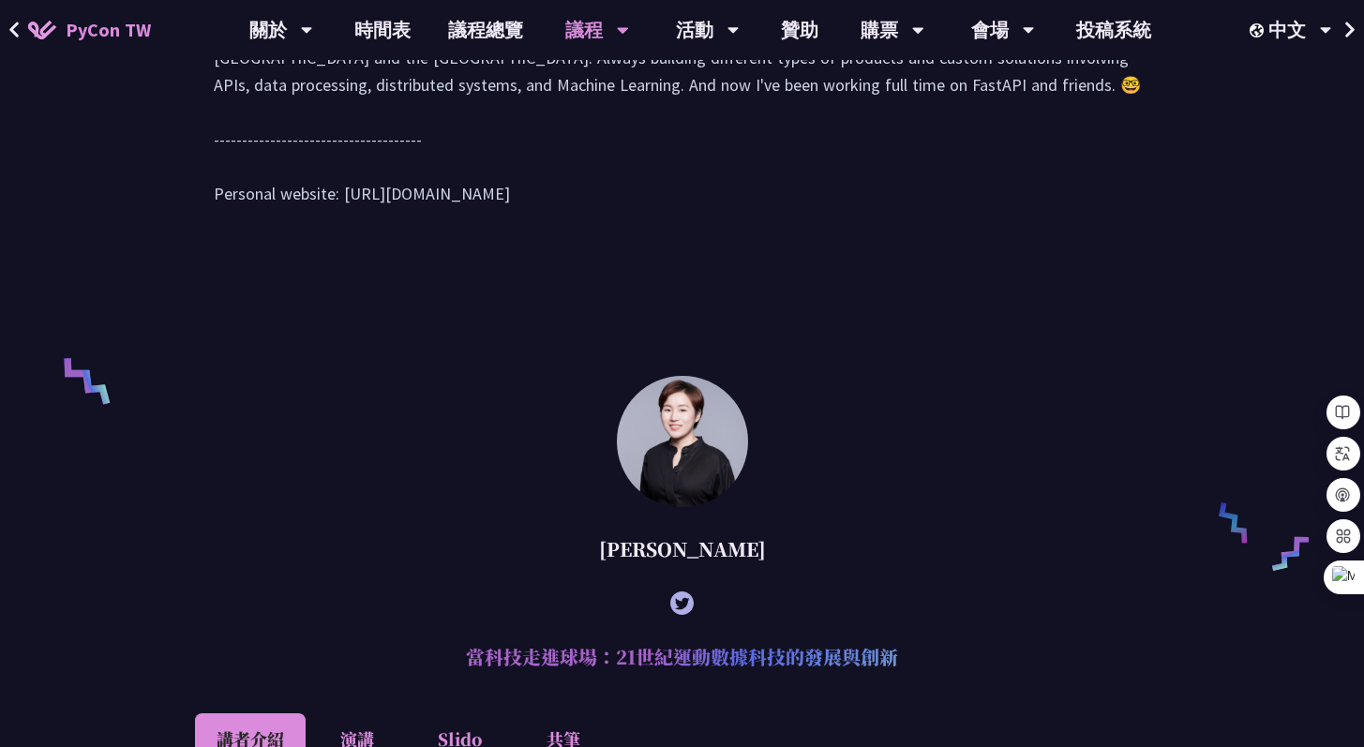
scroll to position [1007, 0]
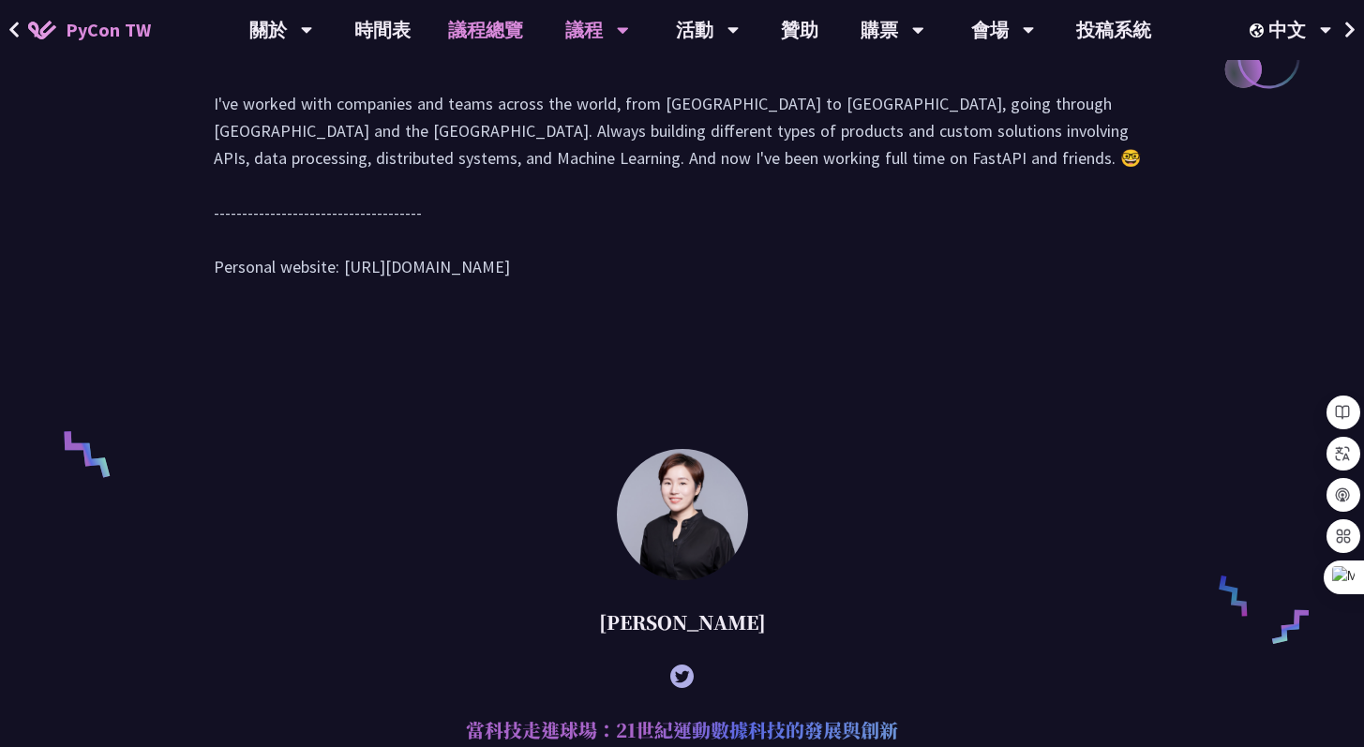
click at [509, 27] on link "議程總覽" at bounding box center [485, 30] width 113 height 60
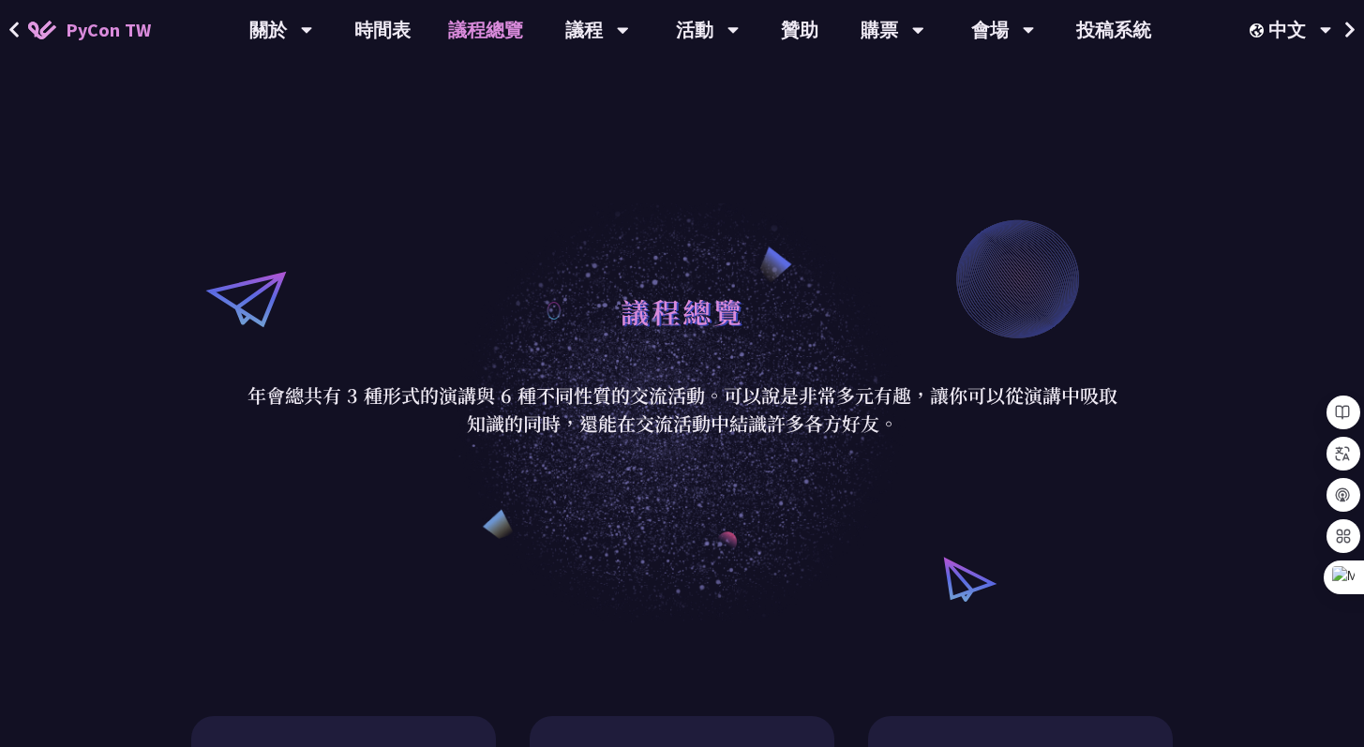
scroll to position [10, 0]
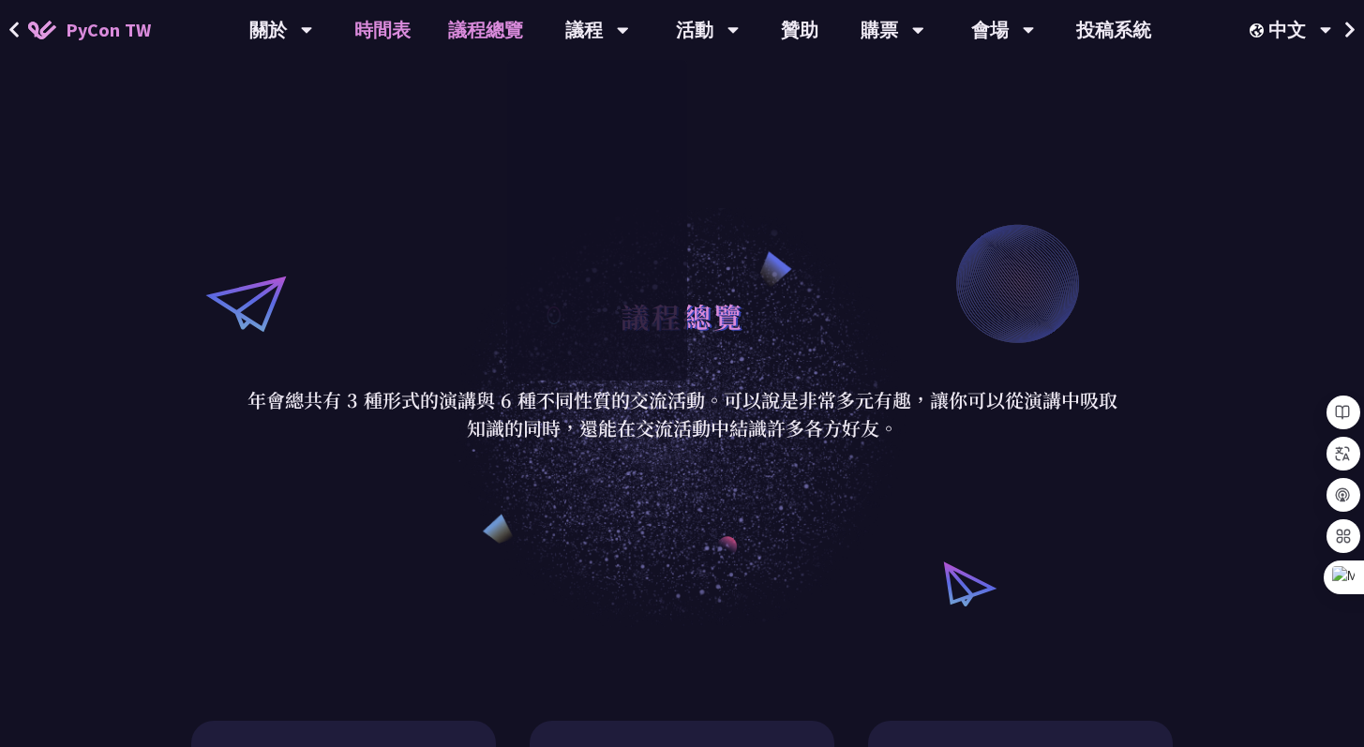
click at [390, 25] on link "時間表" at bounding box center [383, 30] width 94 height 60
click at [392, 34] on link "時間表" at bounding box center [383, 30] width 94 height 60
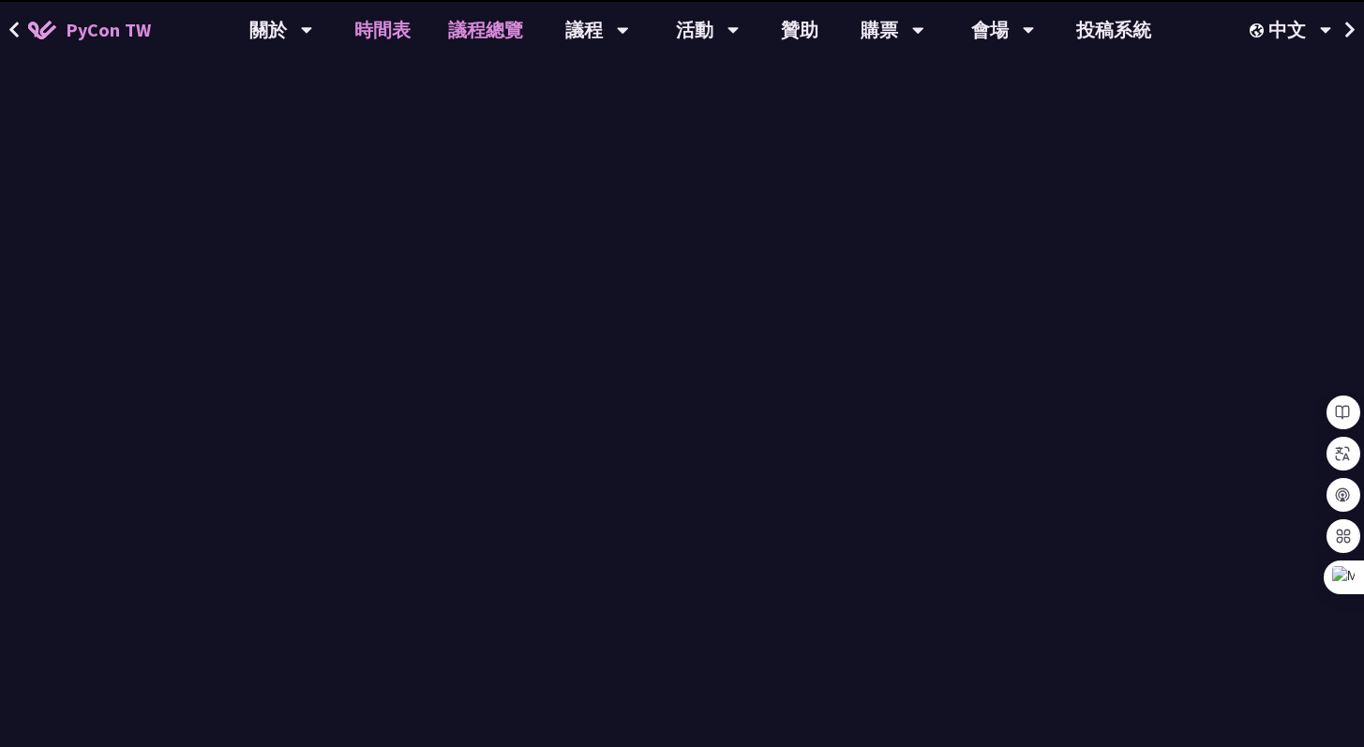
click at [508, 33] on link "議程總覽" at bounding box center [485, 30] width 113 height 60
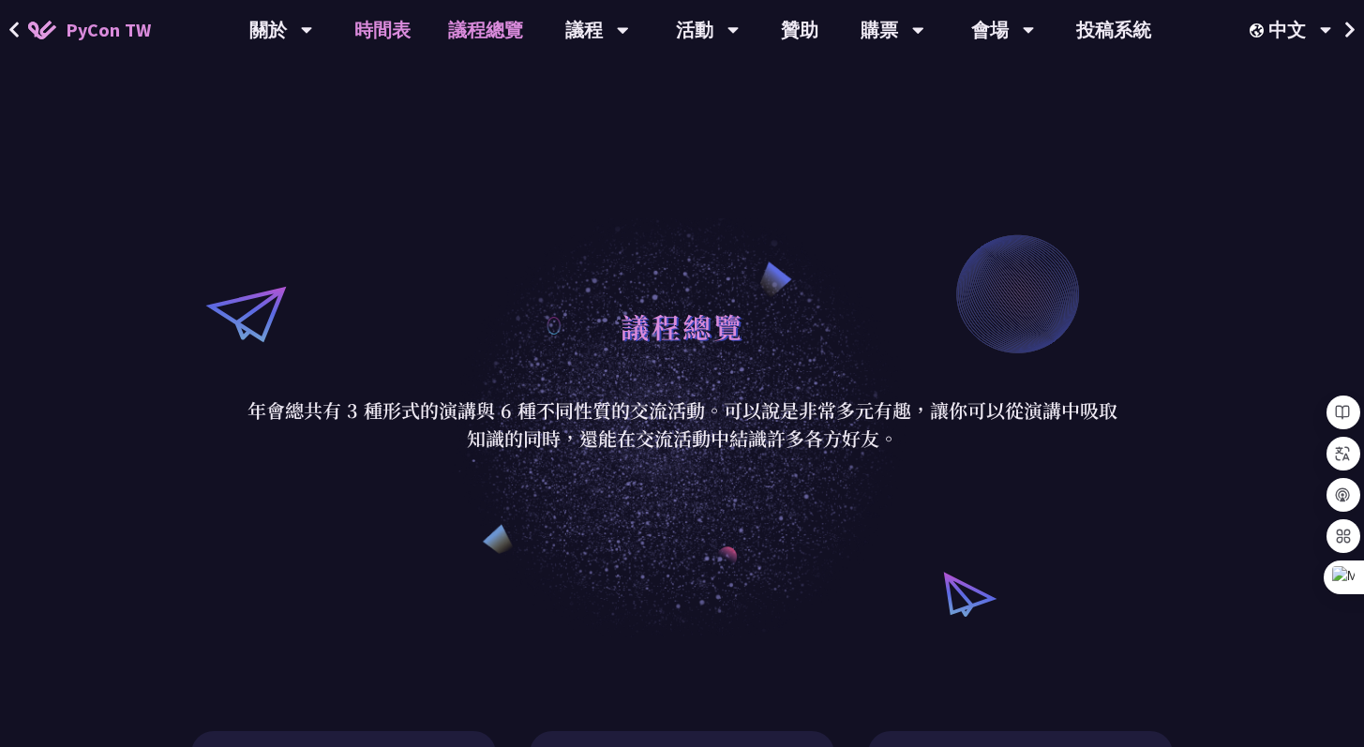
click at [403, 30] on link "時間表" at bounding box center [383, 30] width 94 height 60
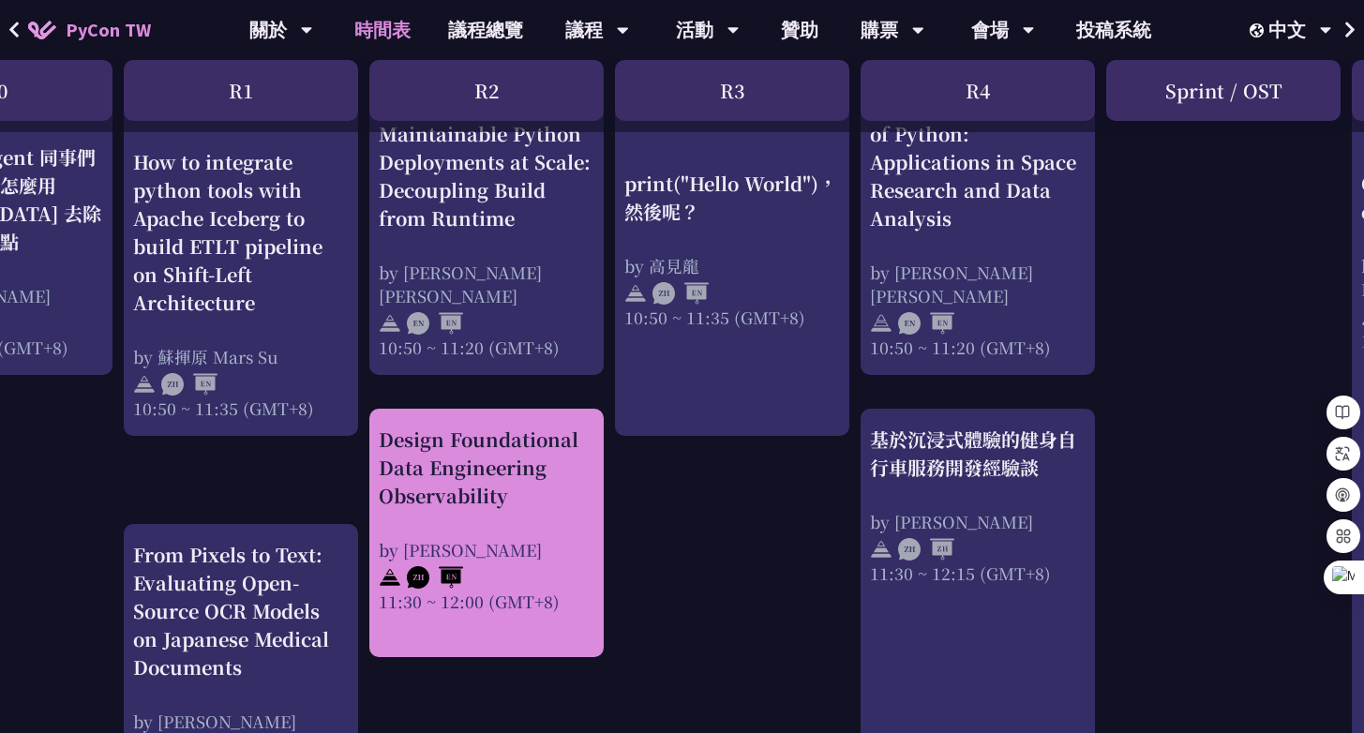
scroll to position [780, 138]
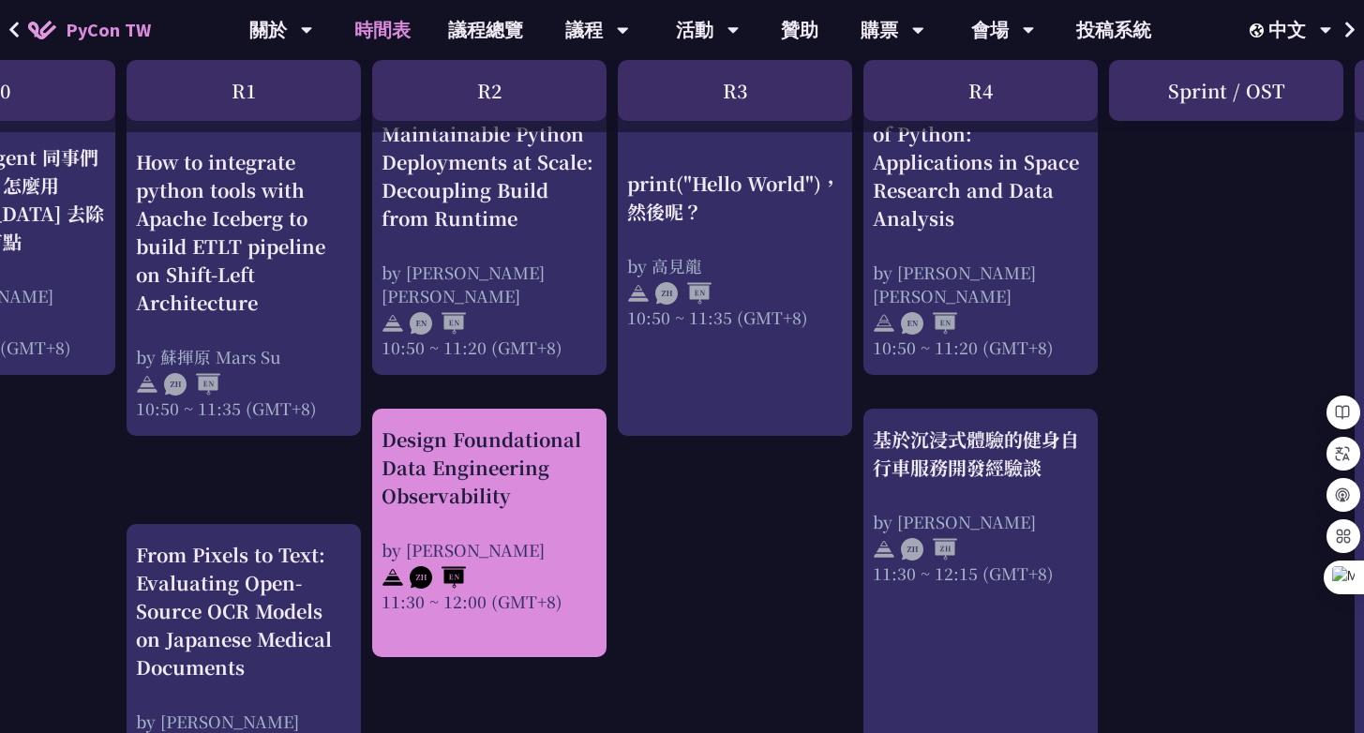
click at [496, 466] on div "Design Foundational Data Engineering Observability" at bounding box center [490, 468] width 216 height 84
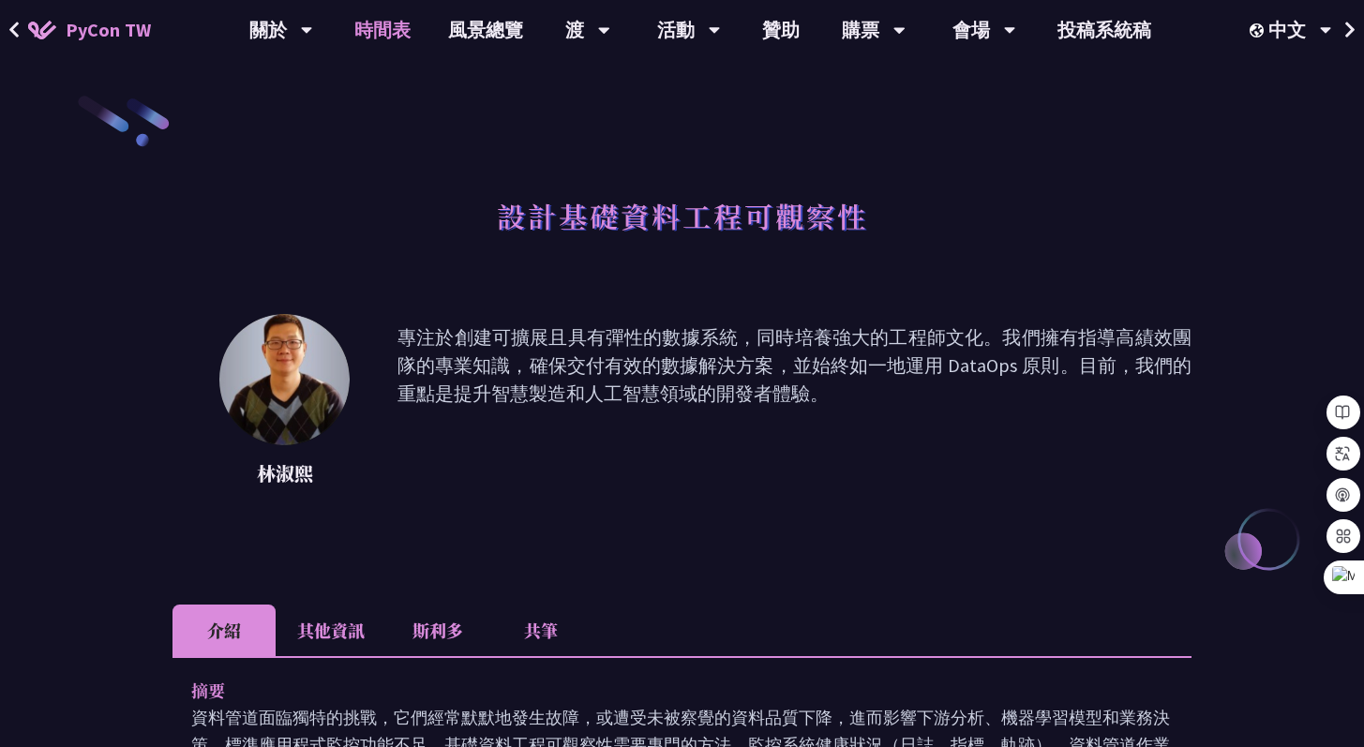
click at [386, 34] on font "時間表" at bounding box center [382, 29] width 56 height 23
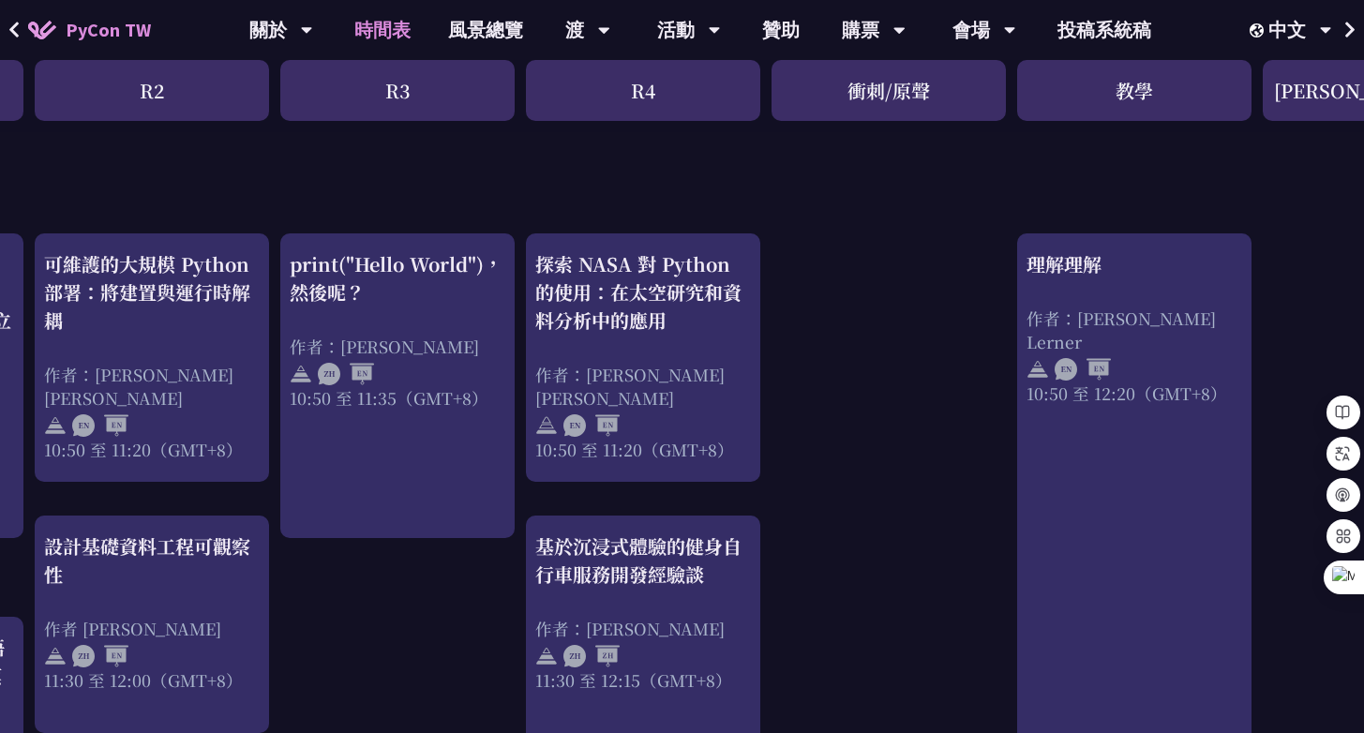
scroll to position [645, 627]
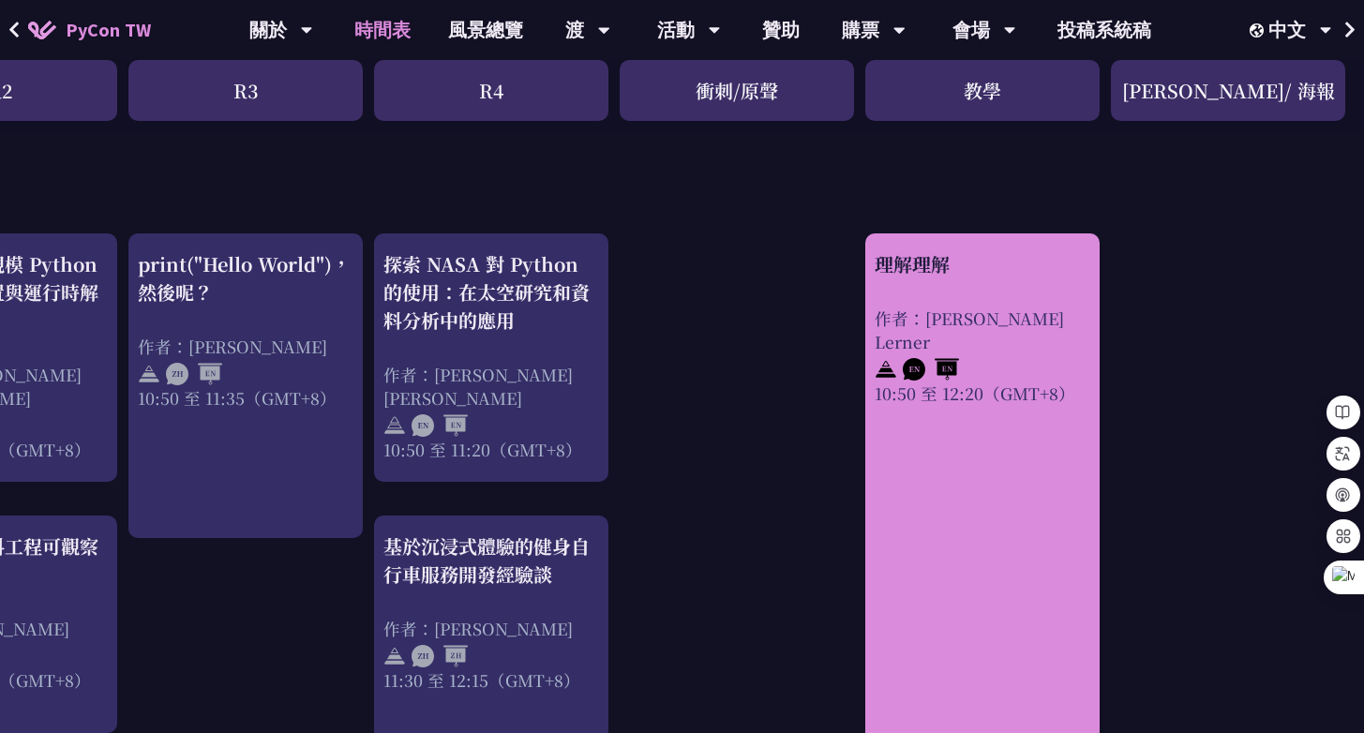
click at [917, 296] on div "理解理解 作者：Reuven M. Lerner 10:50 至 12:20（GMT+8）" at bounding box center [983, 327] width 216 height 155
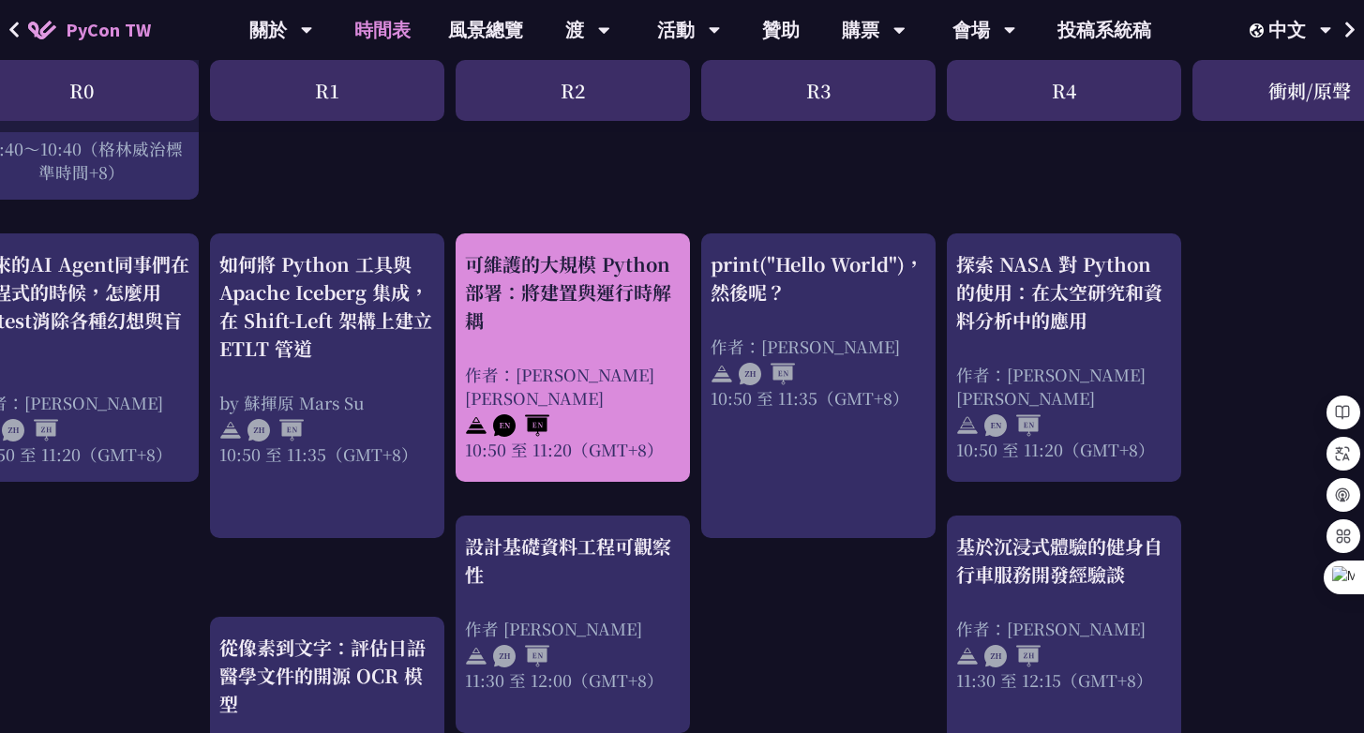
scroll to position [645, 0]
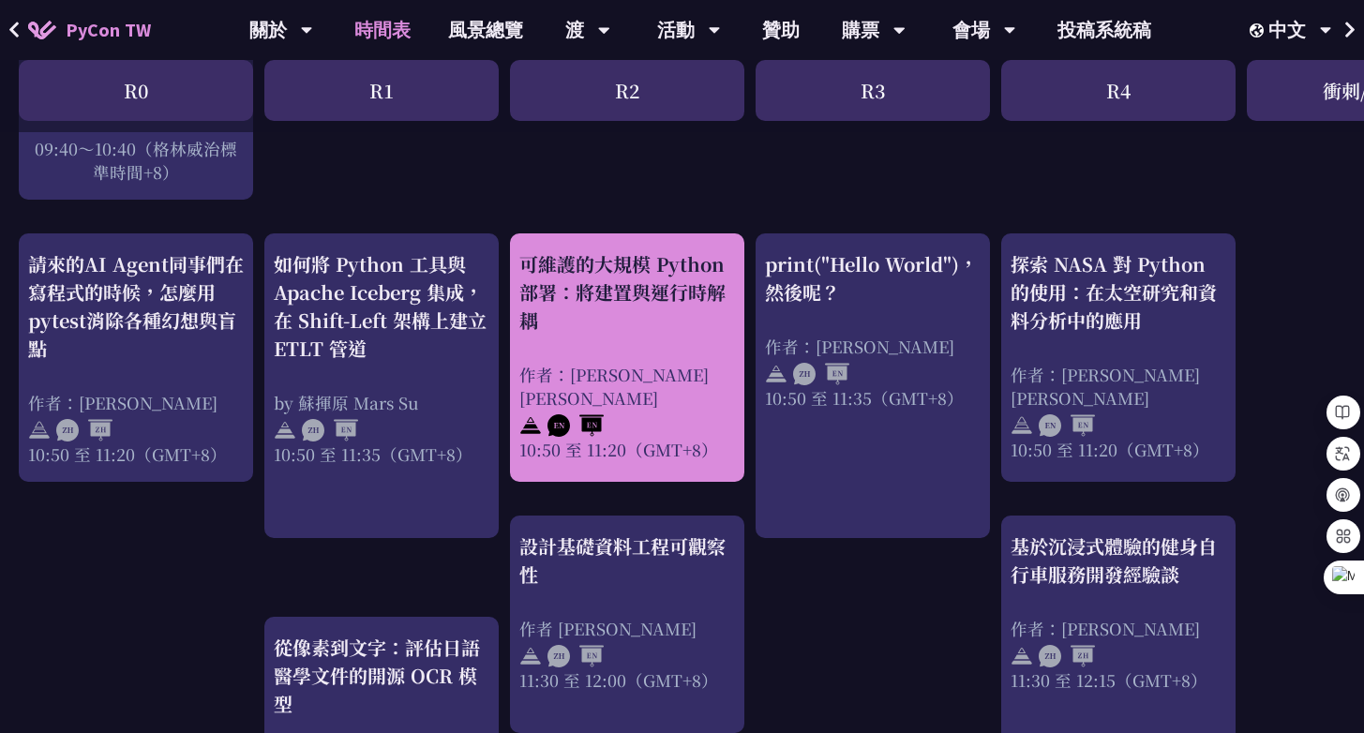
click at [632, 305] on div "可維護的大規模 Python 部署：將建置與運行時解耦" at bounding box center [627, 292] width 216 height 84
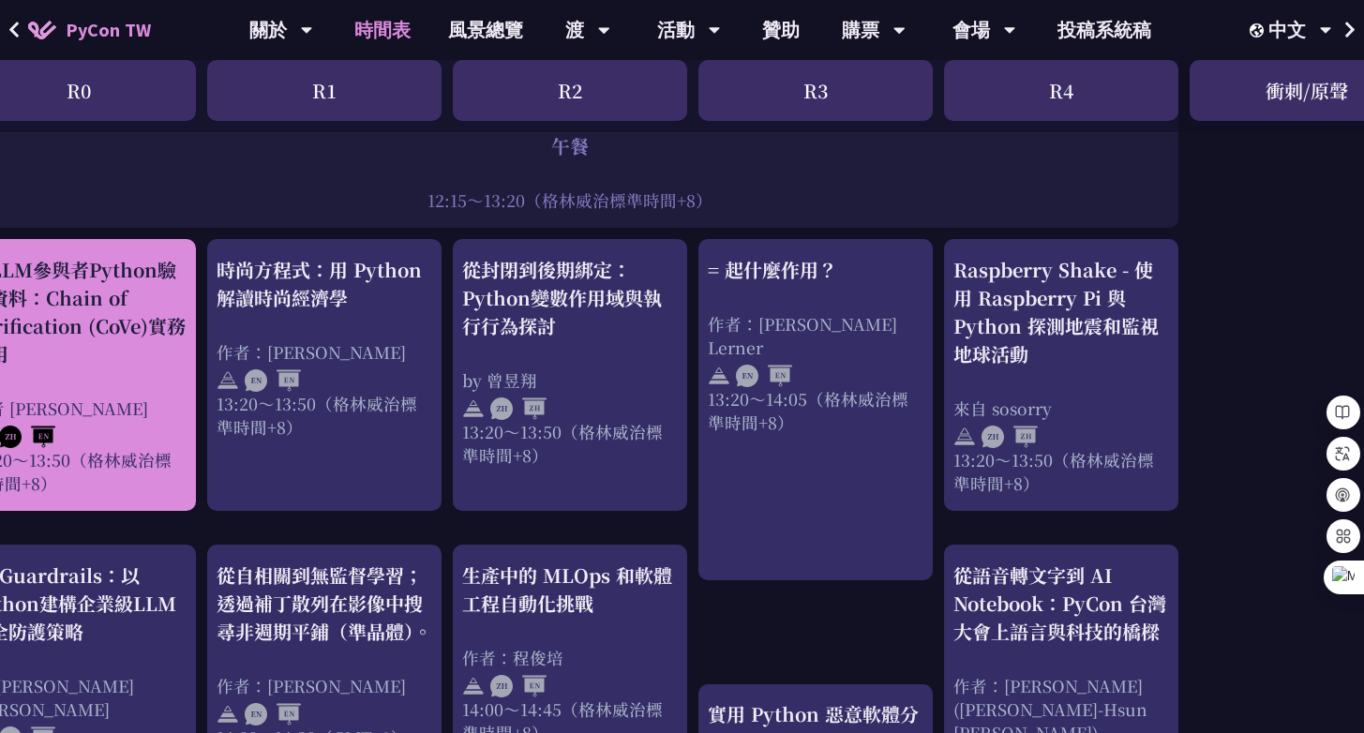
scroll to position [1464, 56]
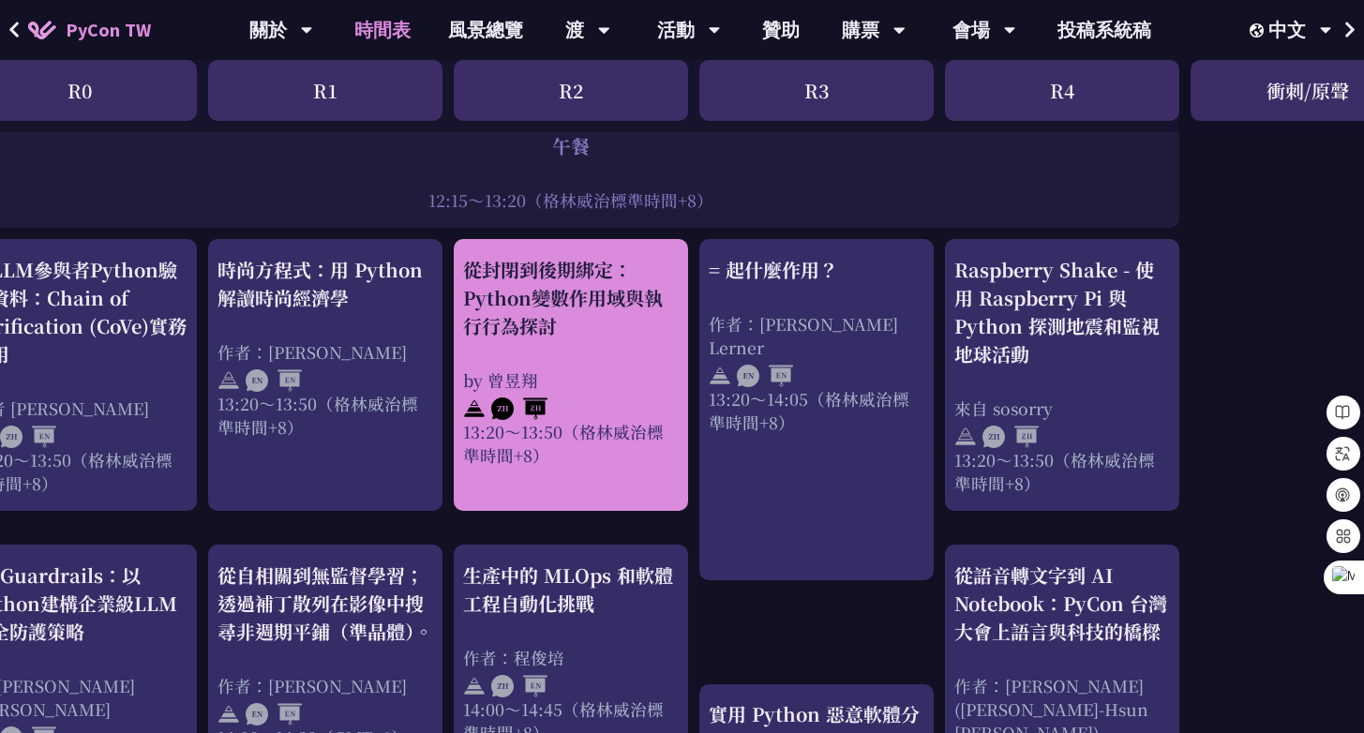
click at [584, 286] on font "從封閉到後期綁定：Python變數作用域與執行行為探討" at bounding box center [563, 297] width 200 height 83
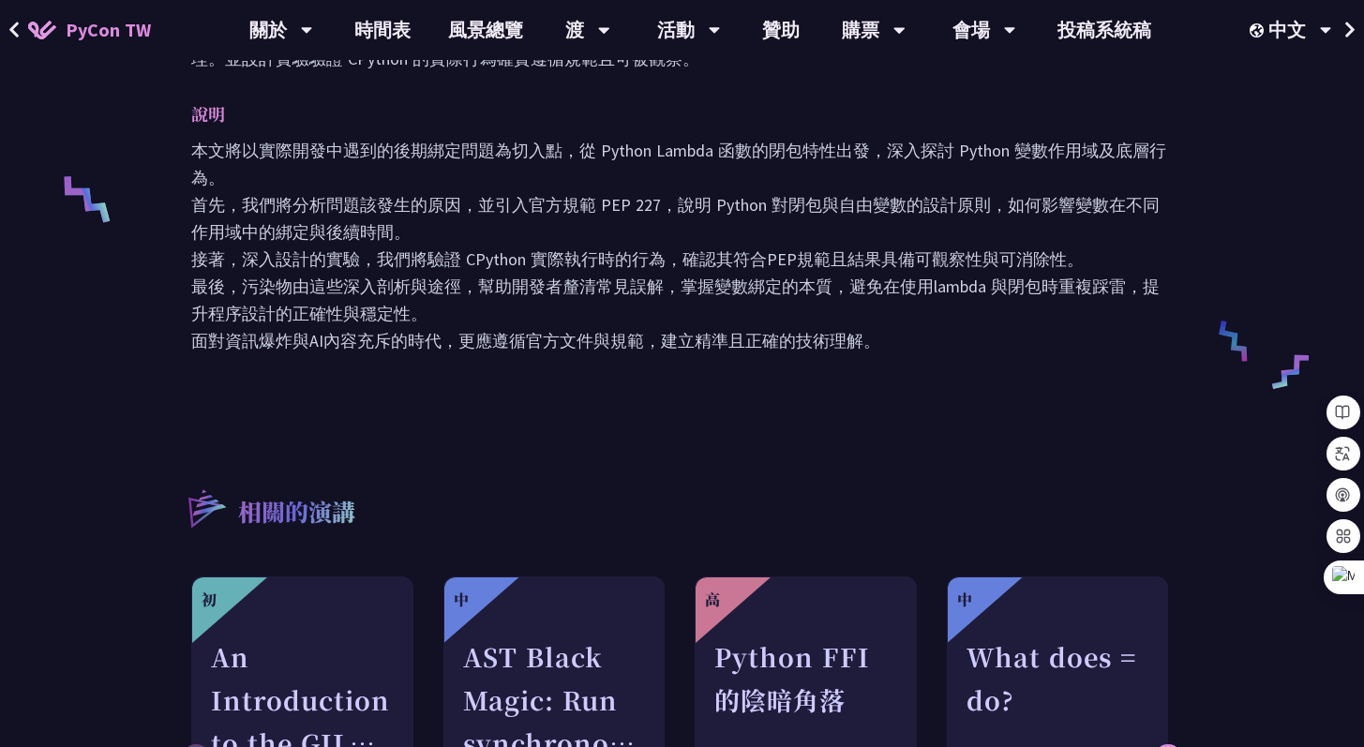
scroll to position [772, 0]
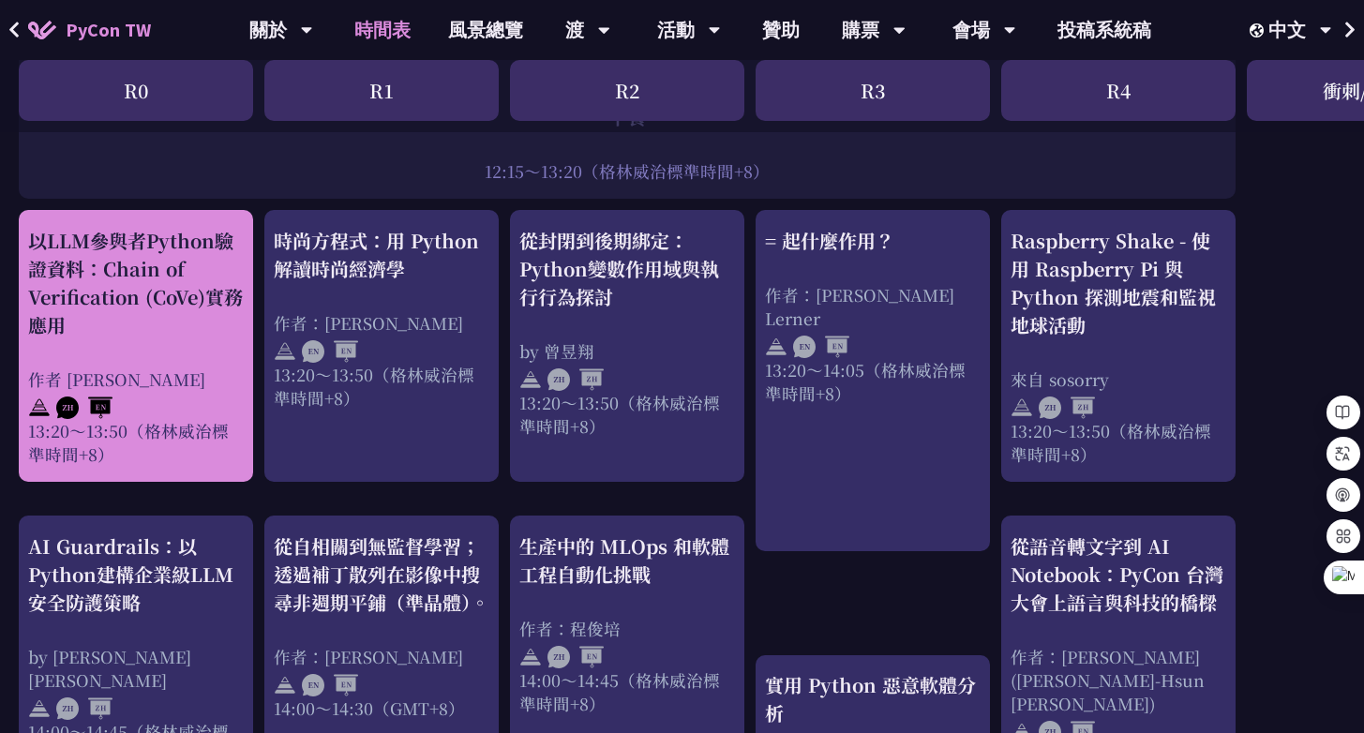
scroll to position [1497, 0]
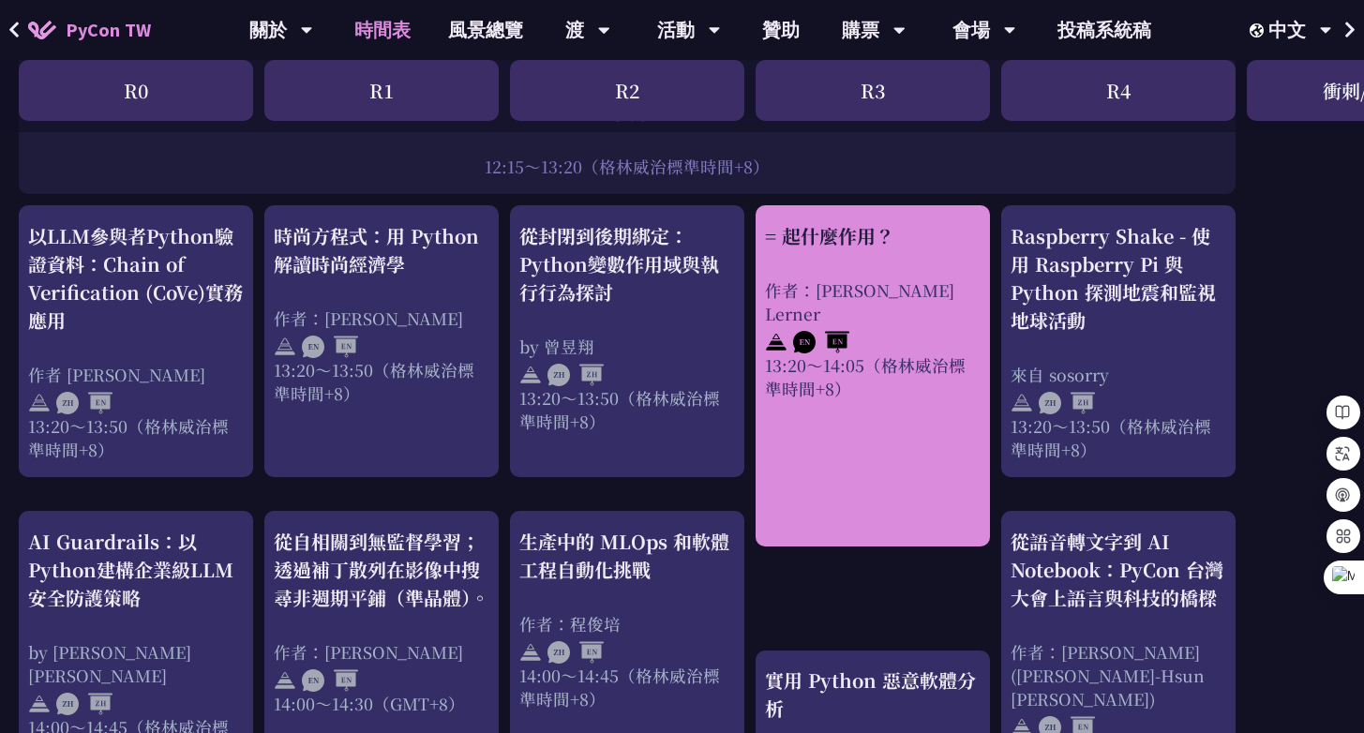
click at [853, 296] on font "作者：Reuven M. Lerner" at bounding box center [859, 301] width 189 height 47
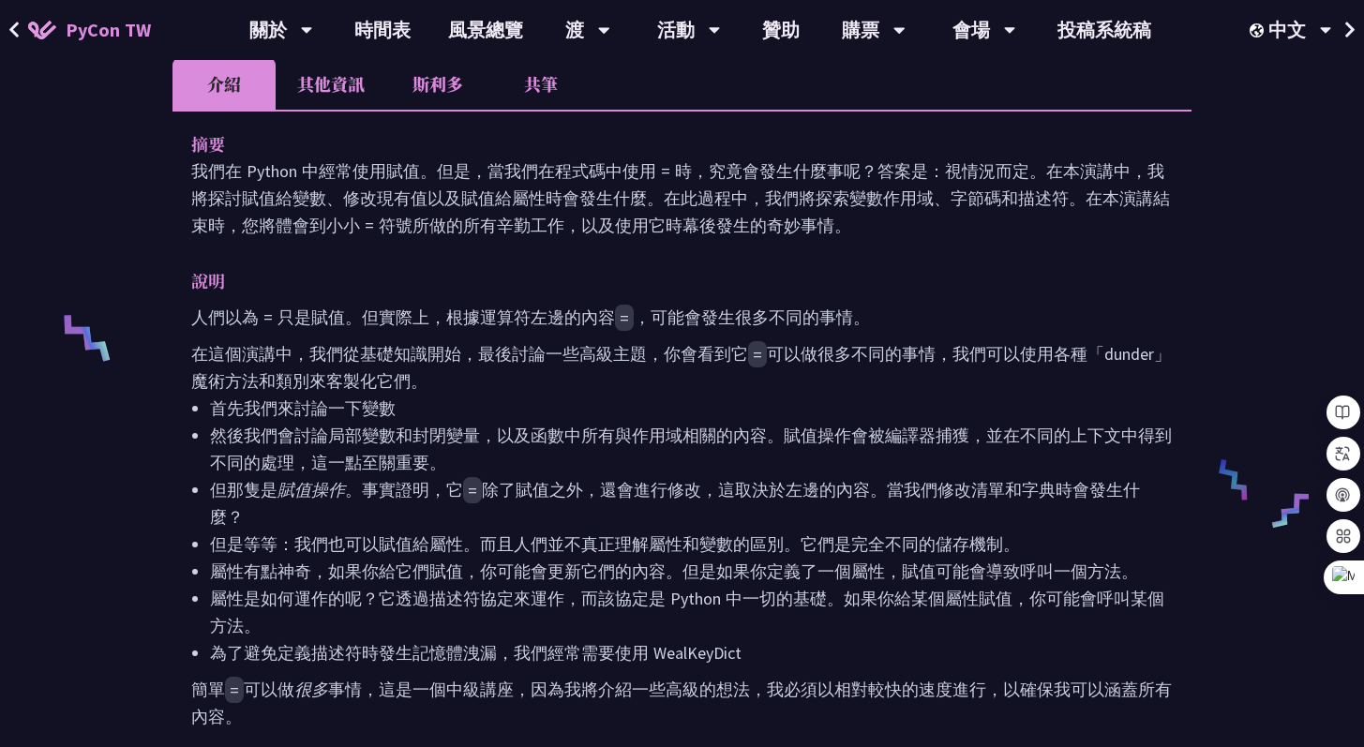
scroll to position [705, 0]
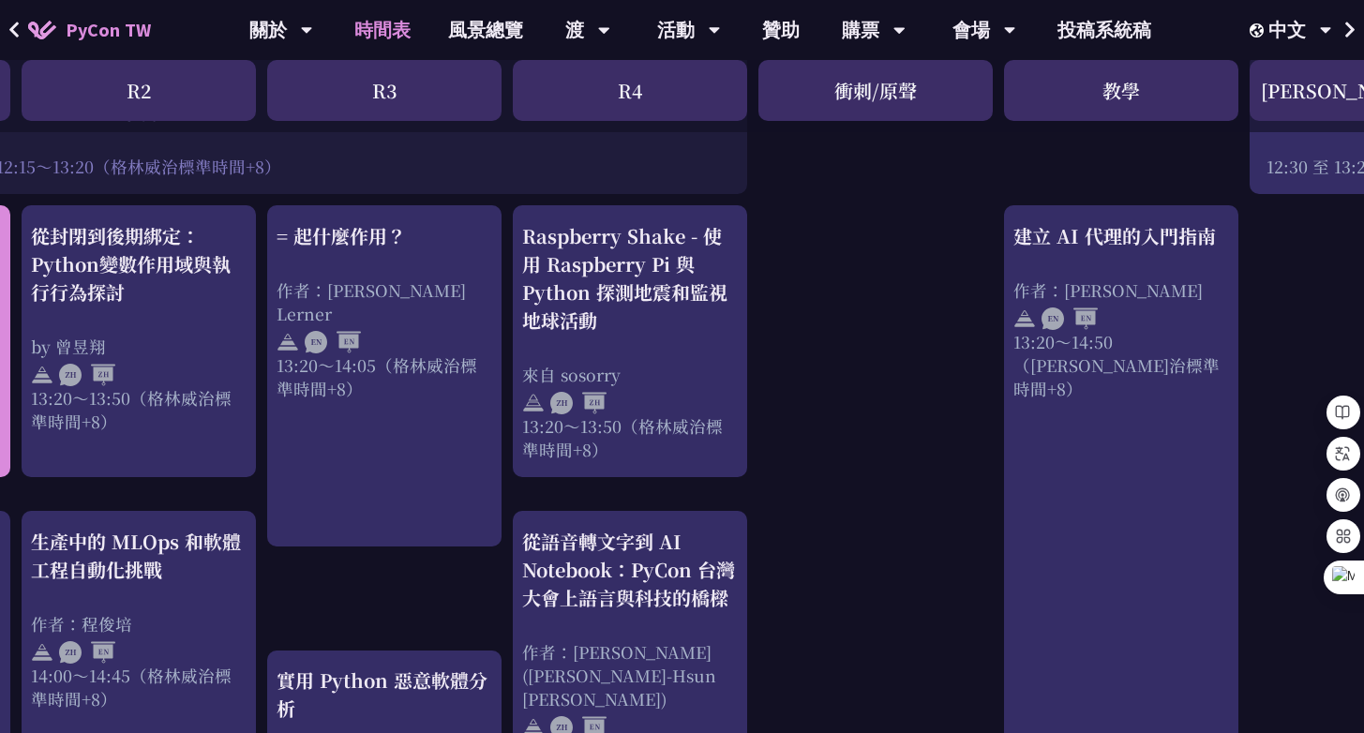
scroll to position [1497, 627]
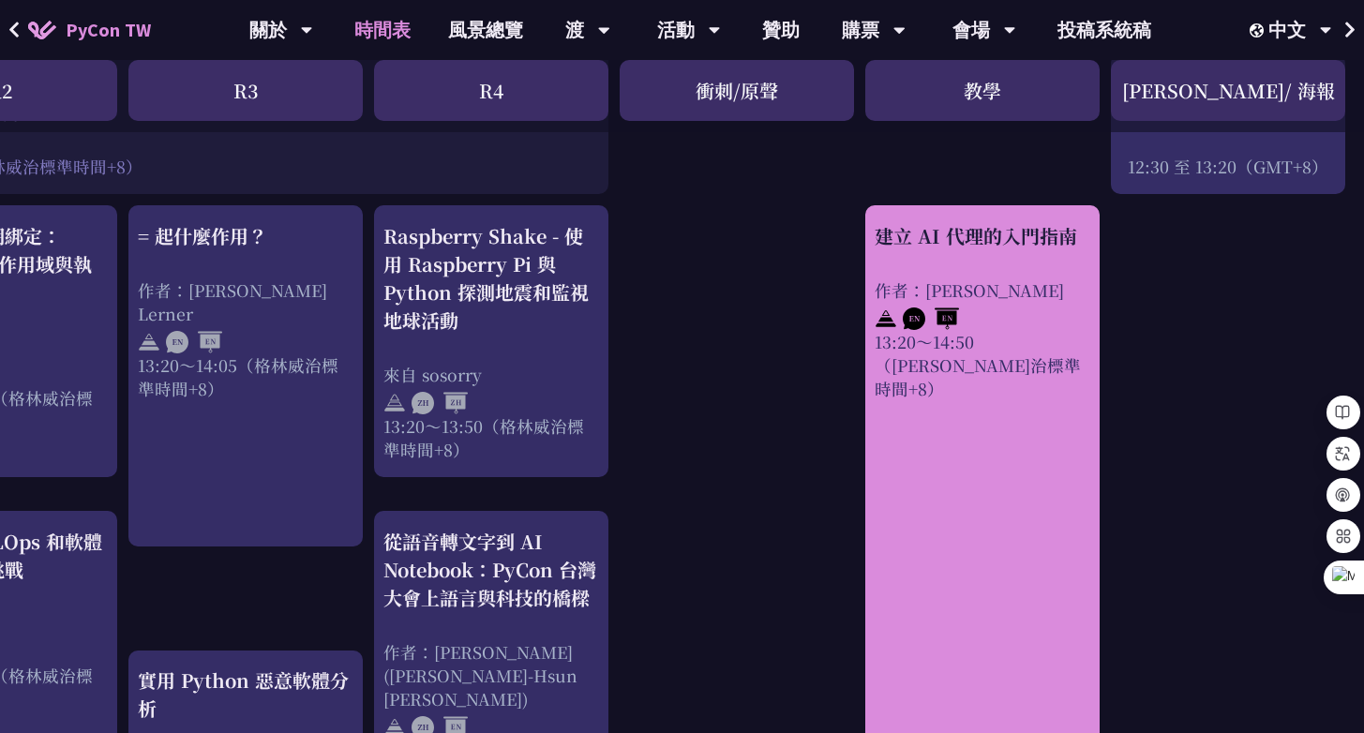
click at [991, 311] on div at bounding box center [983, 316] width 216 height 28
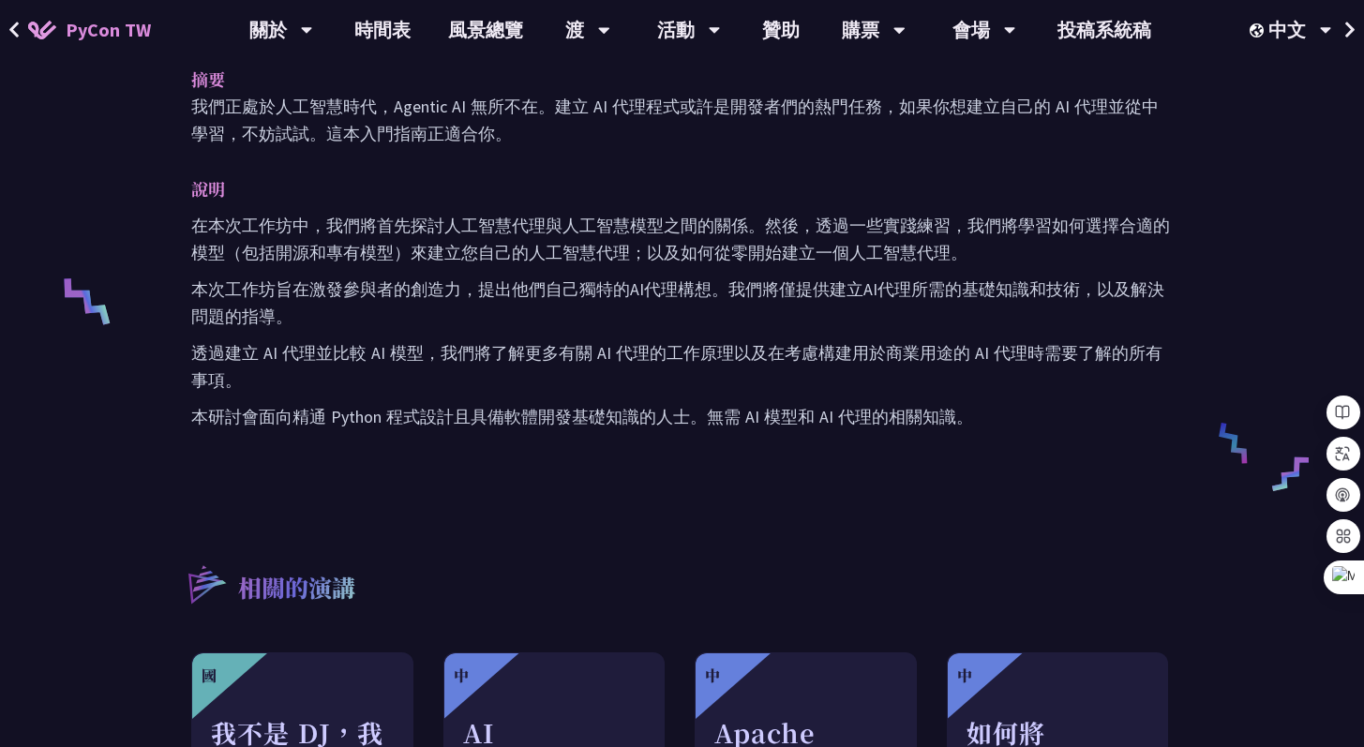
scroll to position [614, 0]
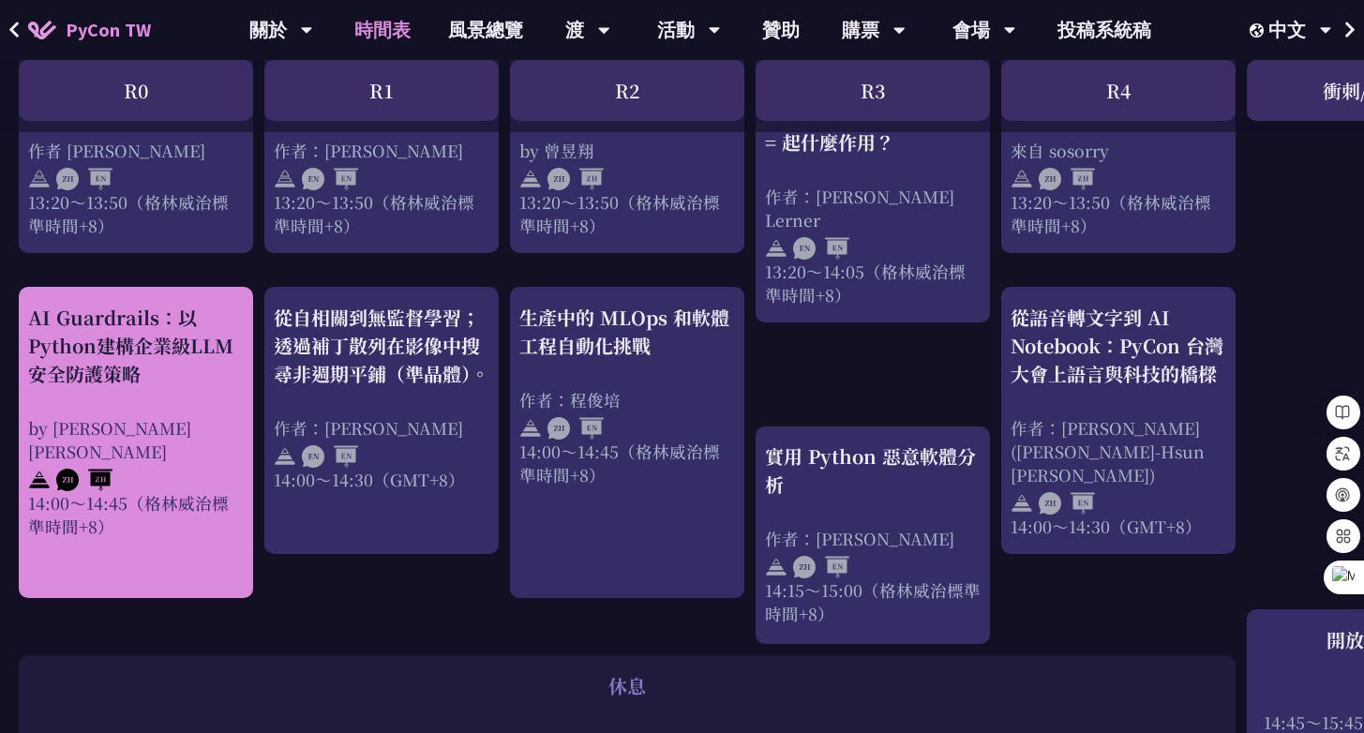
scroll to position [1720, 0]
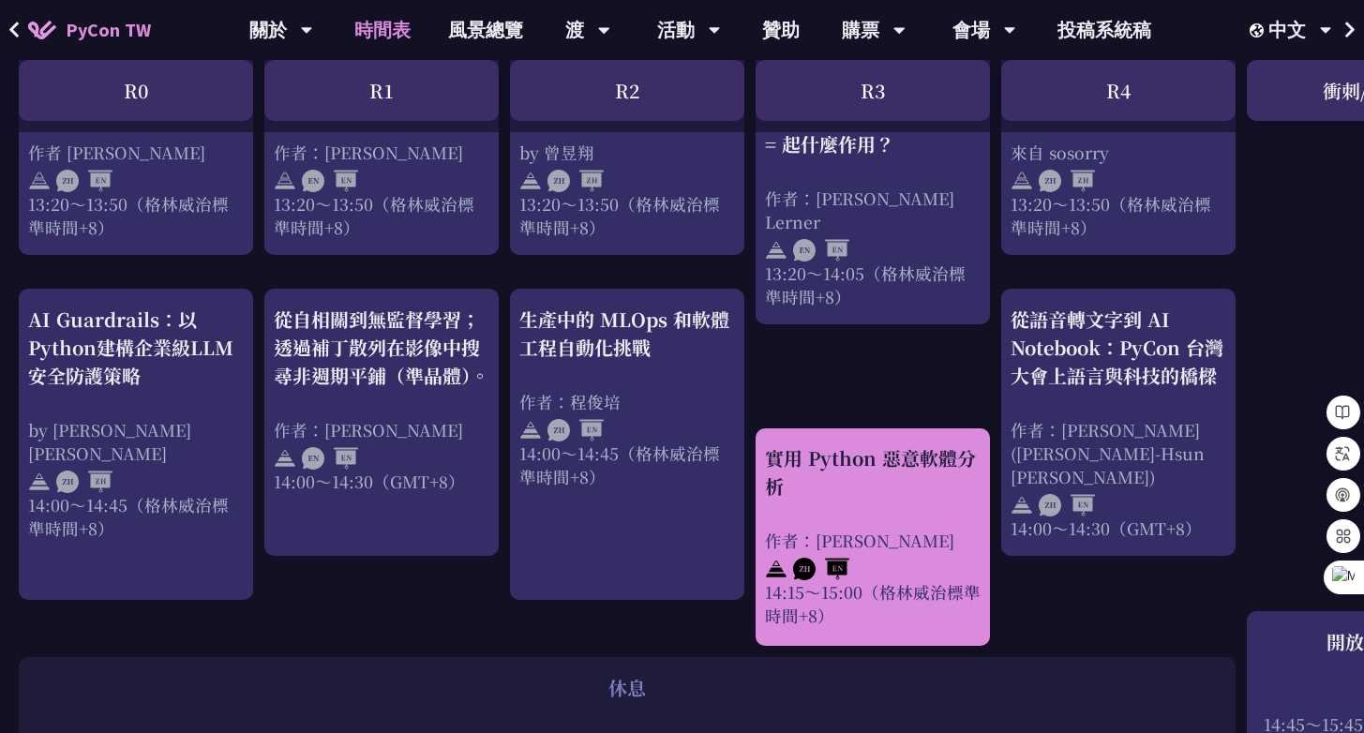
click at [820, 479] on div "實用 Python 惡意軟體分析" at bounding box center [873, 472] width 216 height 56
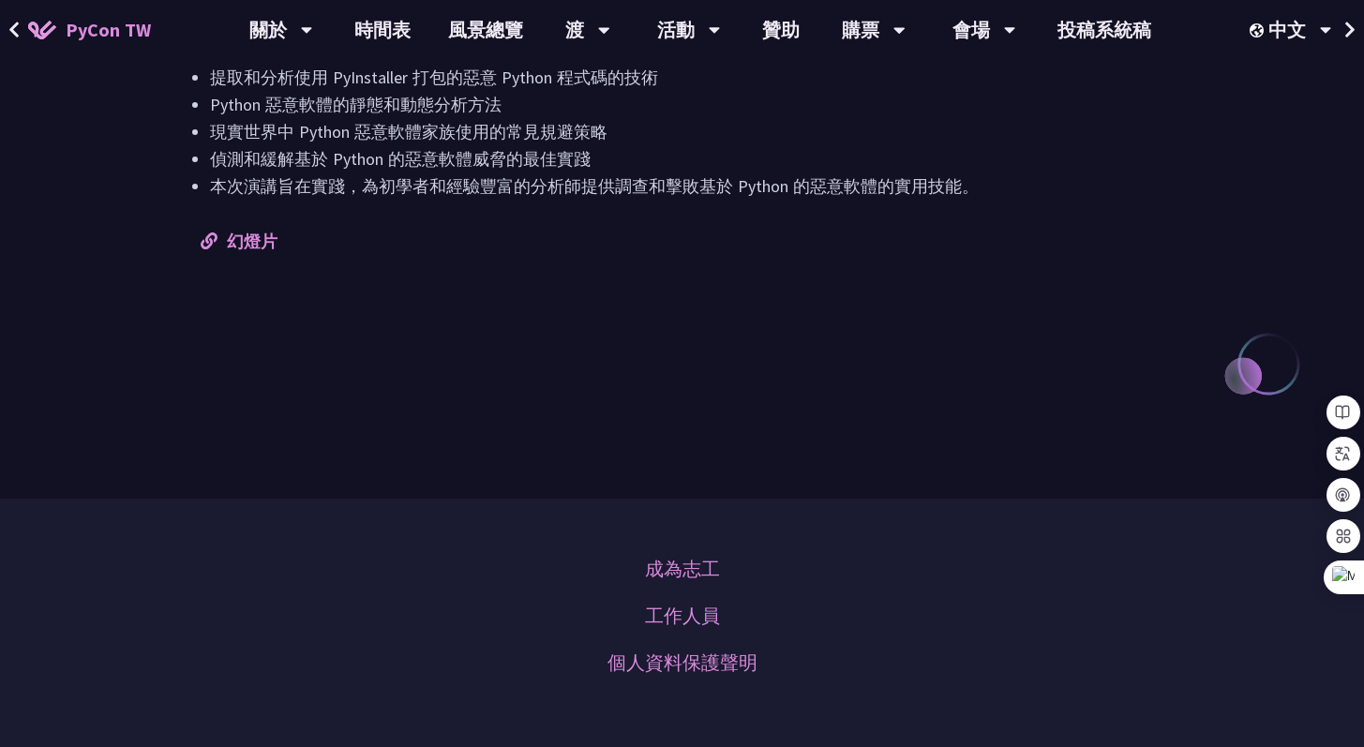
scroll to position [1853, 0]
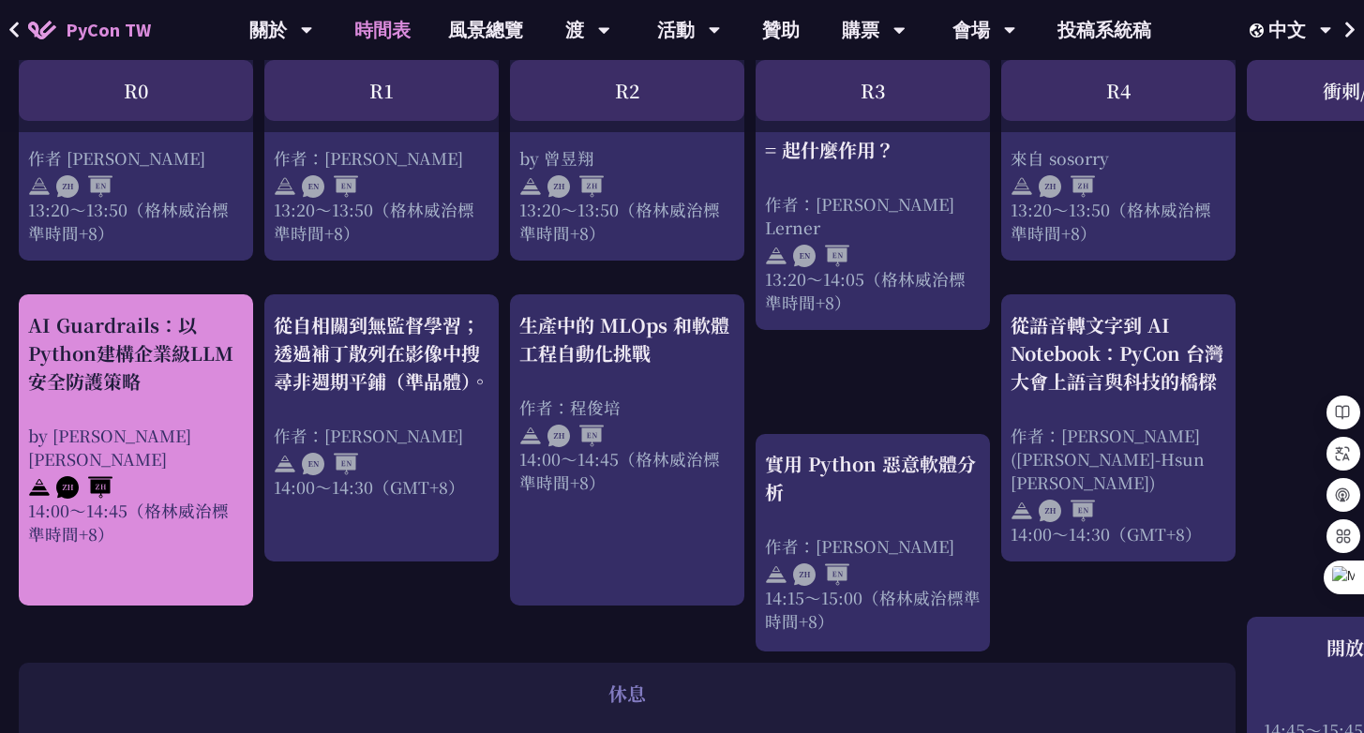
scroll to position [1716, 0]
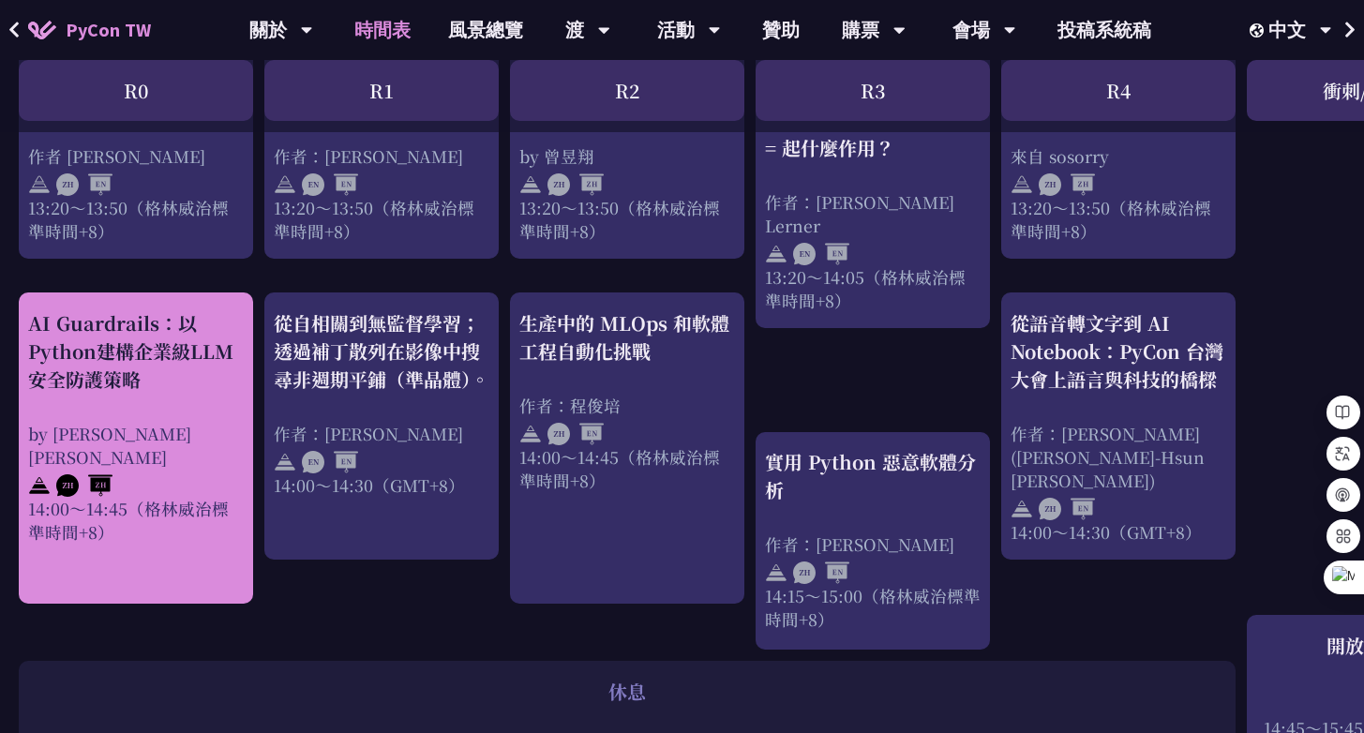
click at [129, 368] on font "AI Guardrails：以Python建構企業級LLM安全防護策略" at bounding box center [130, 350] width 205 height 83
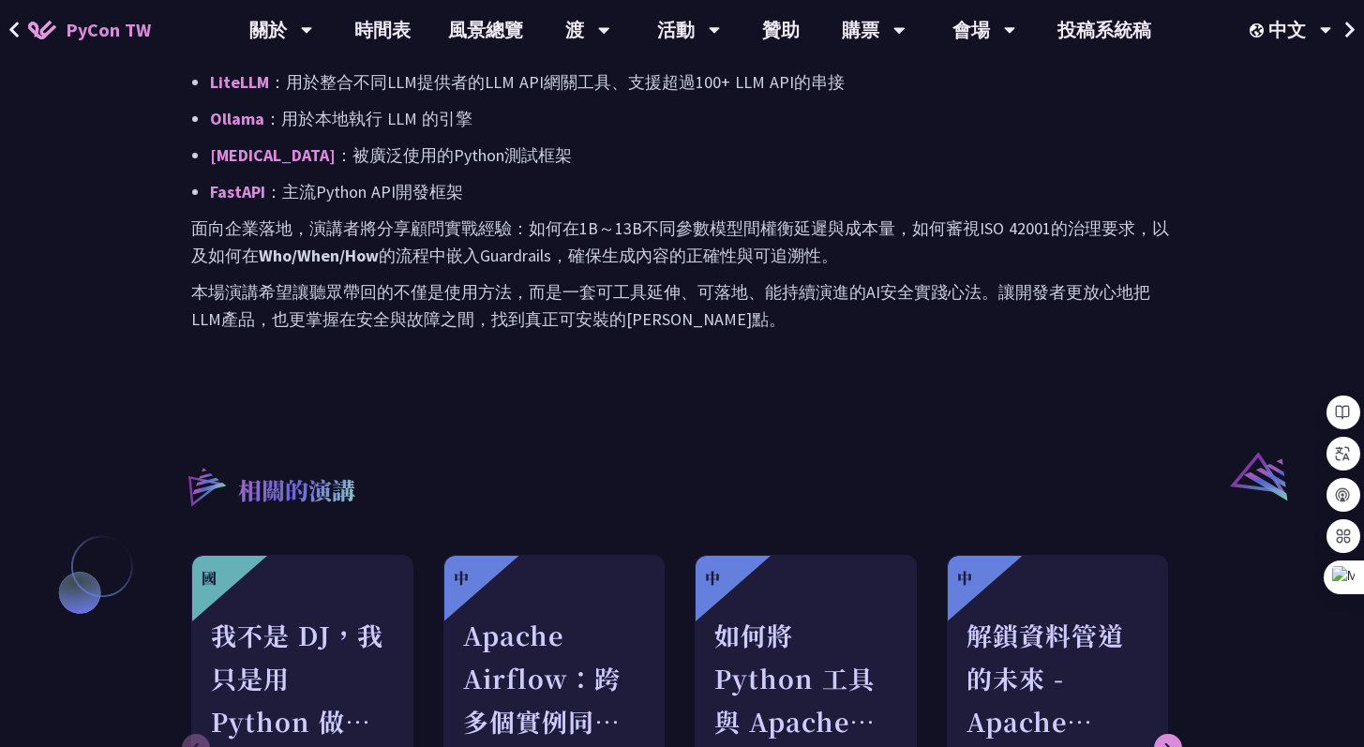
scroll to position [1559, 0]
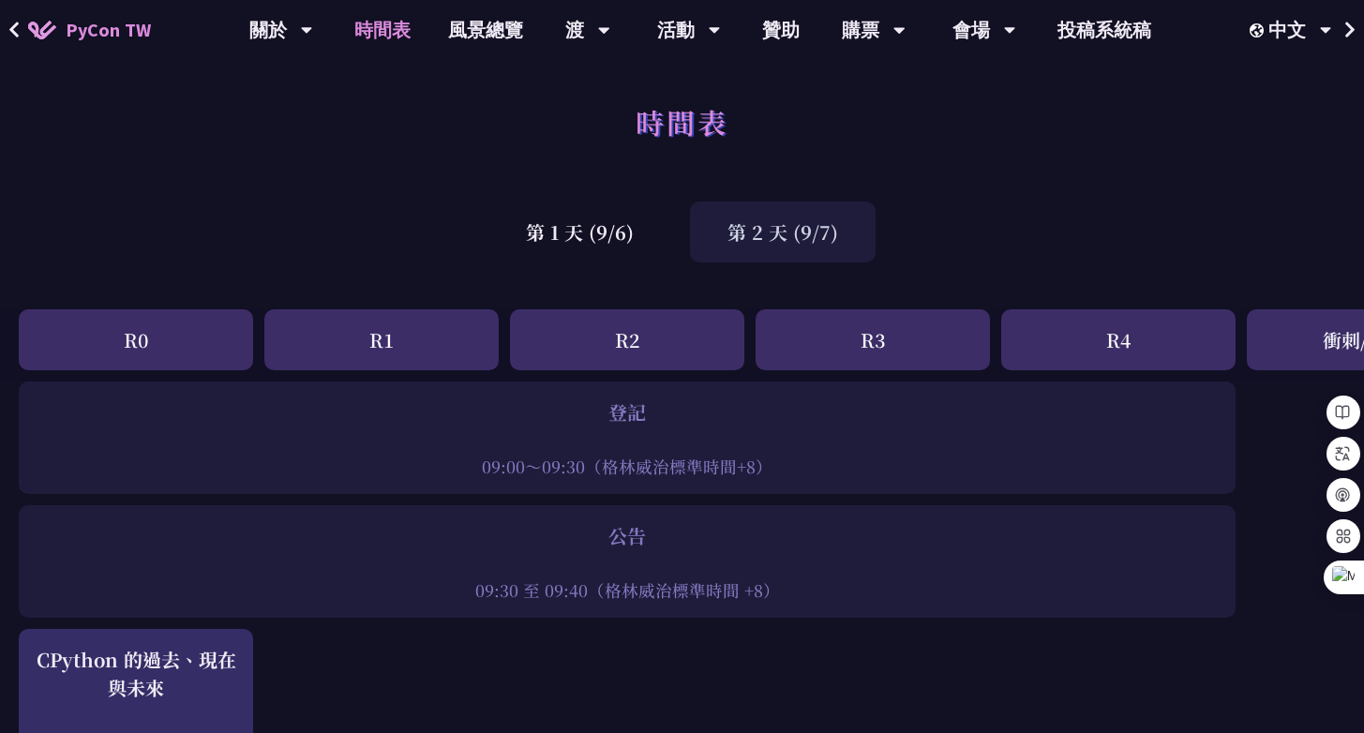
click at [746, 248] on div "第 2 天 (9/7)" at bounding box center [783, 232] width 186 height 61
click at [765, 241] on font "第 2 天 (9/7)" at bounding box center [783, 231] width 111 height 27
click at [656, 241] on div "第 1 天 (9/6)" at bounding box center [579, 232] width 183 height 61
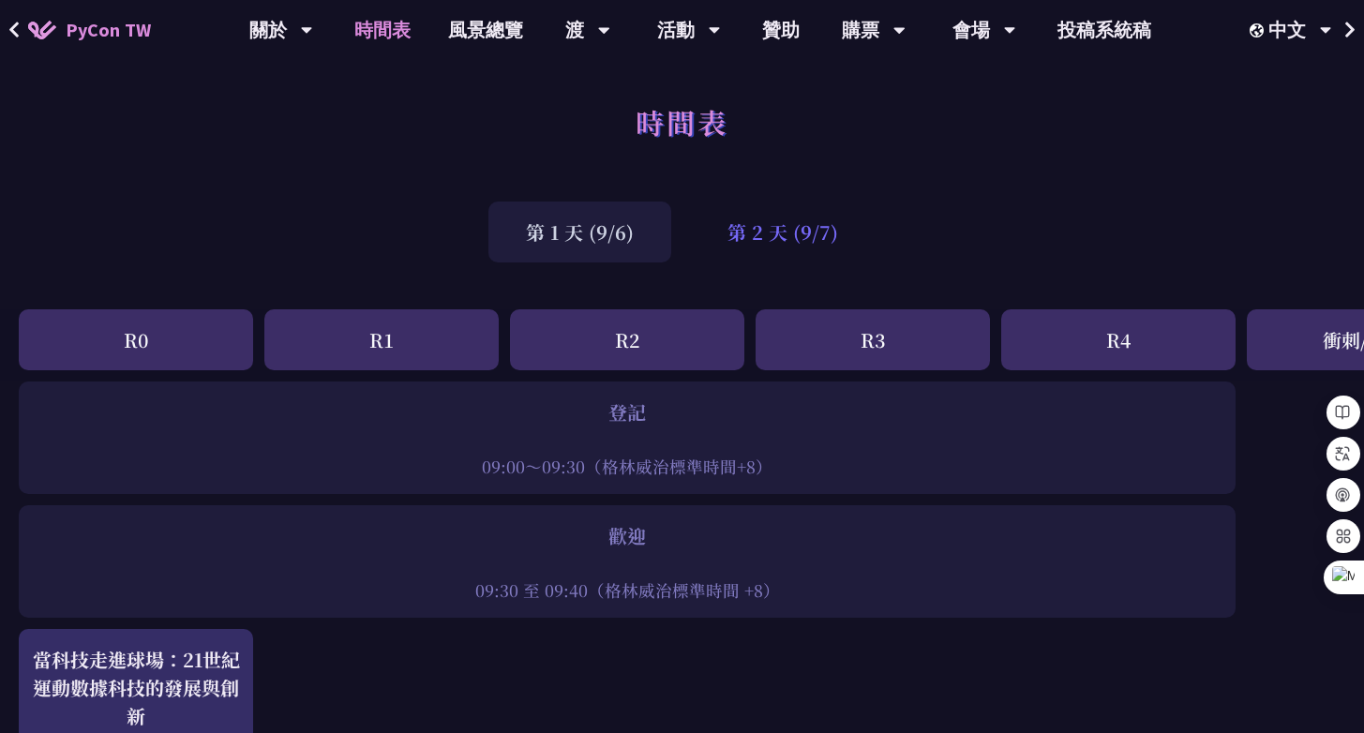
click at [796, 254] on div "第 2 天 (9/7)" at bounding box center [783, 232] width 186 height 61
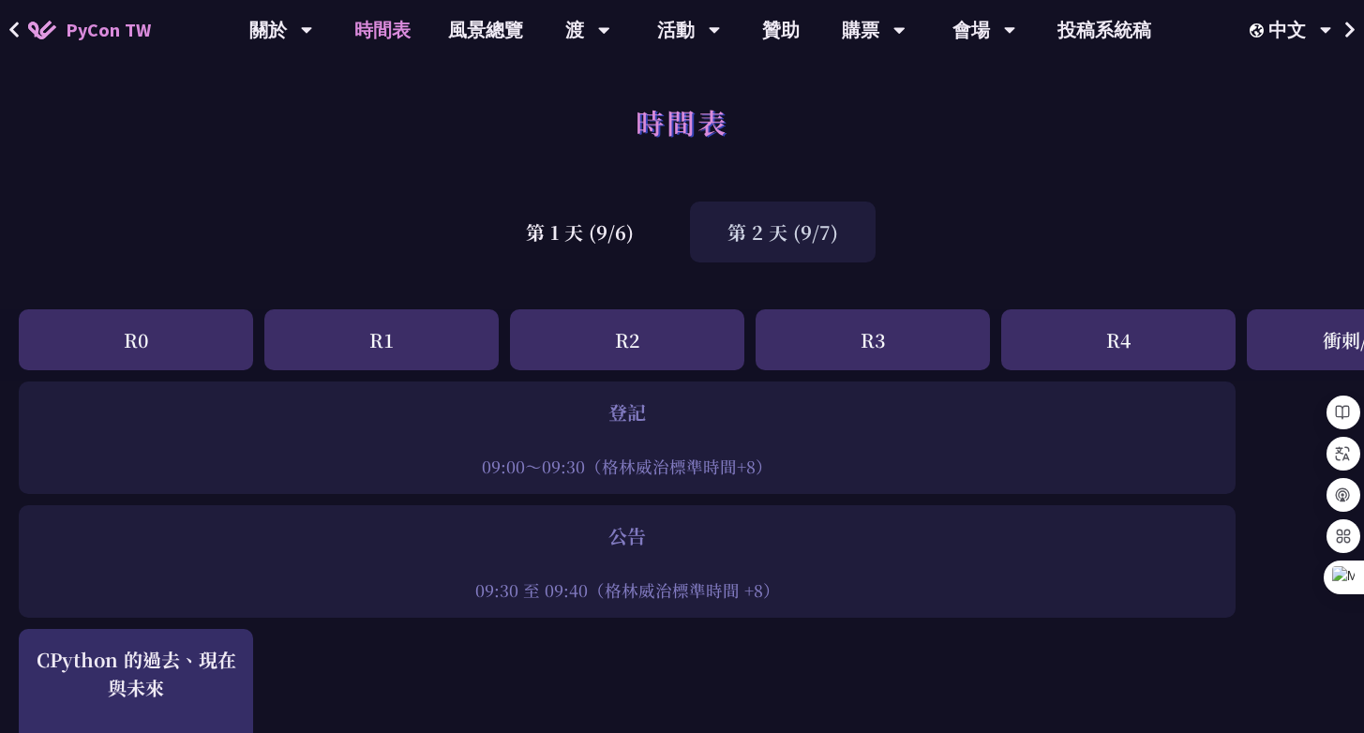
click at [811, 234] on font "第 2 天 (9/7)" at bounding box center [783, 231] width 111 height 27
click at [593, 232] on font "第 1 天 (9/6)" at bounding box center [580, 231] width 108 height 27
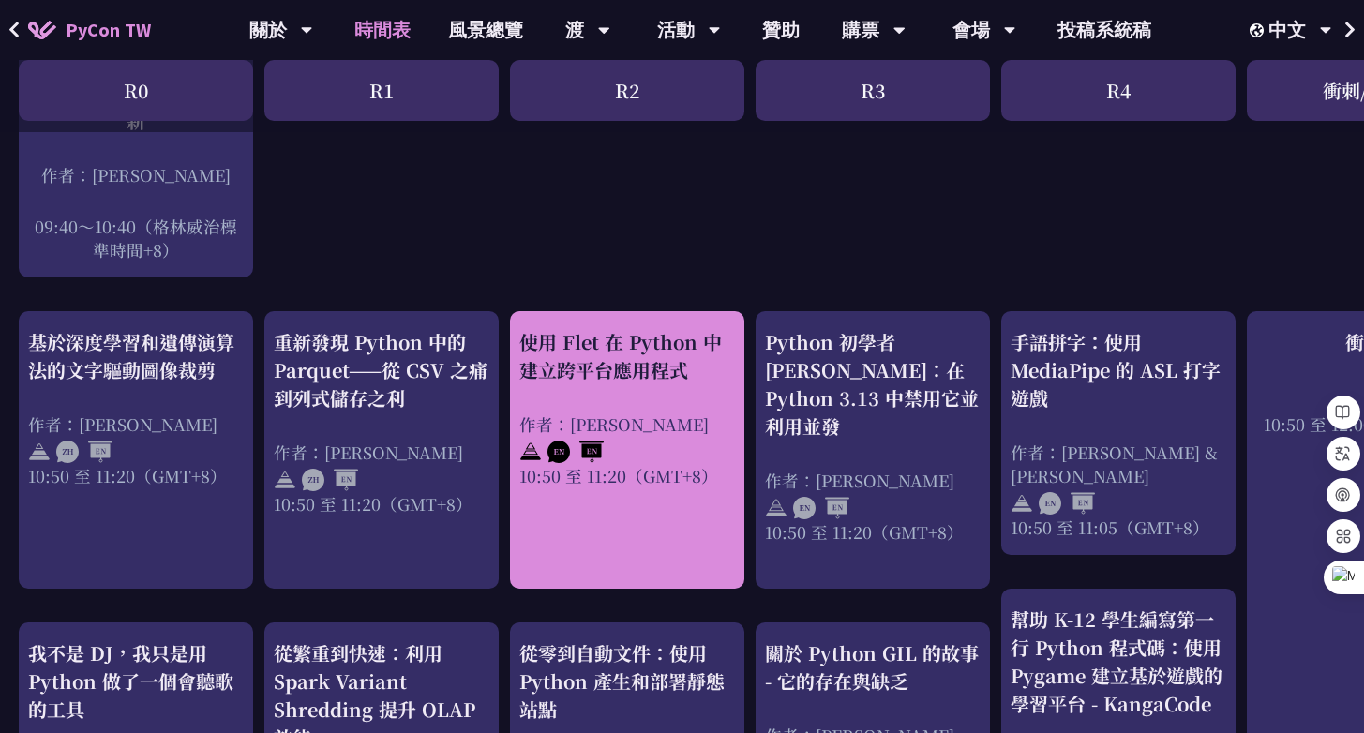
scroll to position [593, 0]
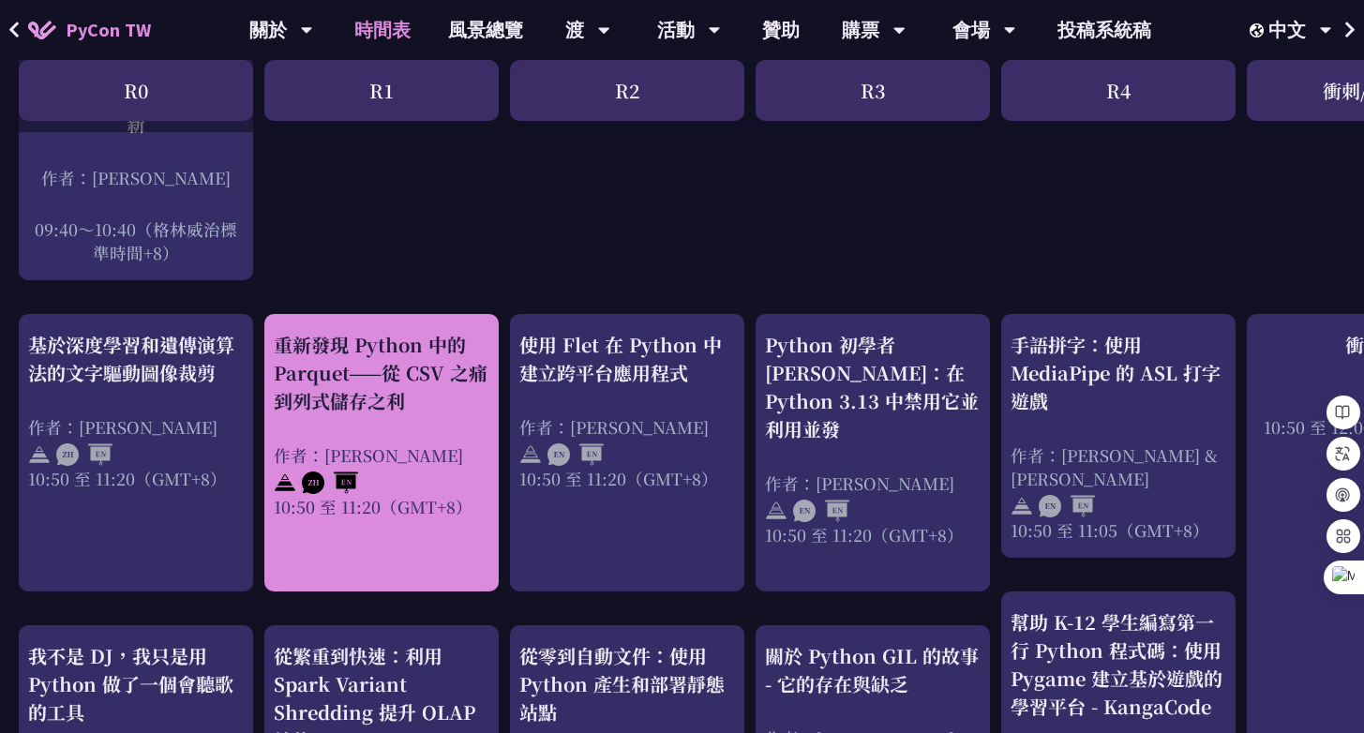
click at [405, 339] on font "重新發現 Python 中的 Parquet——從 CSV 之痛到列式儲存之利" at bounding box center [381, 372] width 214 height 83
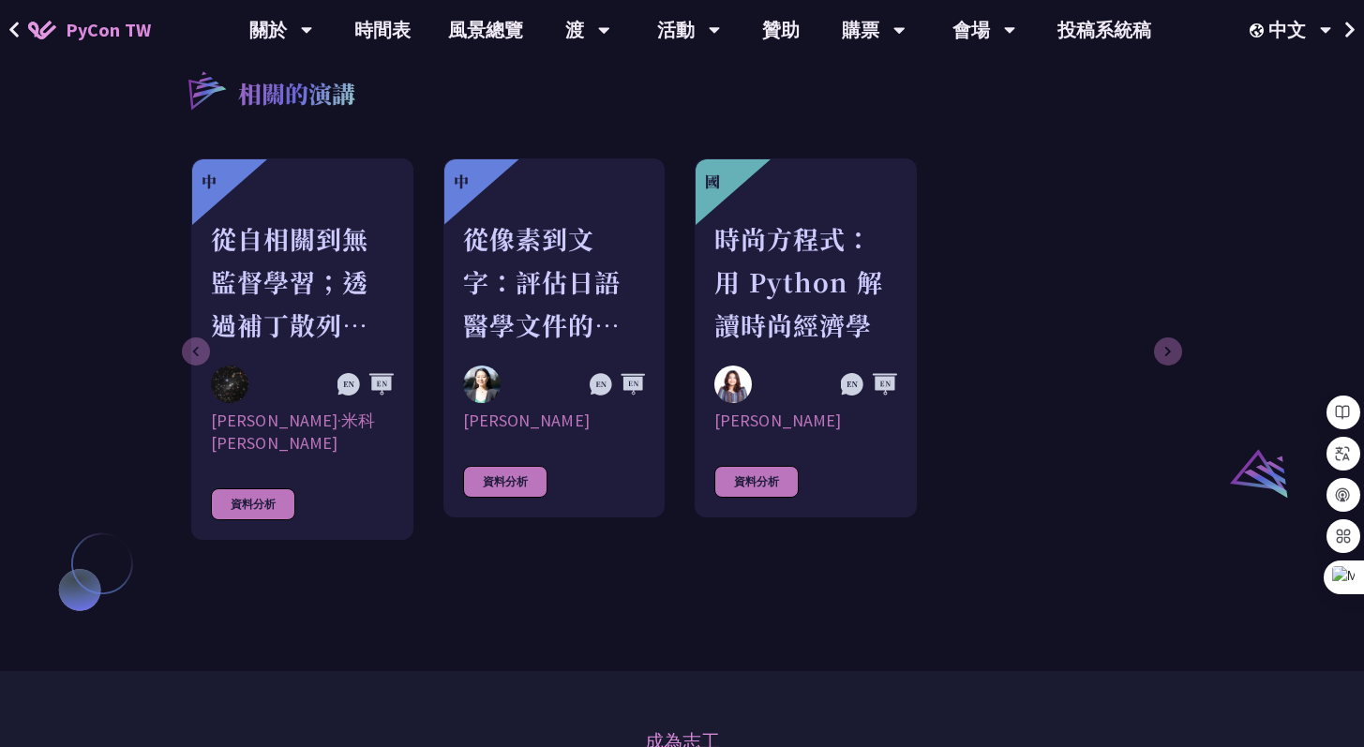
scroll to position [1330, 0]
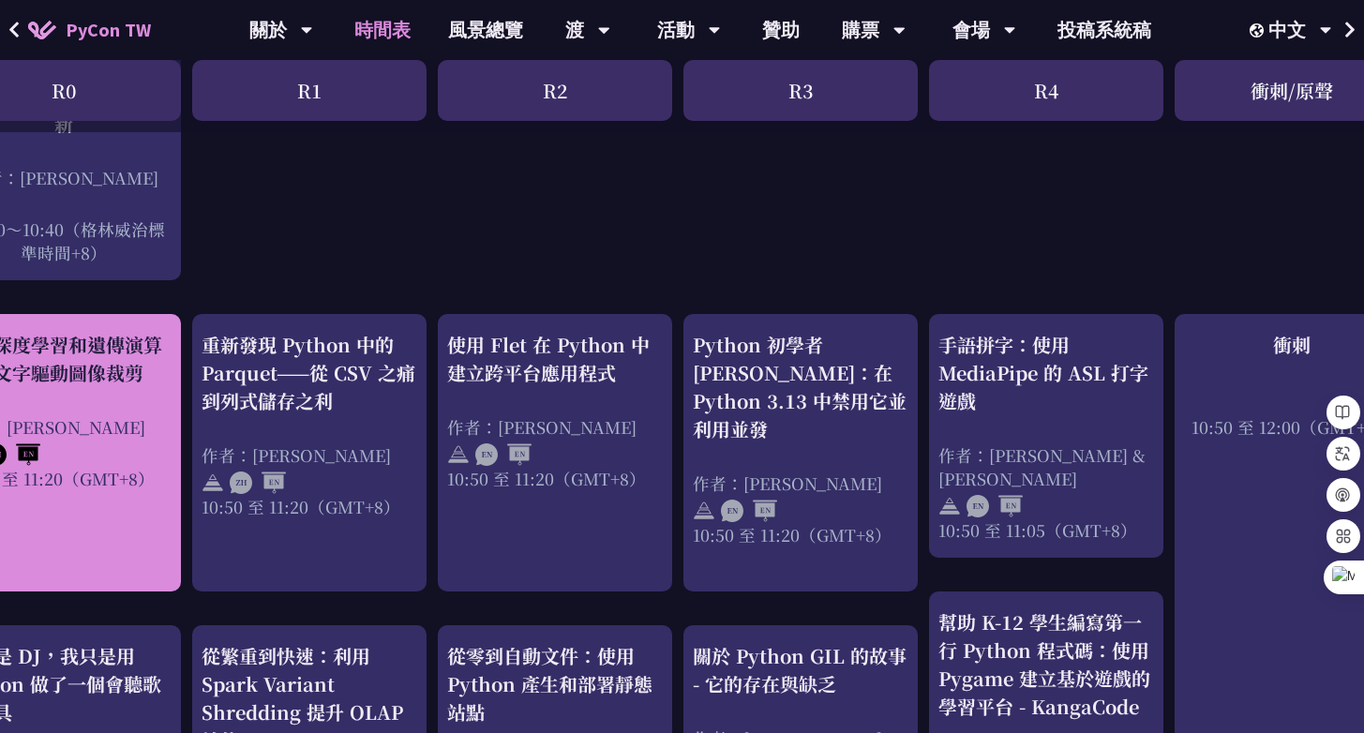
scroll to position [593, 75]
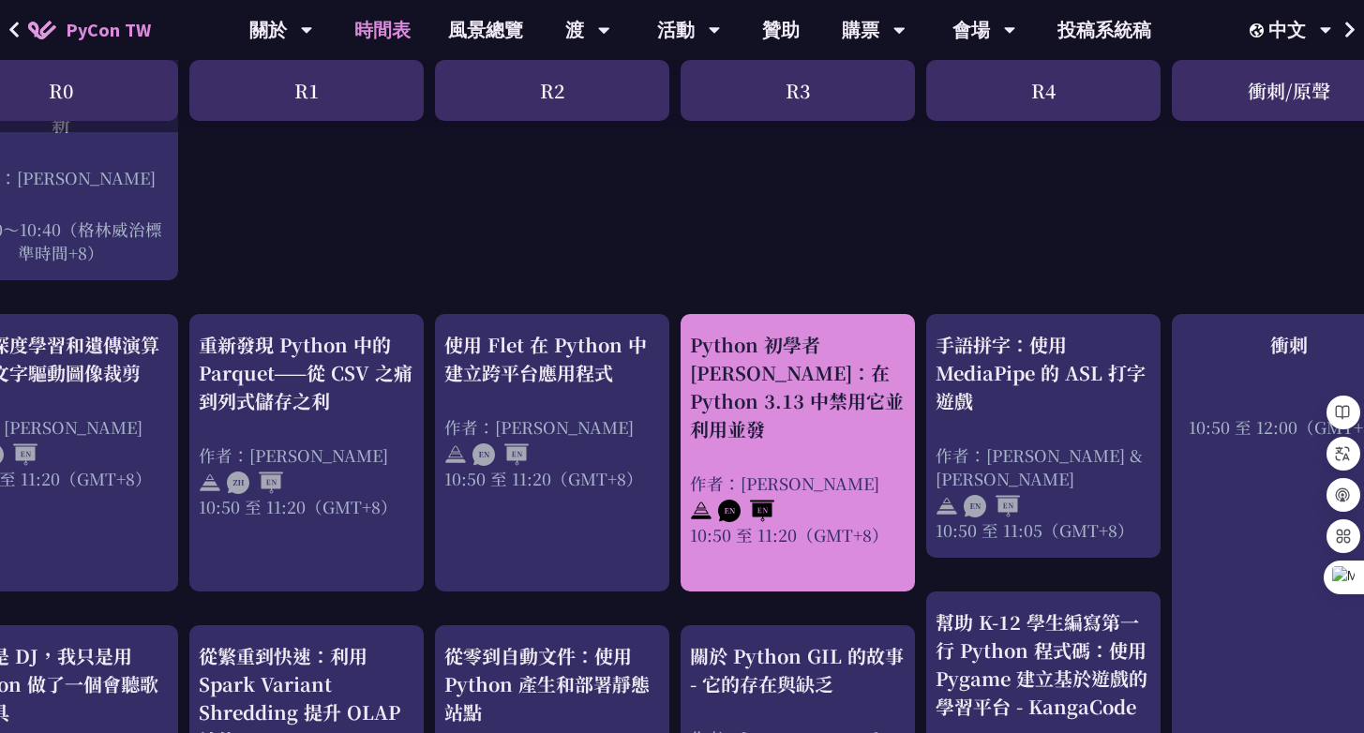
click at [804, 398] on font "Python 初學者 GIL 簡介：在 Python 3.13 中禁用它並利用並發" at bounding box center [797, 387] width 214 height 112
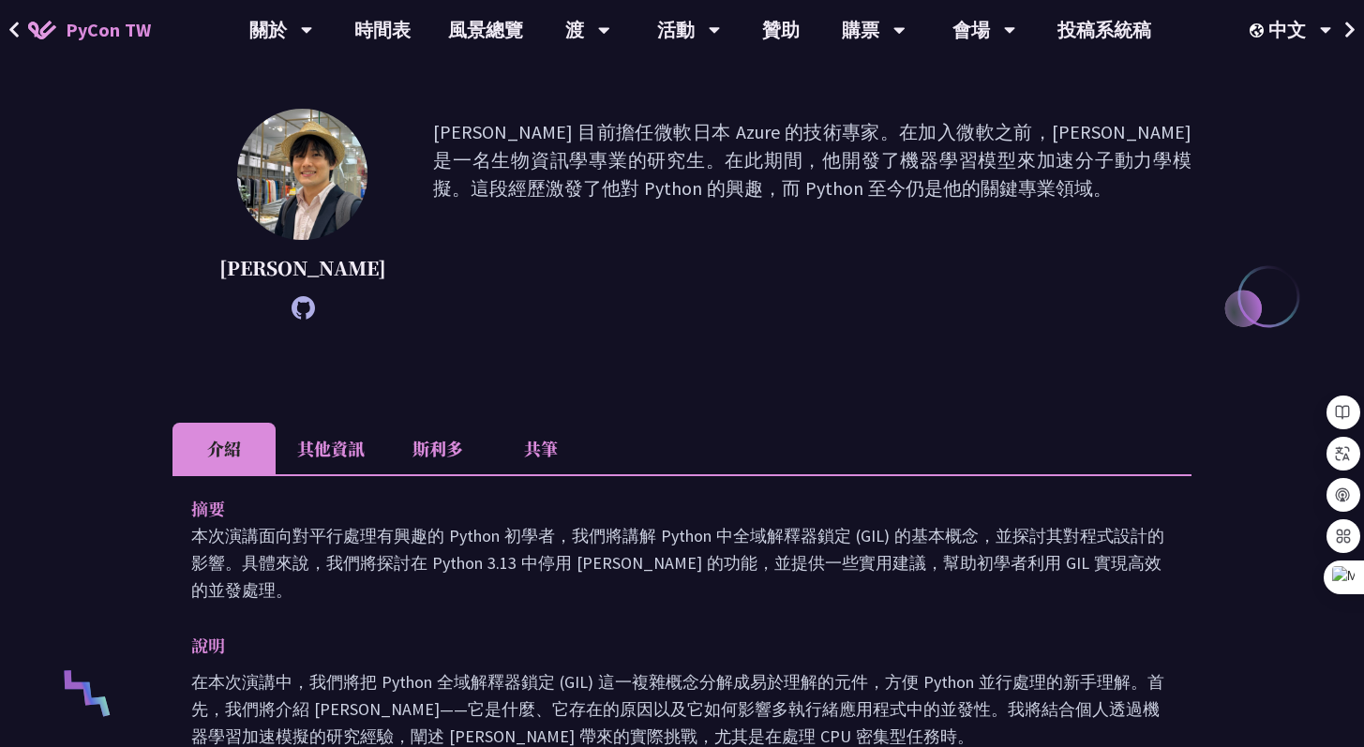
scroll to position [732, 0]
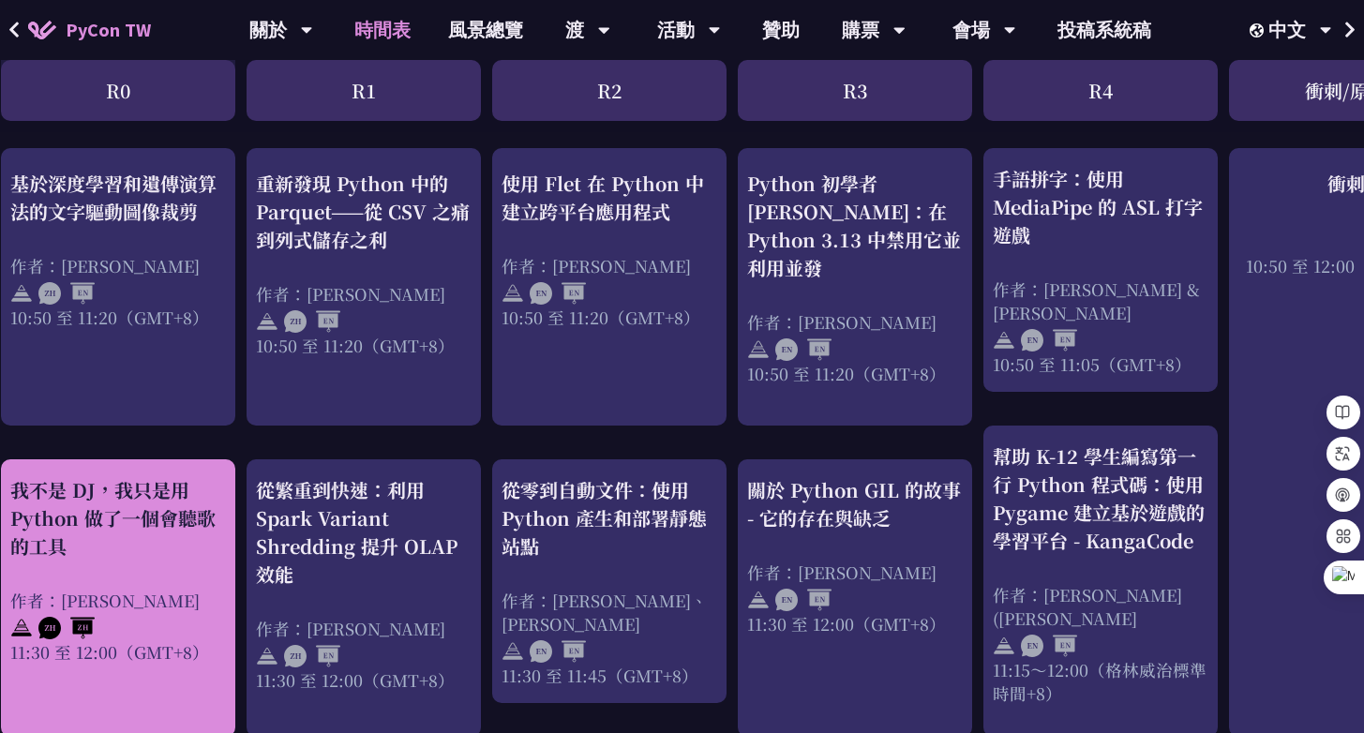
scroll to position [761, 18]
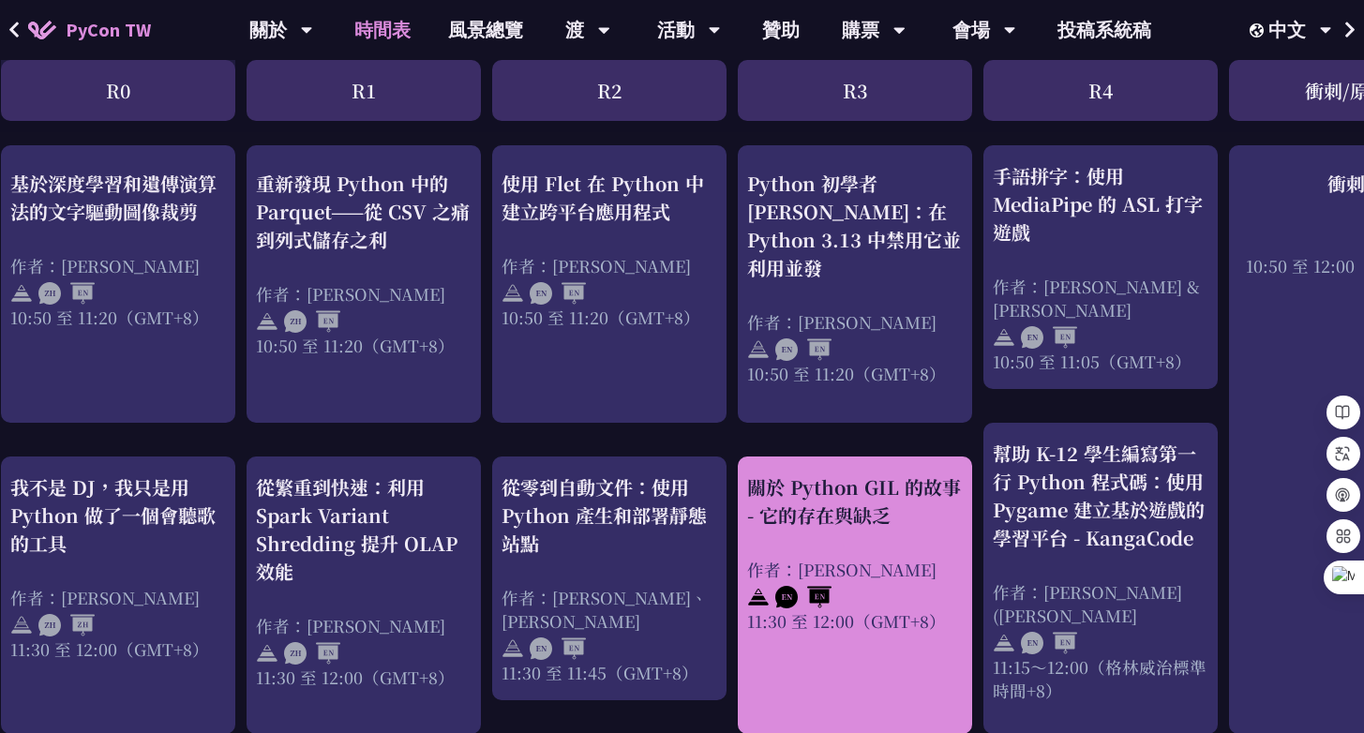
click at [853, 497] on font "關於 Python GIL 的故事 - 它的存在與缺乏" at bounding box center [854, 500] width 214 height 55
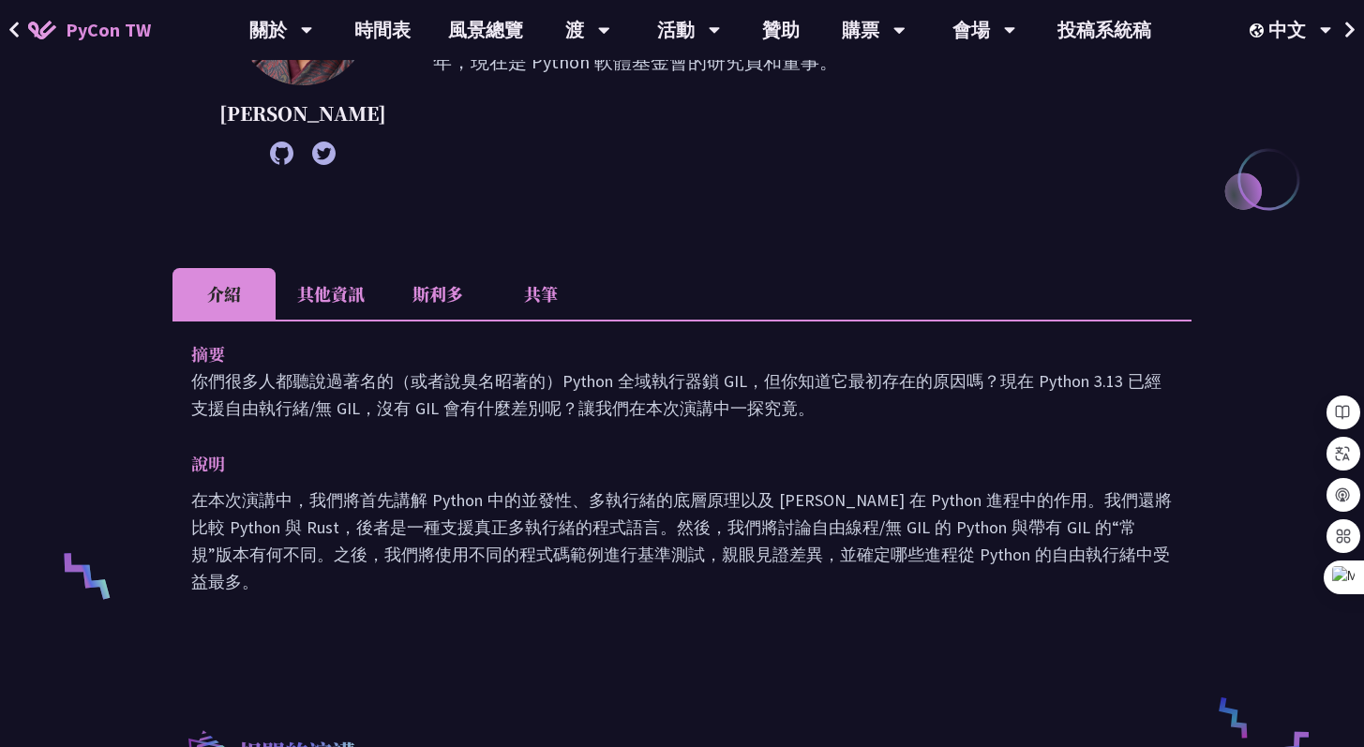
scroll to position [547, 0]
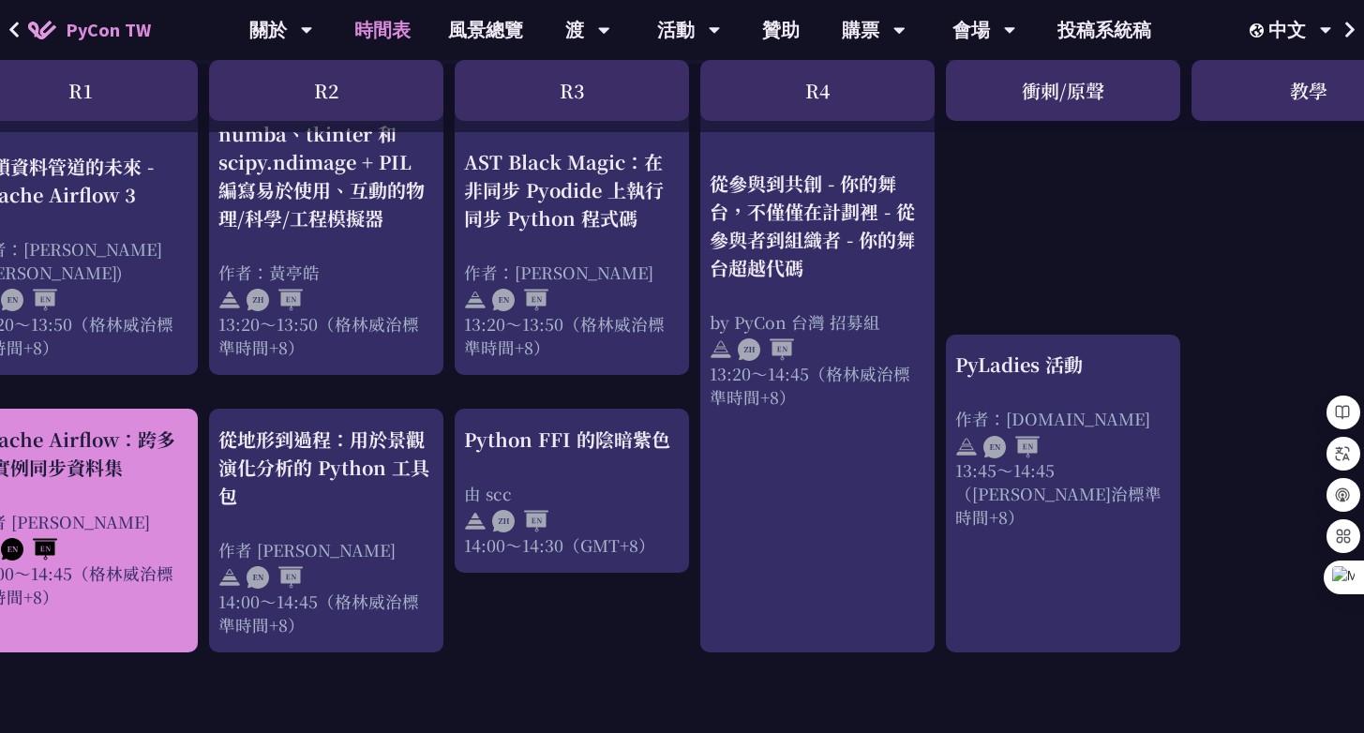
scroll to position [1612, 413]
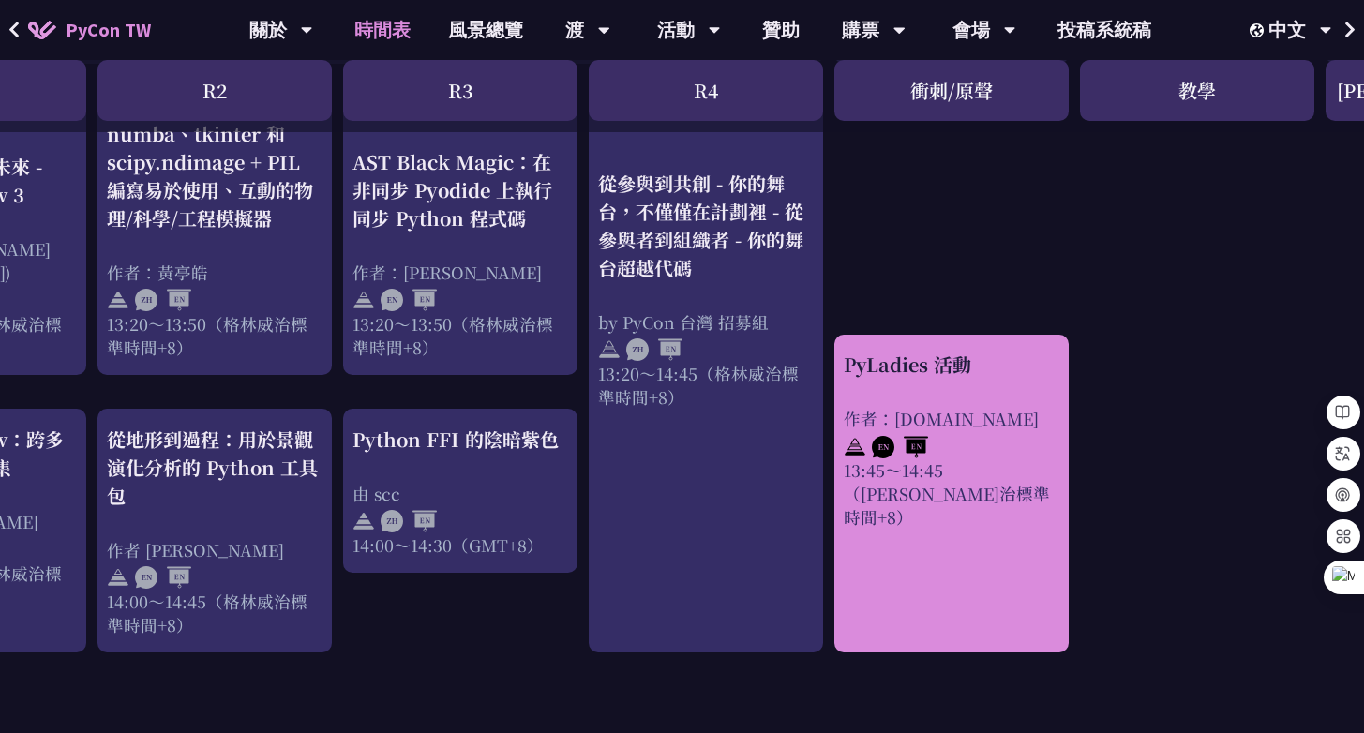
click at [921, 407] on font "作者：pyladies.tw" at bounding box center [941, 418] width 195 height 23
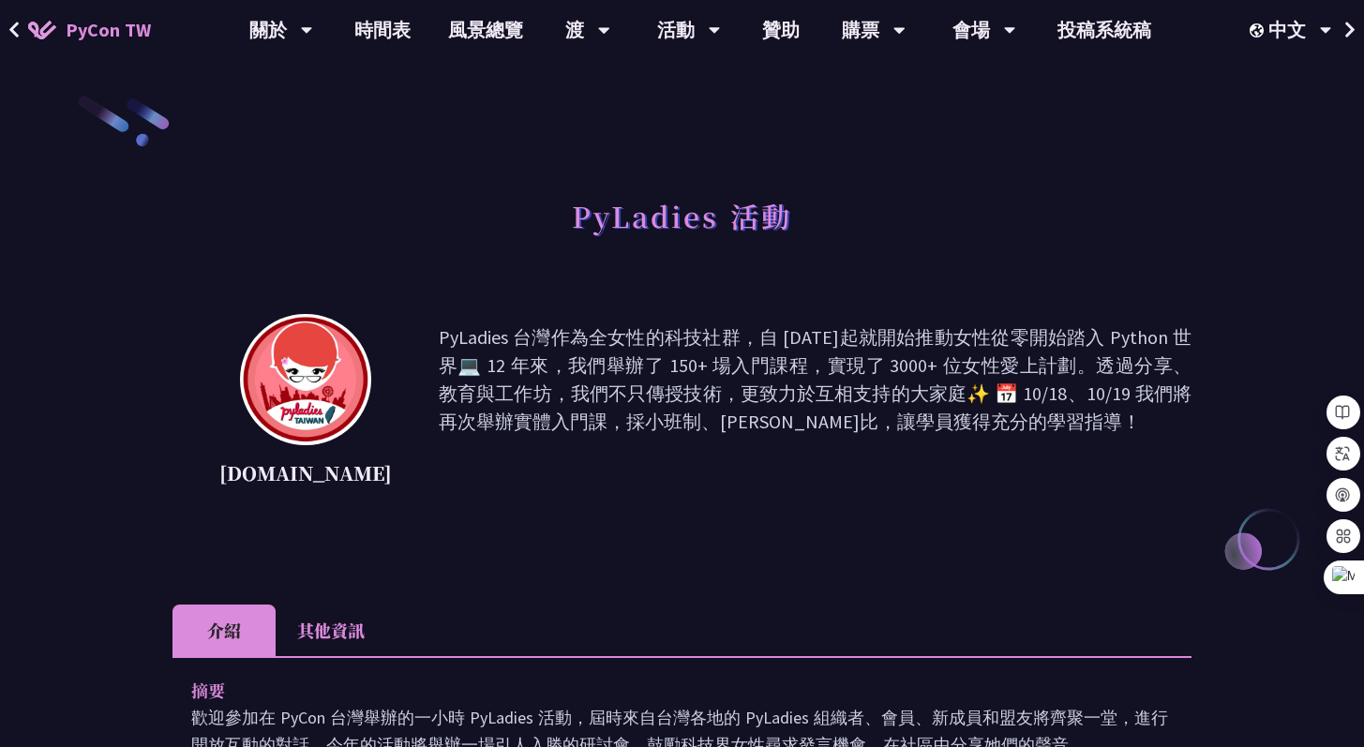
scroll to position [351, 0]
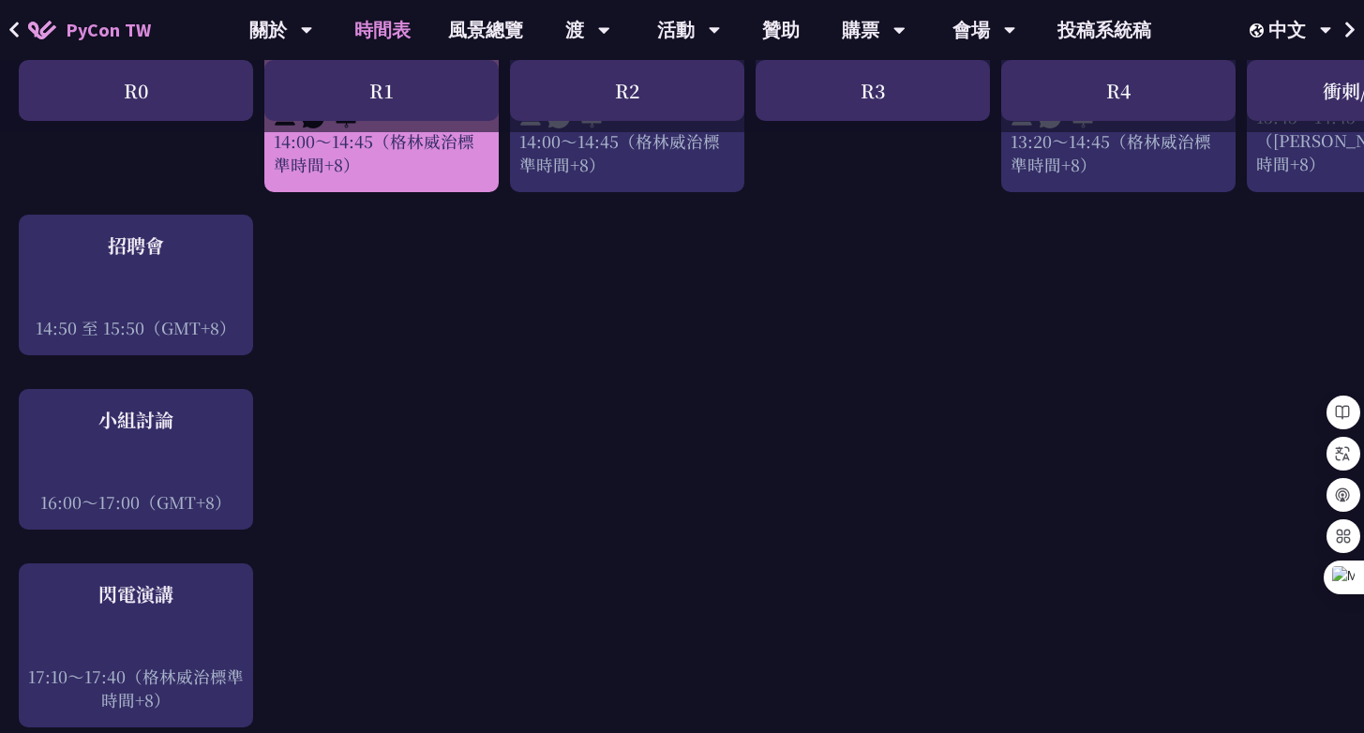
scroll to position [2073, 0]
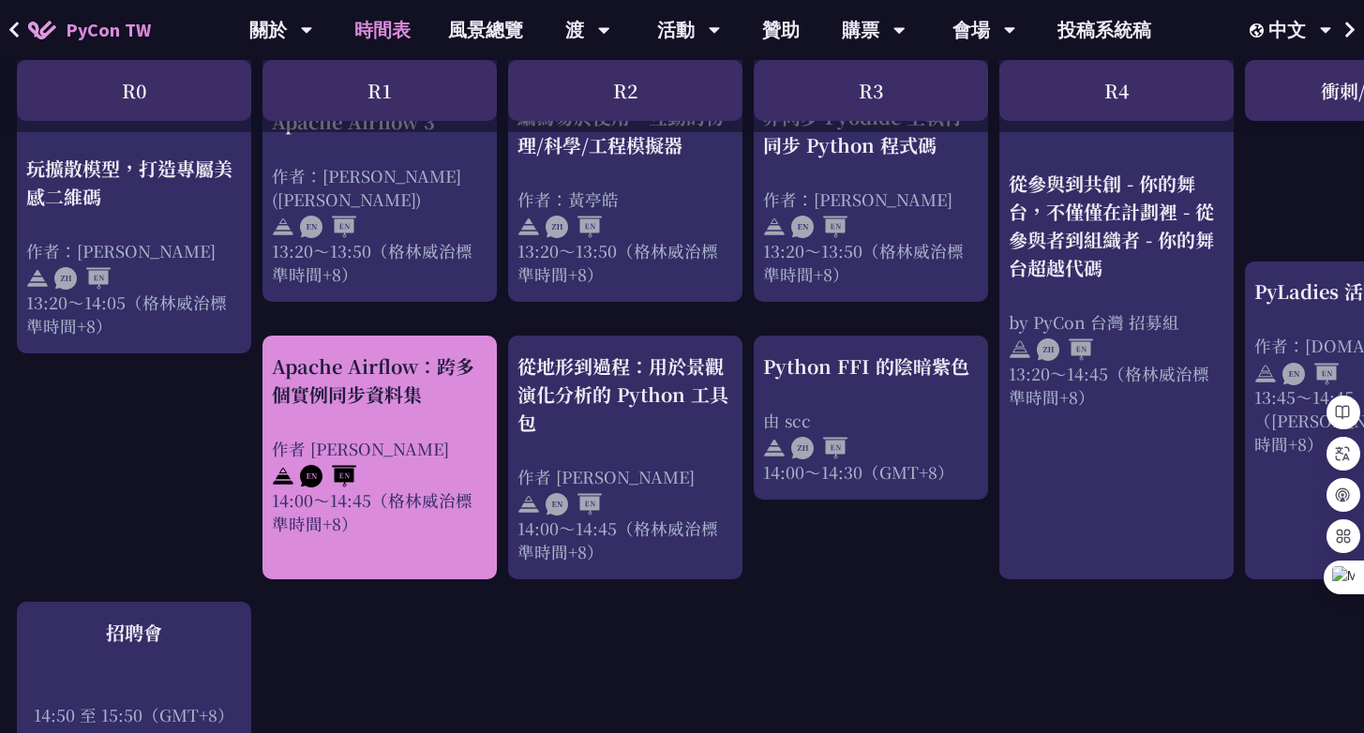
click at [417, 376] on font "Apache Airflow：跨多個實例同步資料集" at bounding box center [373, 380] width 203 height 55
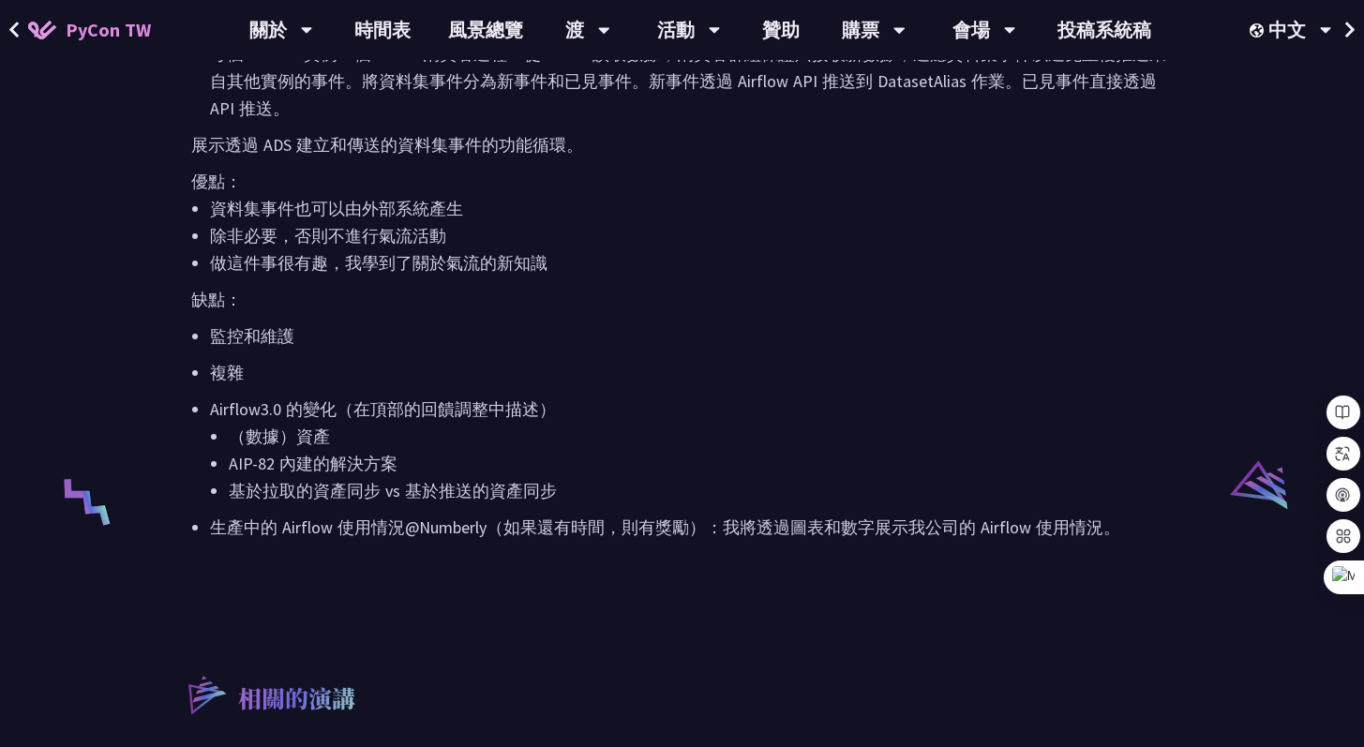
scroll to position [2954, 0]
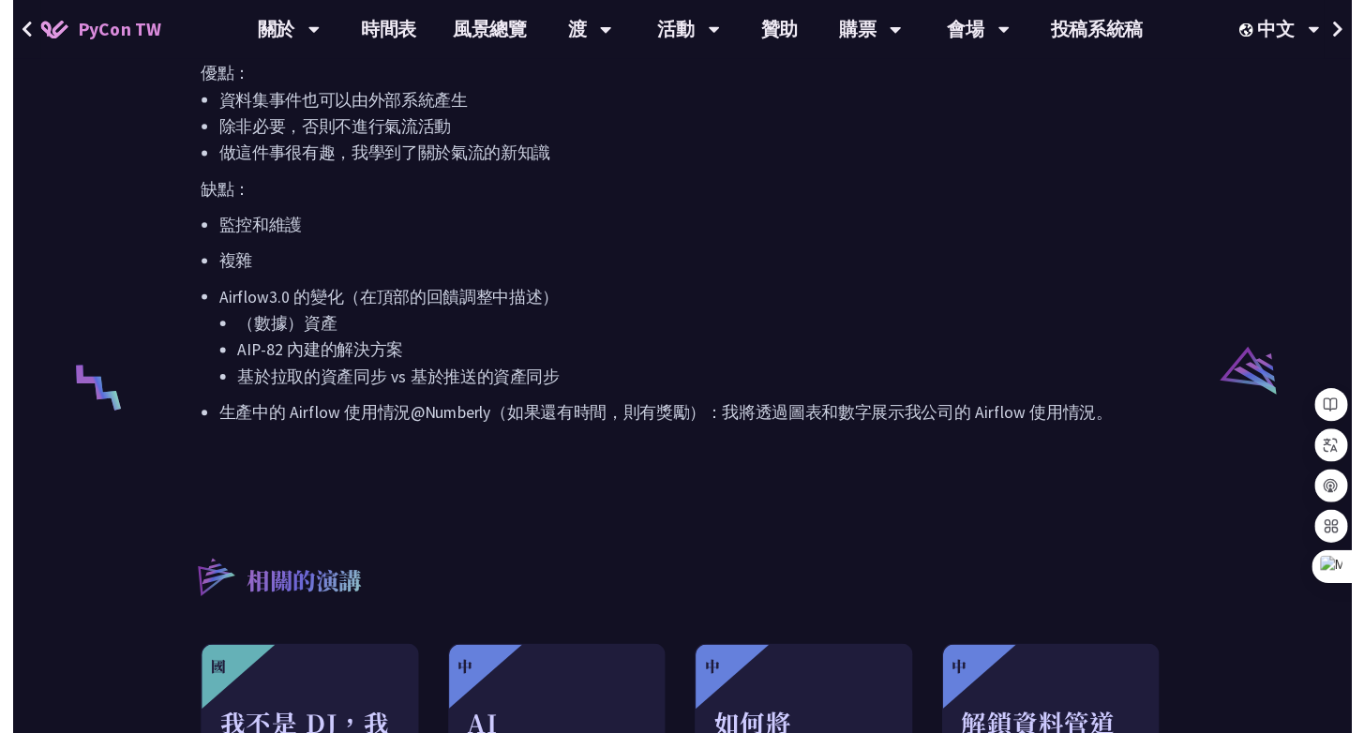
scroll to position [1685, 0]
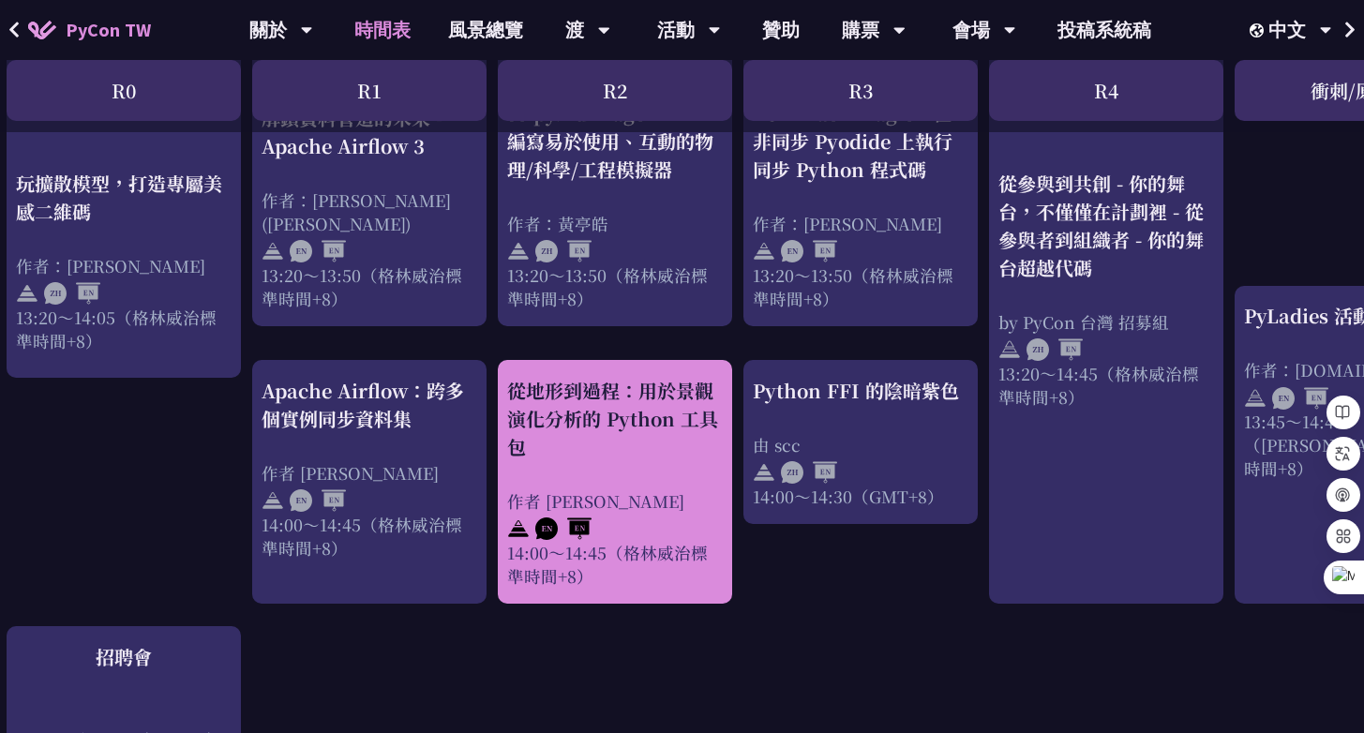
click at [586, 439] on div "從地形到過程：用於景觀演化分析的 Python 工具包 作者 Ricarido Saturay 14:00～14:45（格林威治標準時間+8）" at bounding box center [615, 482] width 216 height 211
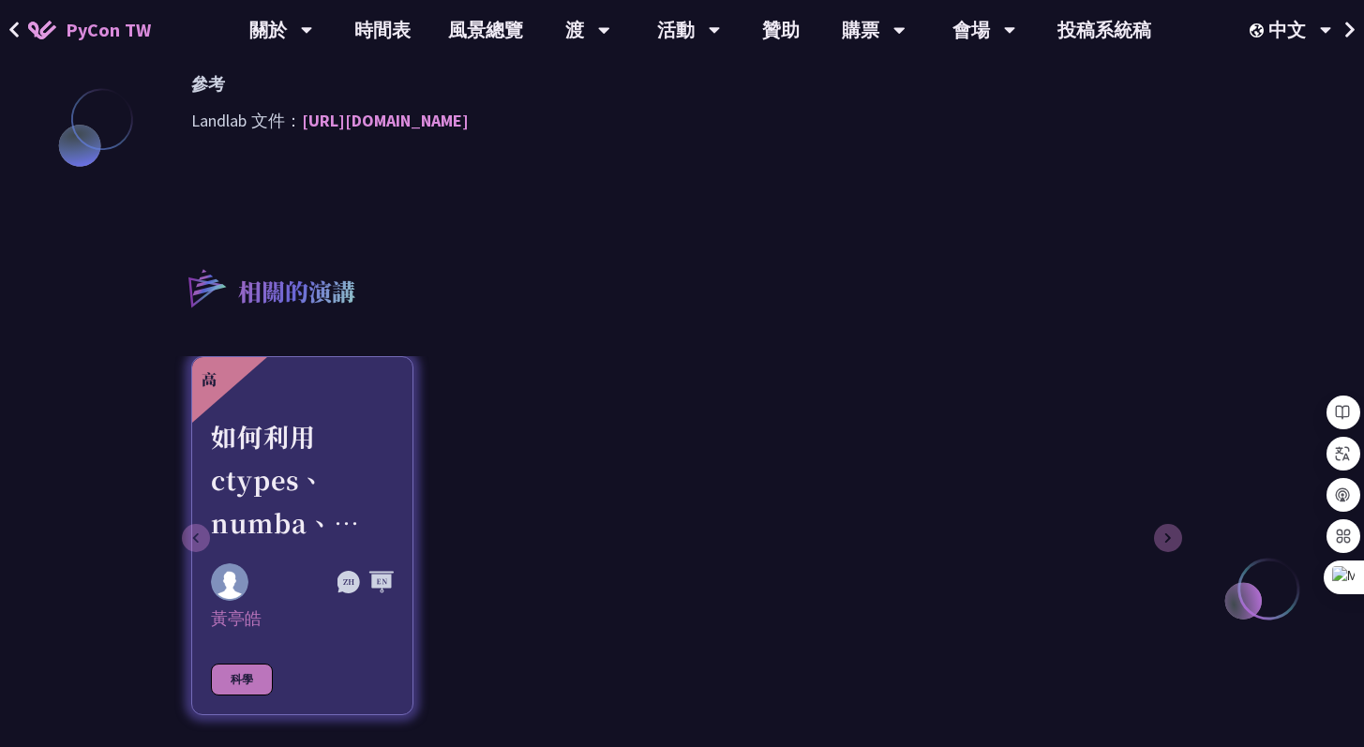
scroll to position [1682, 0]
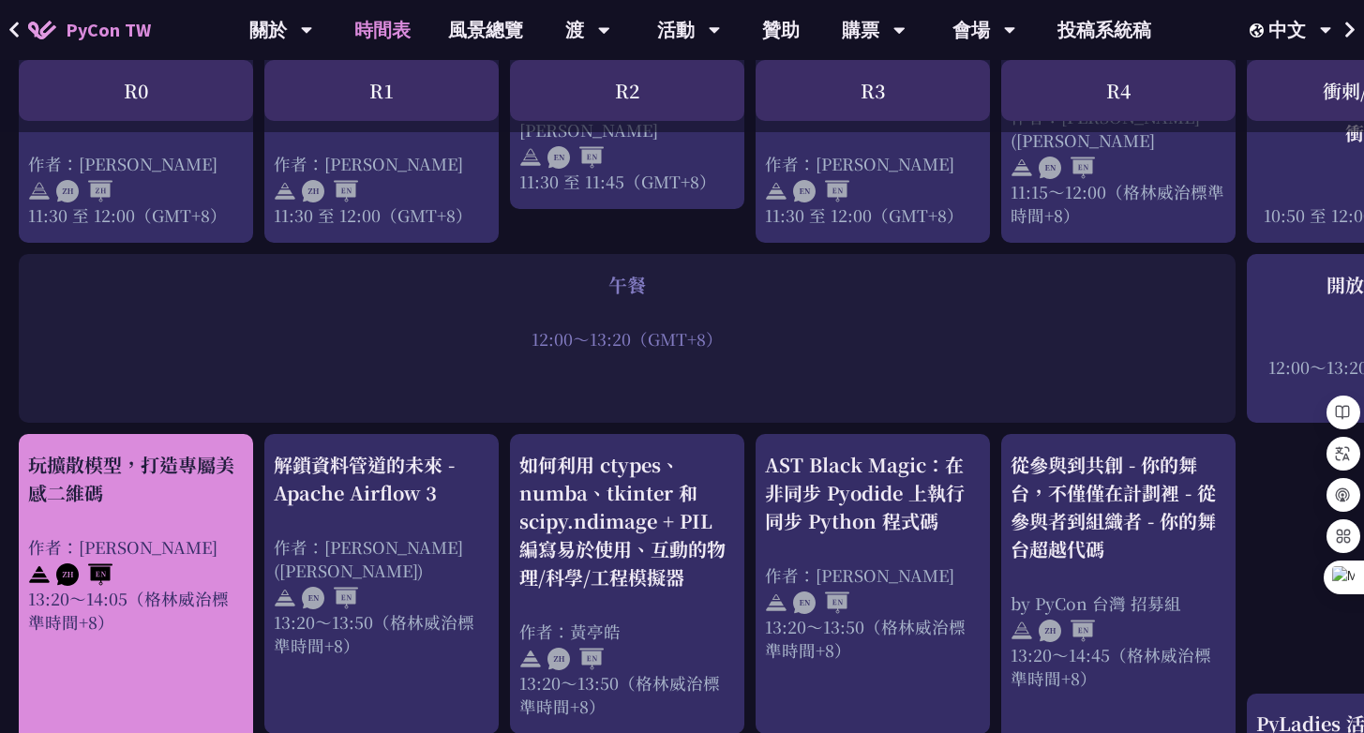
scroll to position [1244, 0]
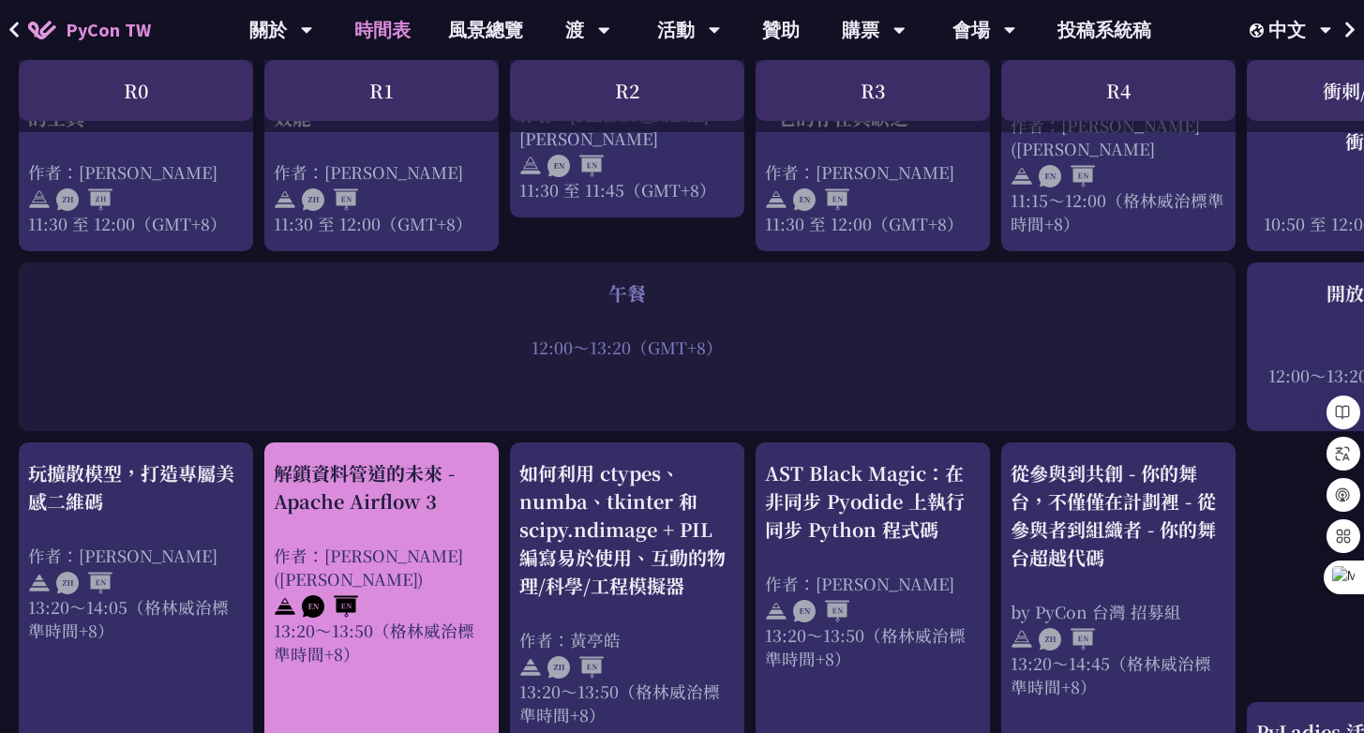
click at [352, 496] on div "解鎖資料管道的未來 - Apache Airflow 3 作者：李唯 (Wei Lee) 13:20～13:50（格林威治標準時間+8）" at bounding box center [382, 562] width 216 height 206
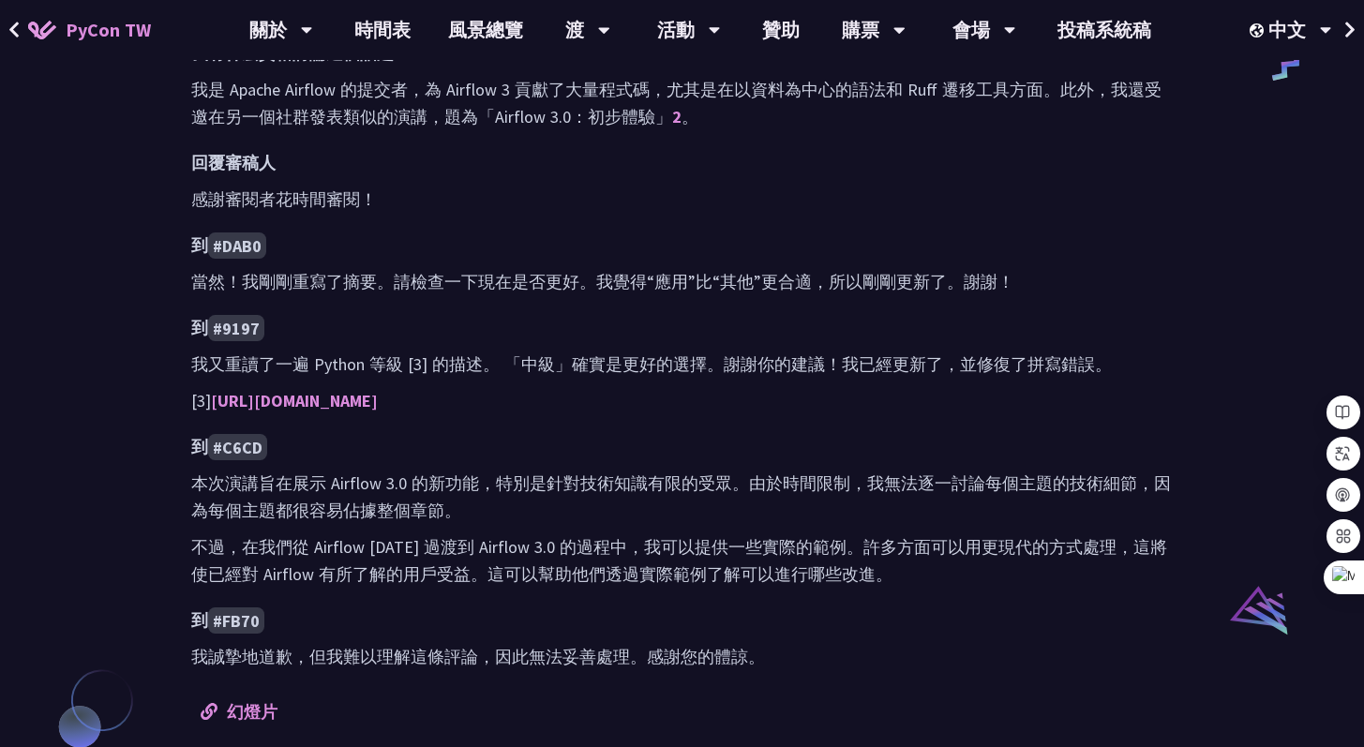
scroll to position [1394, 0]
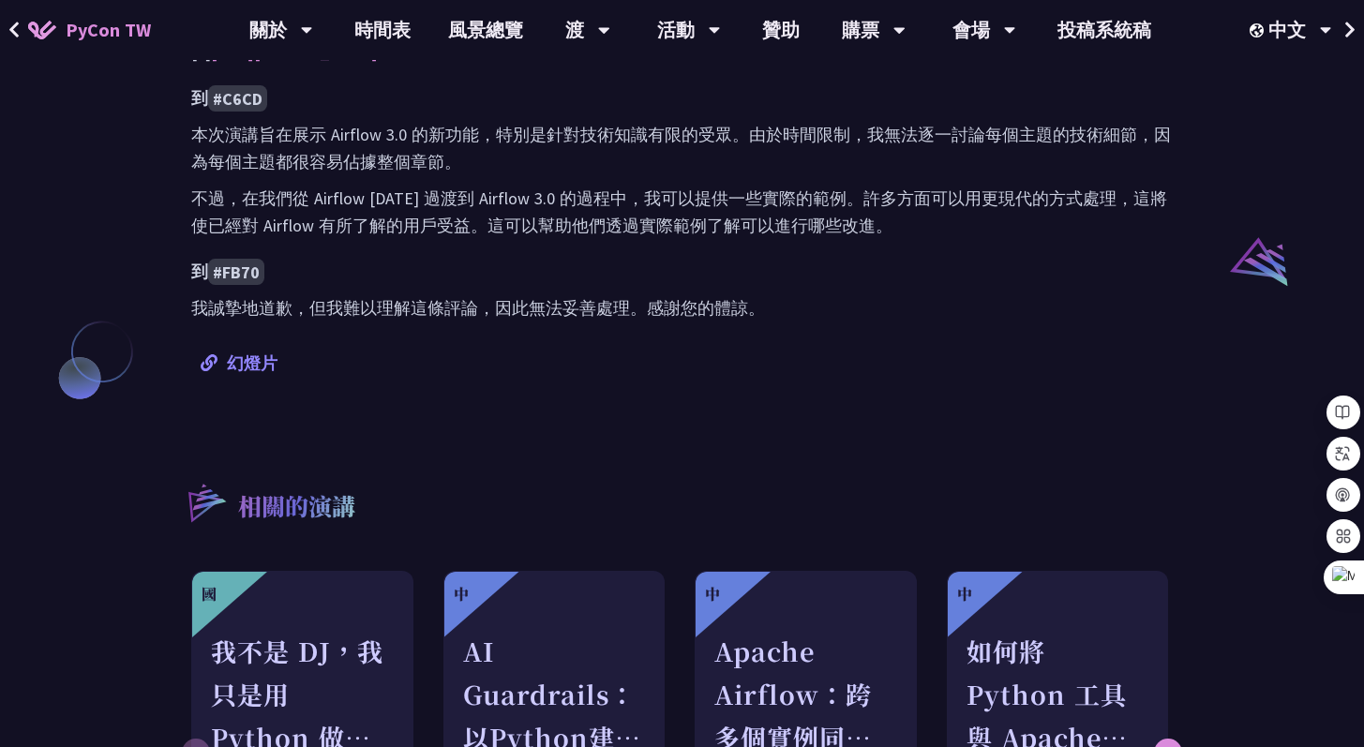
click at [251, 362] on font "幻燈片" at bounding box center [252, 364] width 51 height 22
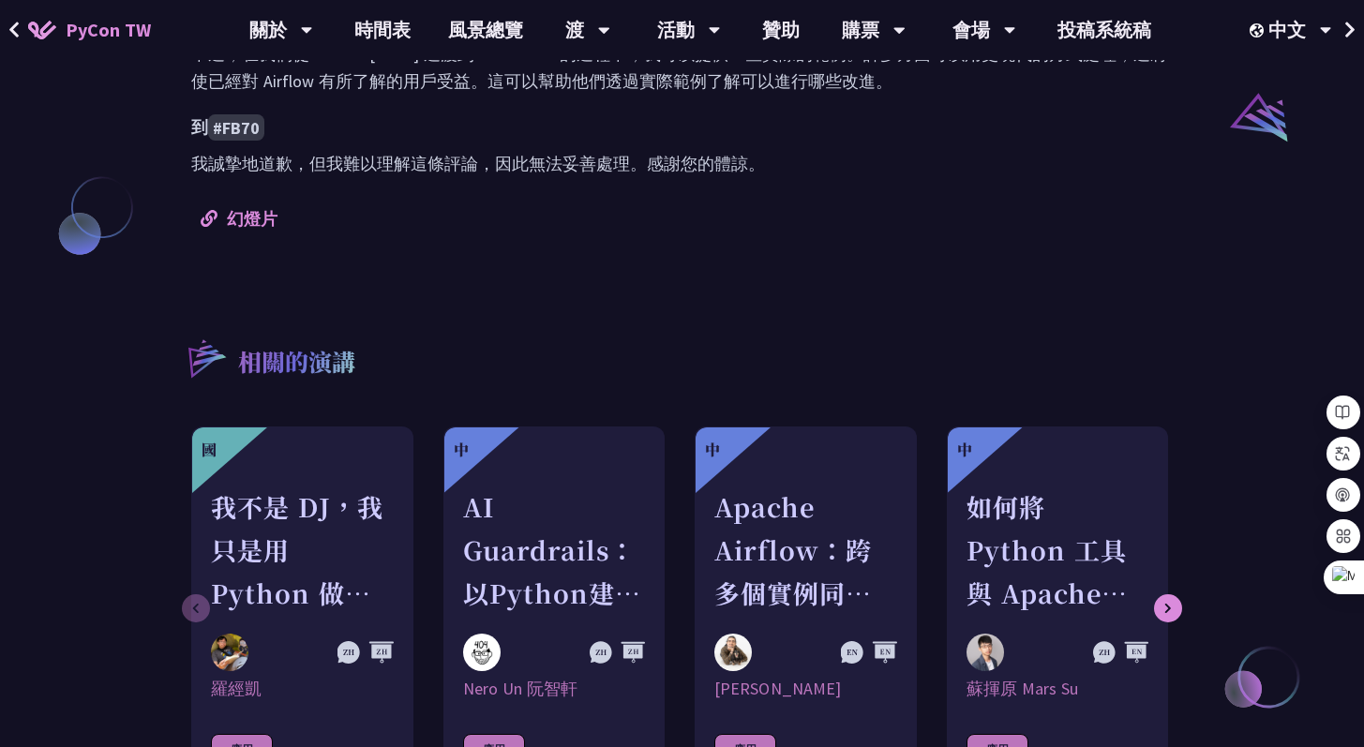
scroll to position [1761, 0]
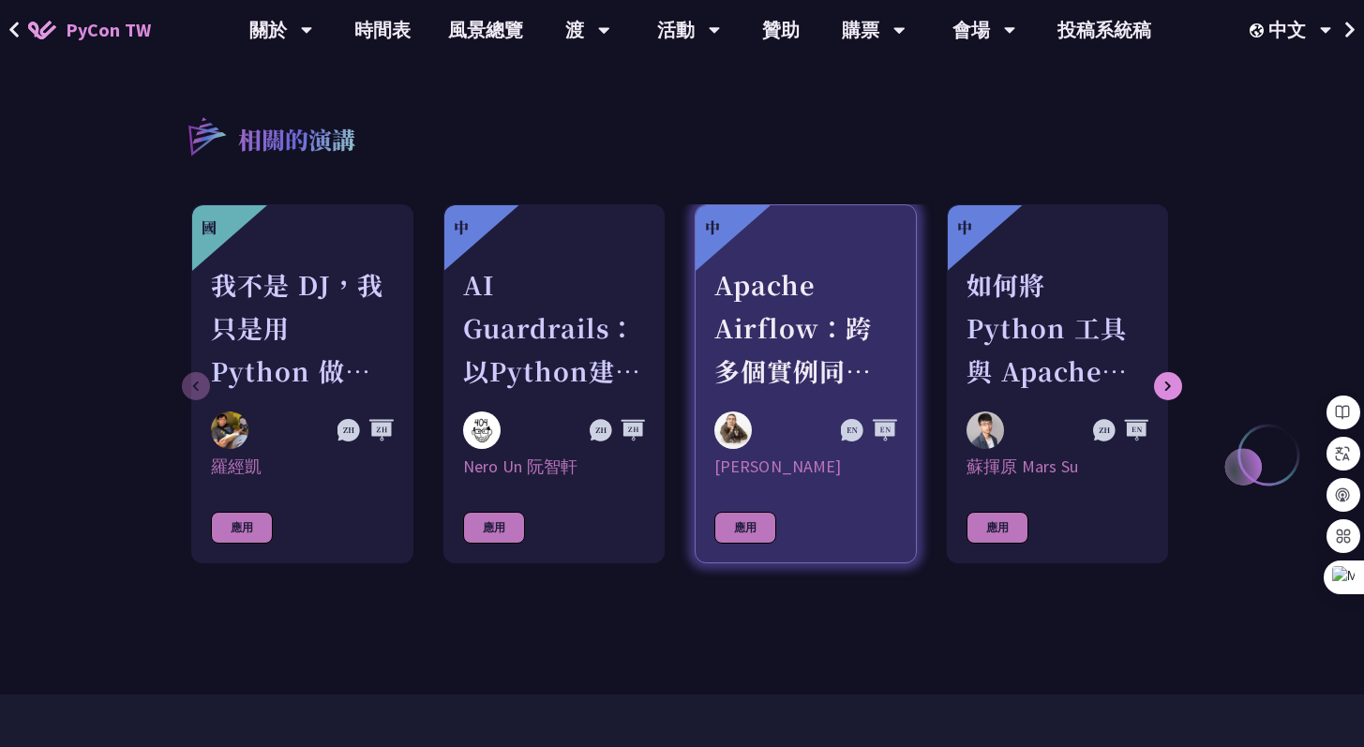
click at [807, 340] on font "Apache Airflow：跨多個實例同步資料集" at bounding box center [793, 349] width 158 height 166
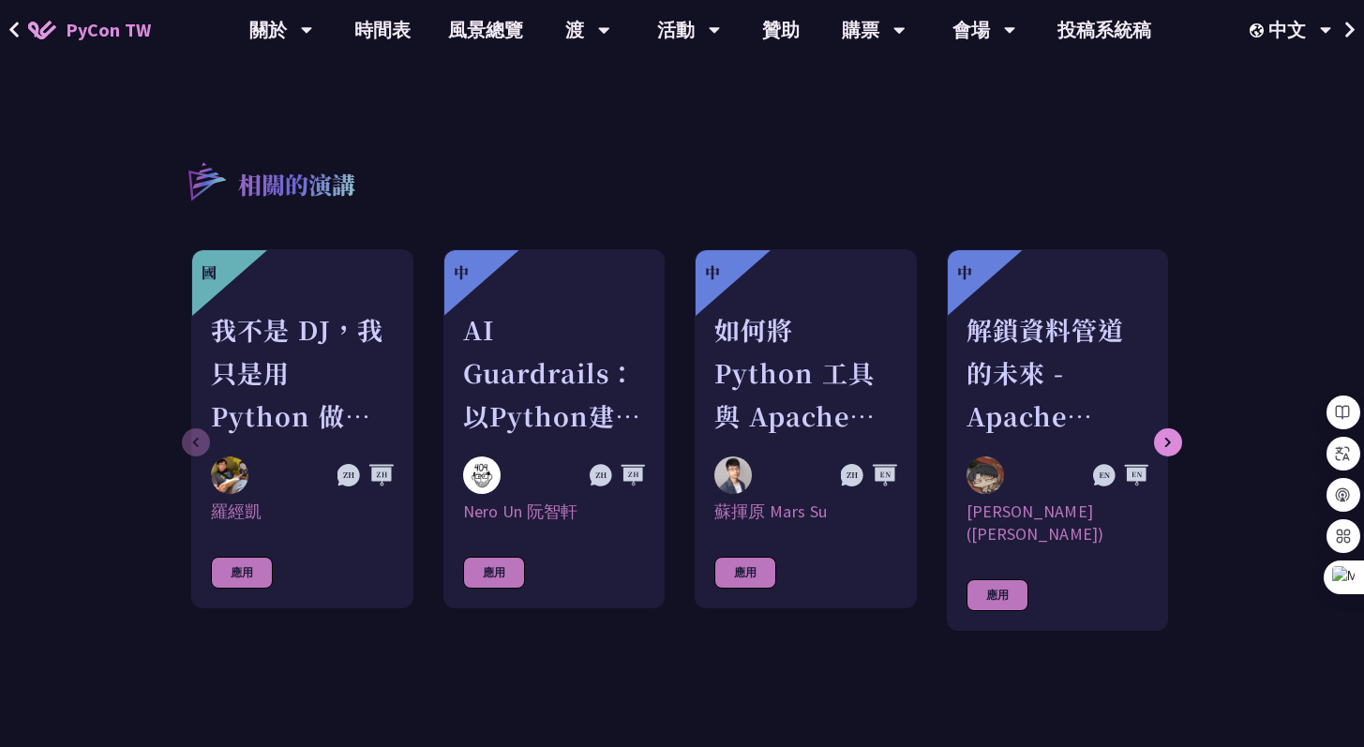
scroll to position [3510, 0]
